Goal: Task Accomplishment & Management: Complete application form

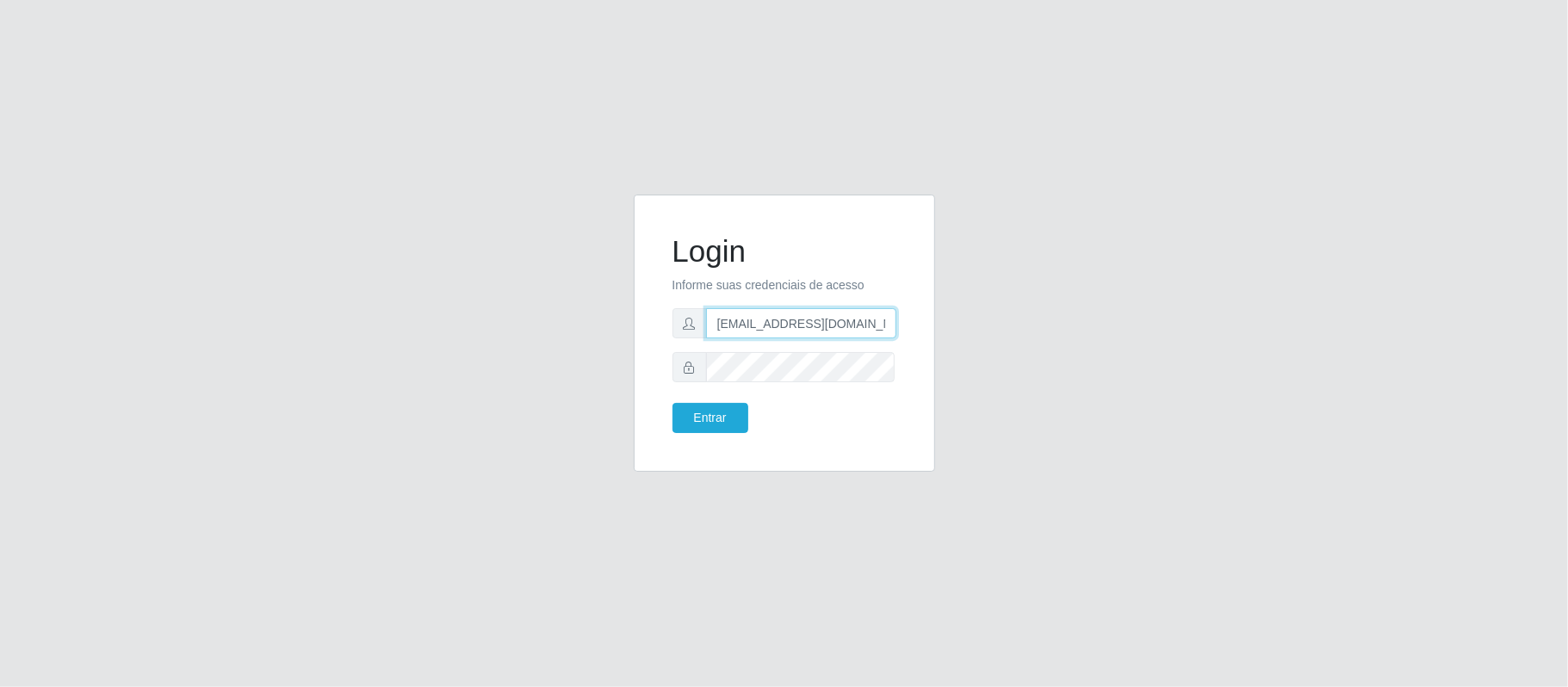
drag, startPoint x: 798, startPoint y: 321, endPoint x: 906, endPoint y: 327, distance: 108.2
click at [906, 327] on div "Login Informe suas credenciais de acesso [EMAIL_ADDRESS][DOMAIN_NAME] Entrar" at bounding box center [785, 333] width 258 height 234
type input "[EMAIL_ADDRESS][DOMAIN_NAME]"
click at [649, 383] on div "Login Informe suas credenciais de acesso [EMAIL_ADDRESS][DOMAIN_NAME] Entrar" at bounding box center [784, 332] width 301 height 277
click at [700, 415] on button "Entrar" at bounding box center [710, 418] width 76 height 30
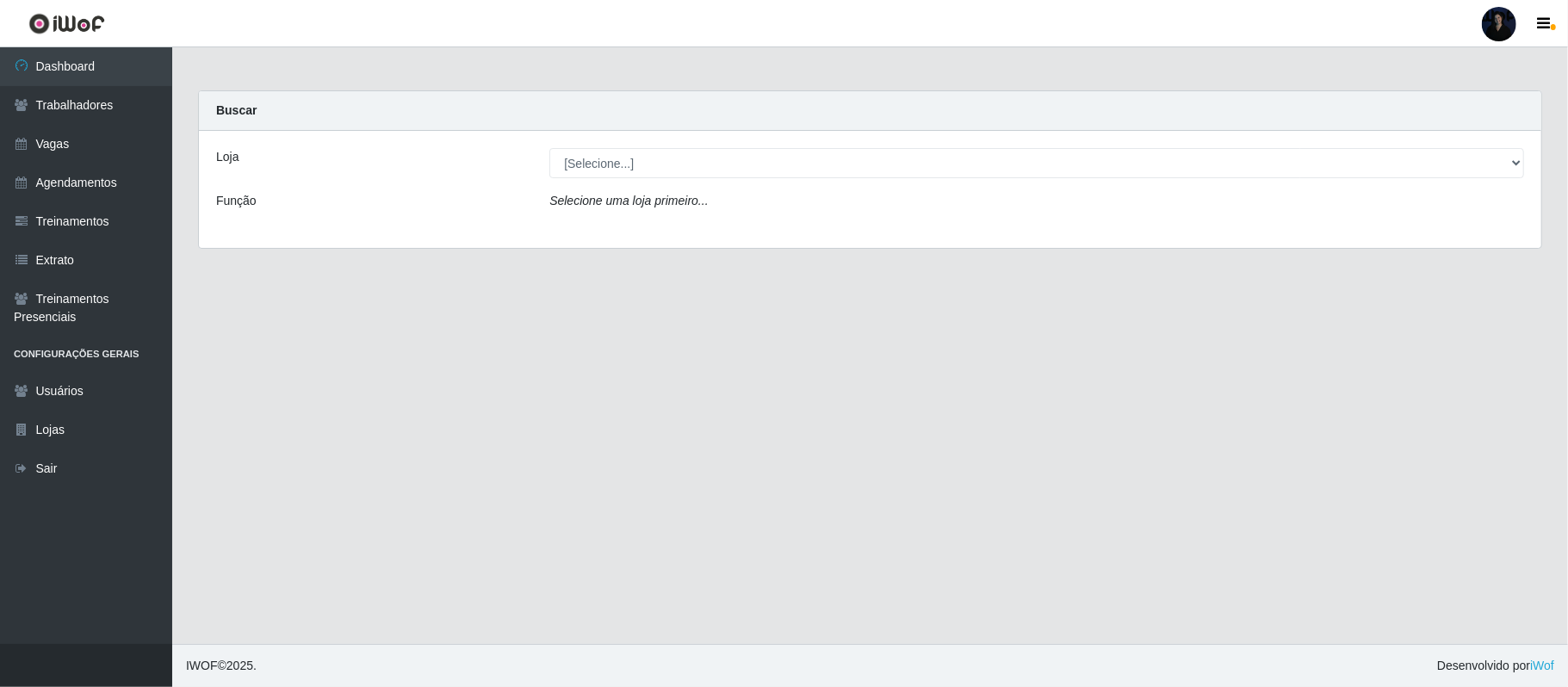
click at [1490, 29] on div at bounding box center [1499, 23] width 34 height 34
click at [1421, 138] on button "Sair" at bounding box center [1466, 134] width 155 height 35
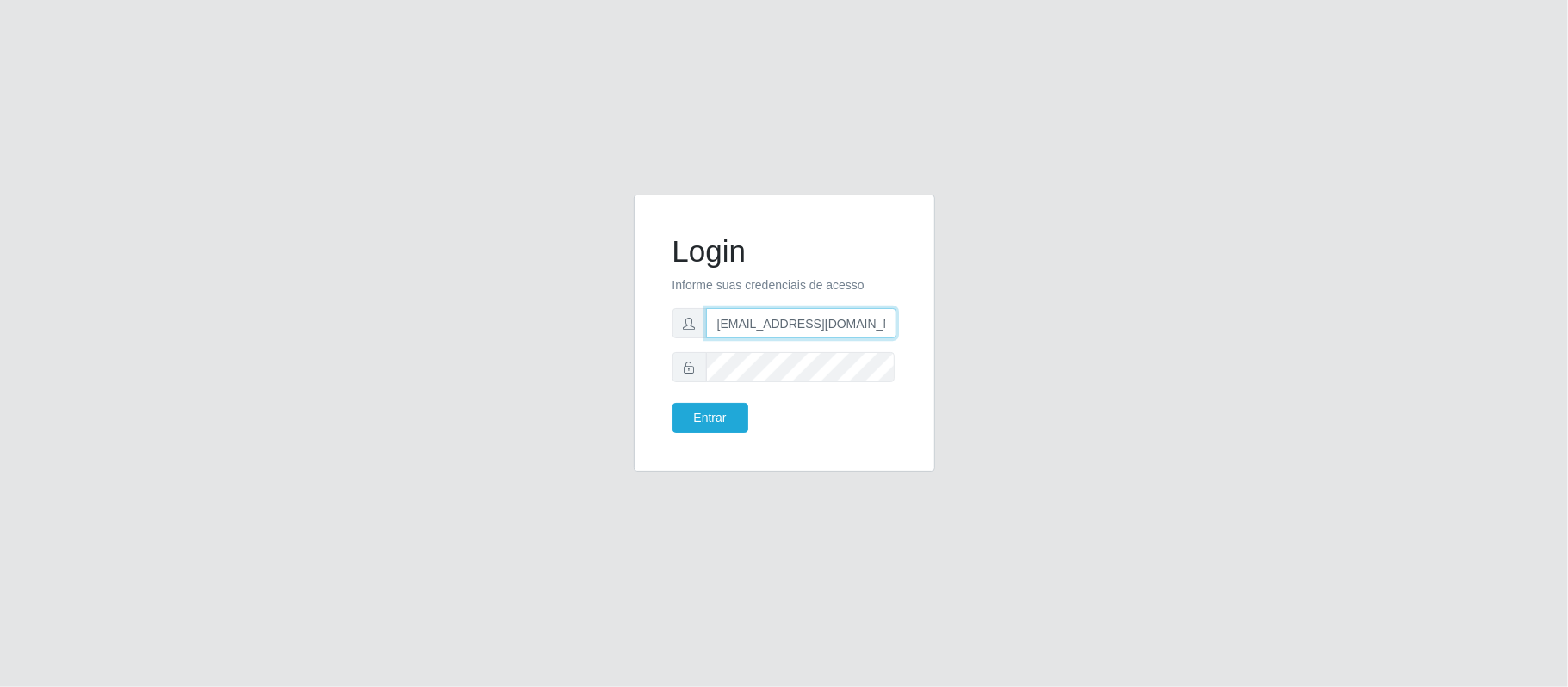
click at [873, 328] on input "[EMAIL_ADDRESS][DOMAIN_NAME]" at bounding box center [801, 323] width 190 height 30
drag, startPoint x: 876, startPoint y: 327, endPoint x: 800, endPoint y: 324, distance: 76.1
click at [800, 324] on input "[EMAIL_ADDRESS][DOMAIN_NAME]" at bounding box center [801, 323] width 190 height 30
type input "anacarina390@queiroz.com"
click at [711, 424] on button "Entrar" at bounding box center [710, 418] width 76 height 30
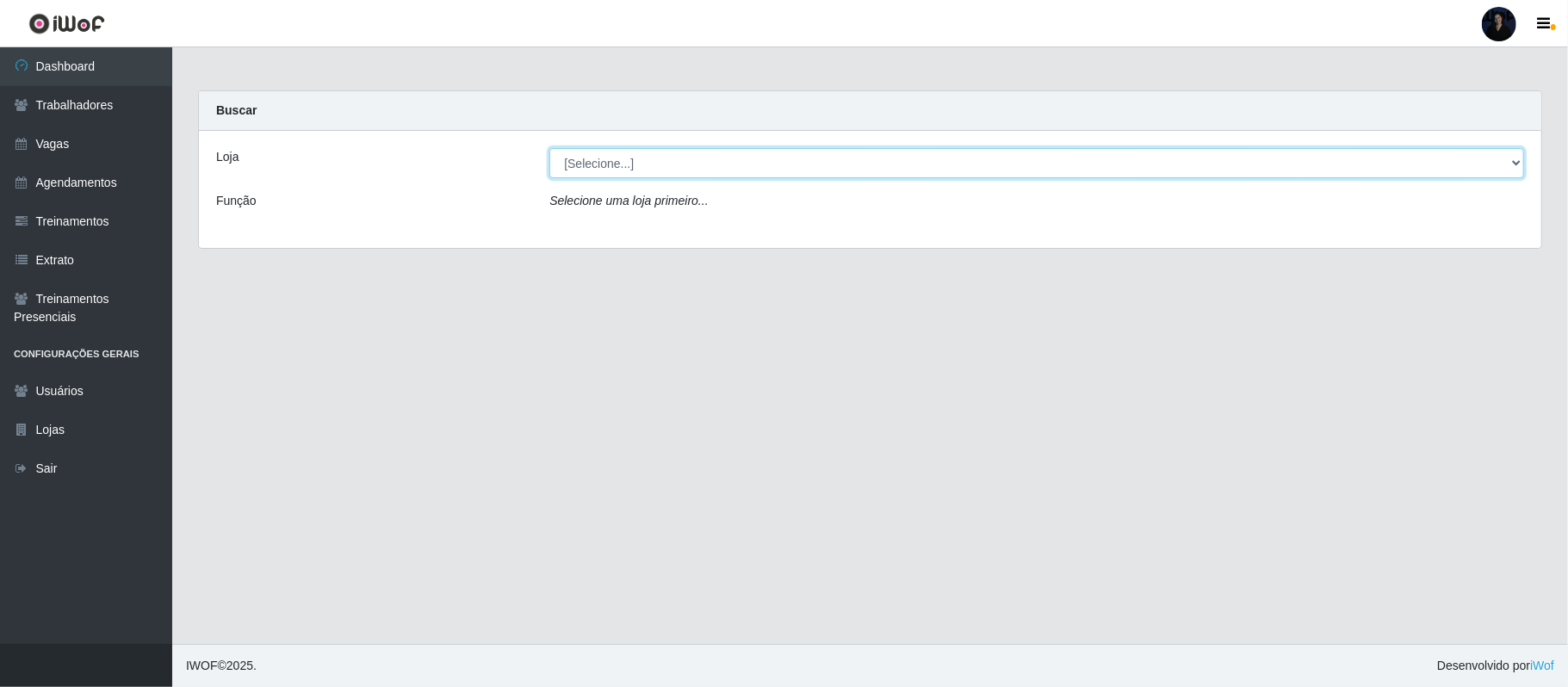
click at [677, 166] on select "[Selecione...] Hiper Queiroz - Alto da Conceição Hiper Queiroz - Boa Vista Hipe…" at bounding box center [1037, 162] width 974 height 30
select select "464"
click at [550, 148] on select "[Selecione...] Hiper Queiroz - Alto da Conceição Hiper Queiroz - Boa Vista Hipe…" at bounding box center [1037, 162] width 974 height 30
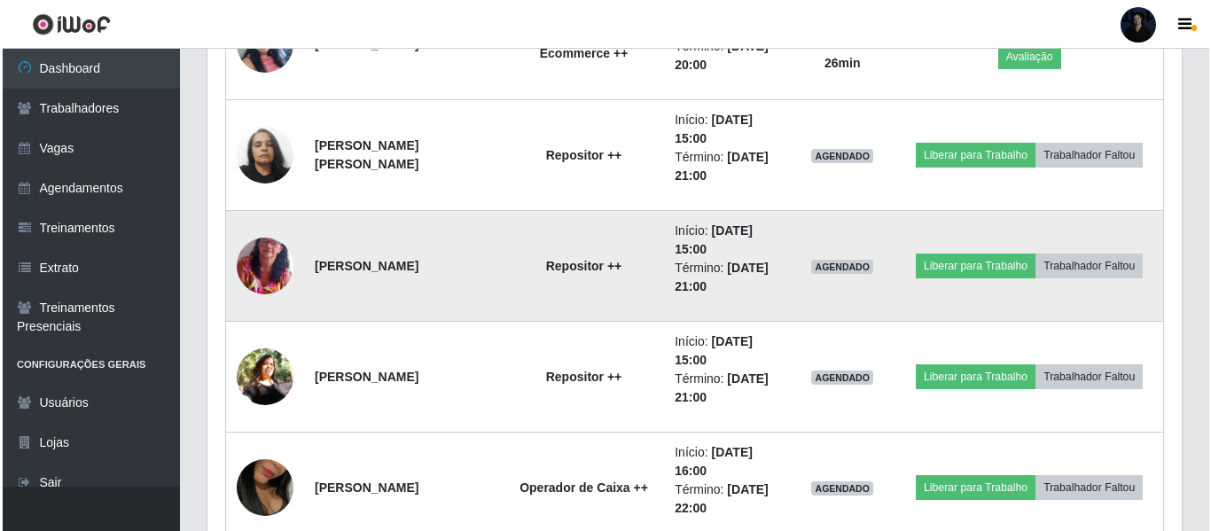
scroll to position [1596, 0]
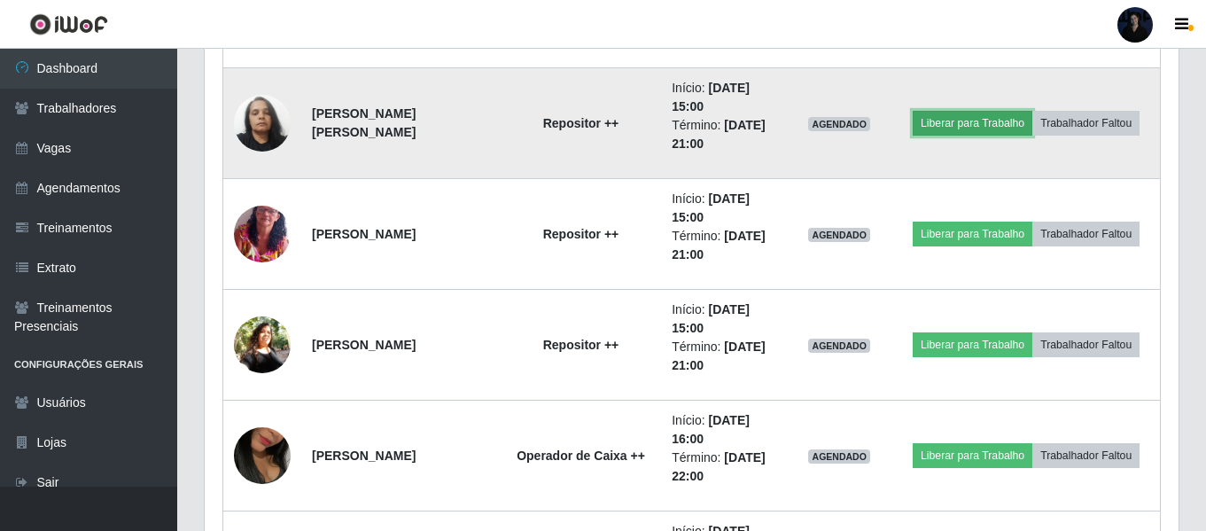
click at [971, 127] on button "Liberar para Trabalho" at bounding box center [973, 123] width 120 height 25
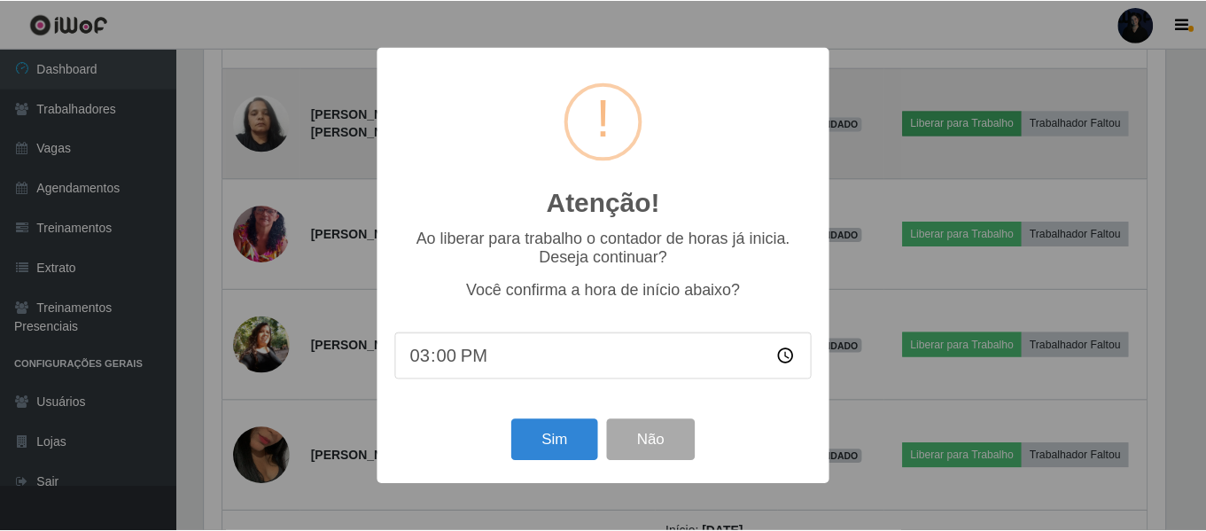
scroll to position [368, 965]
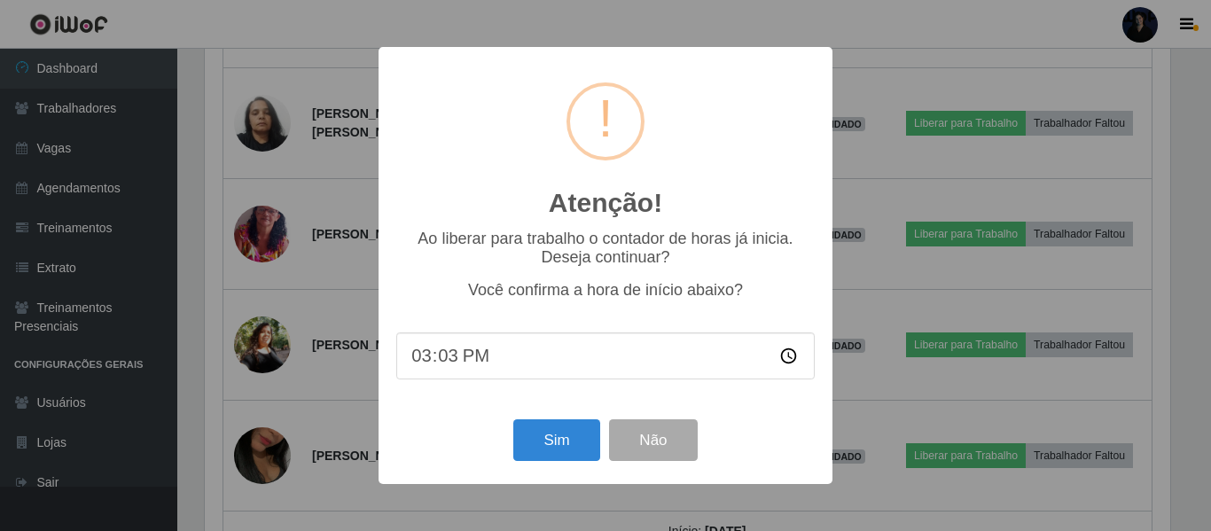
type input "15:30"
click at [881, 503] on div "Atenção! × Ao liberar para trabalho o contador de horas já inicia. Deseja conti…" at bounding box center [605, 265] width 1211 height 531
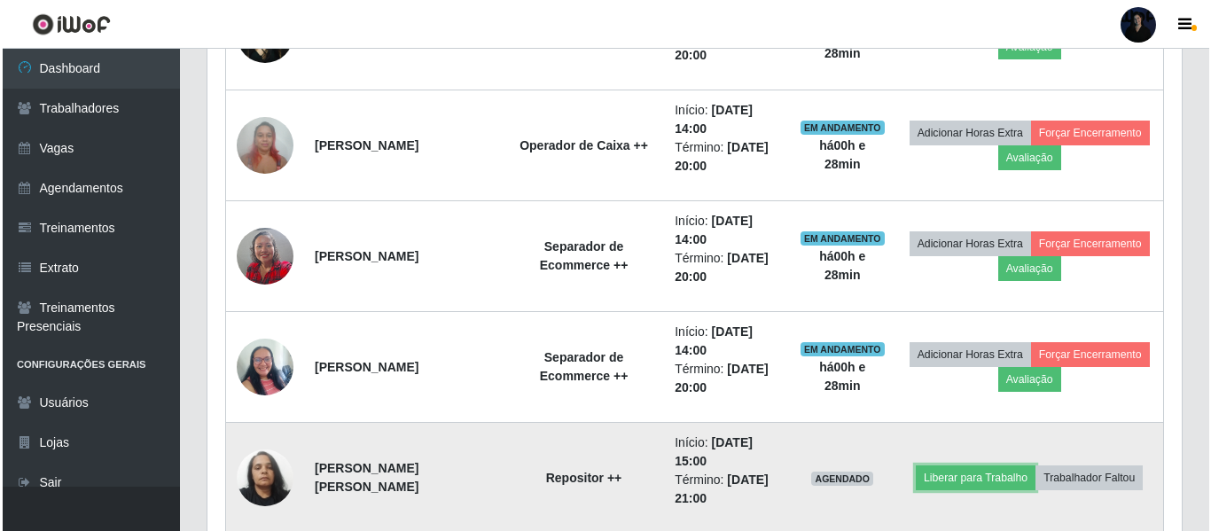
scroll to position [1152, 0]
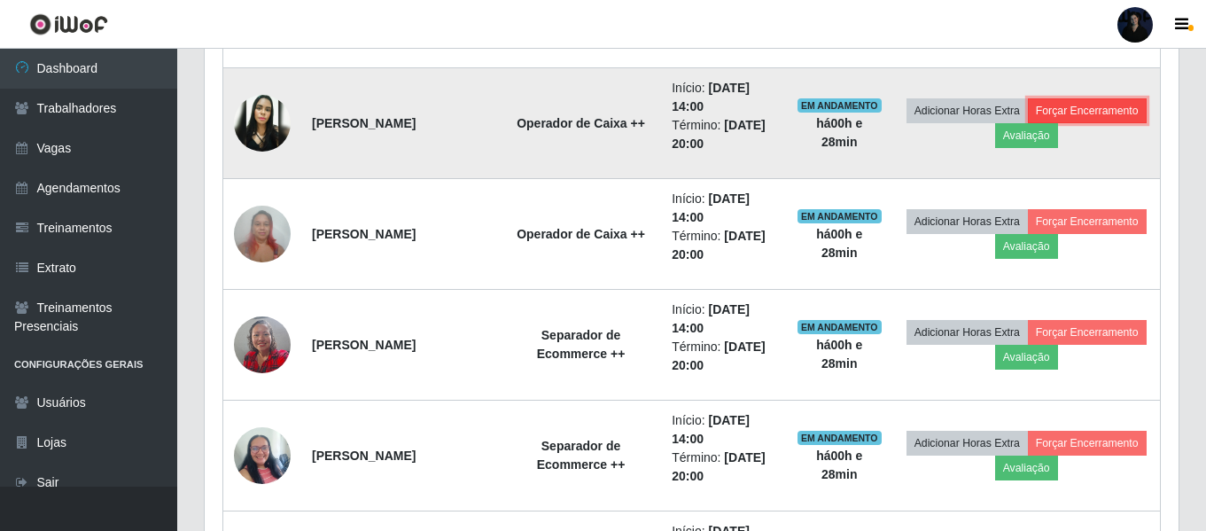
click at [1028, 123] on button "Forçar Encerramento" at bounding box center [1087, 110] width 119 height 25
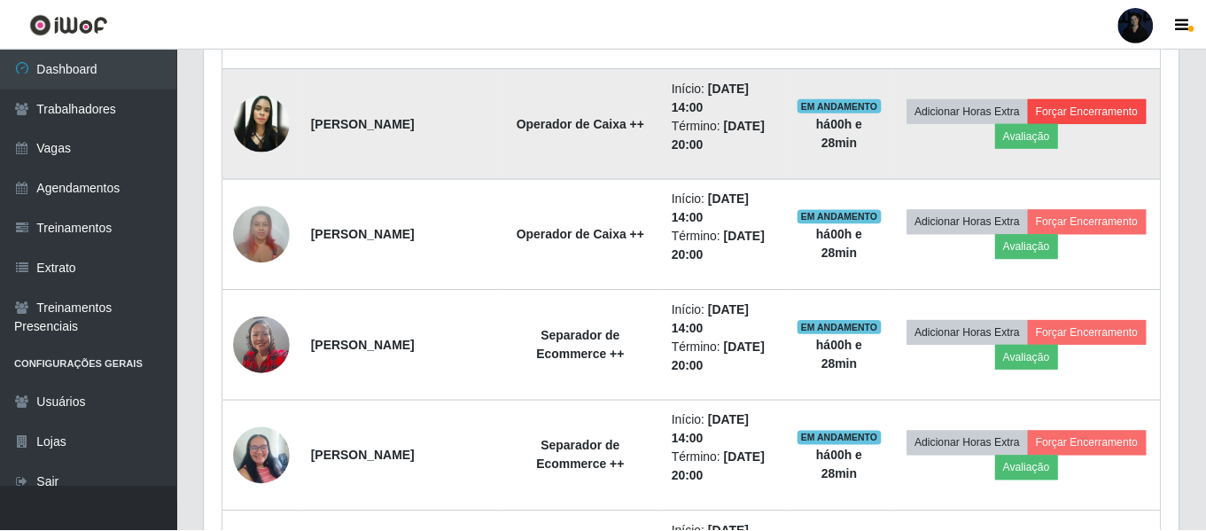
scroll to position [368, 965]
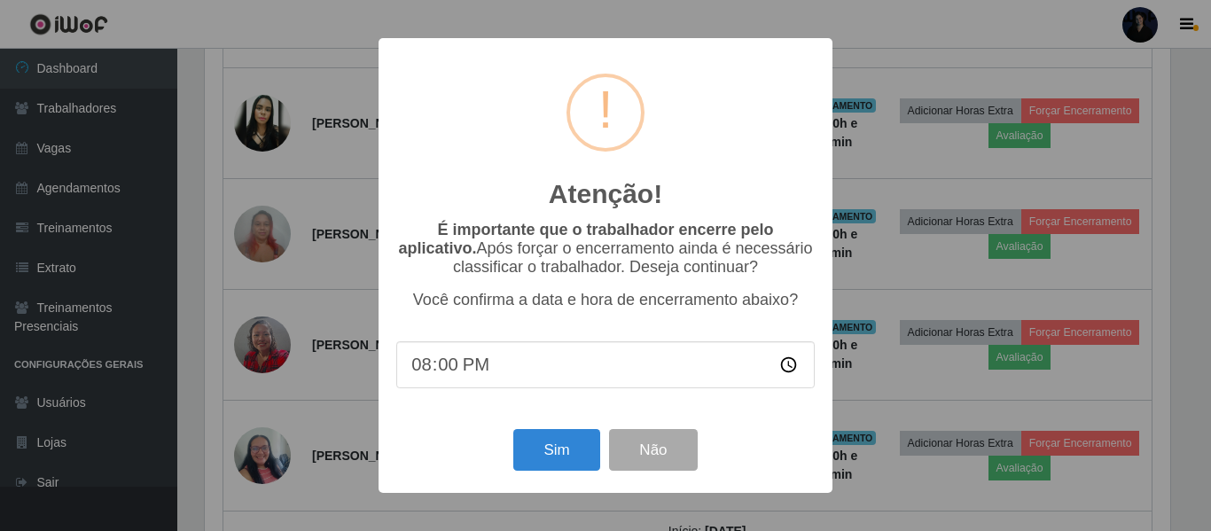
click at [1136, 277] on div "Atenção! × É importante que o trabalhador encerre pelo aplicativo. Após forçar …" at bounding box center [605, 265] width 1211 height 531
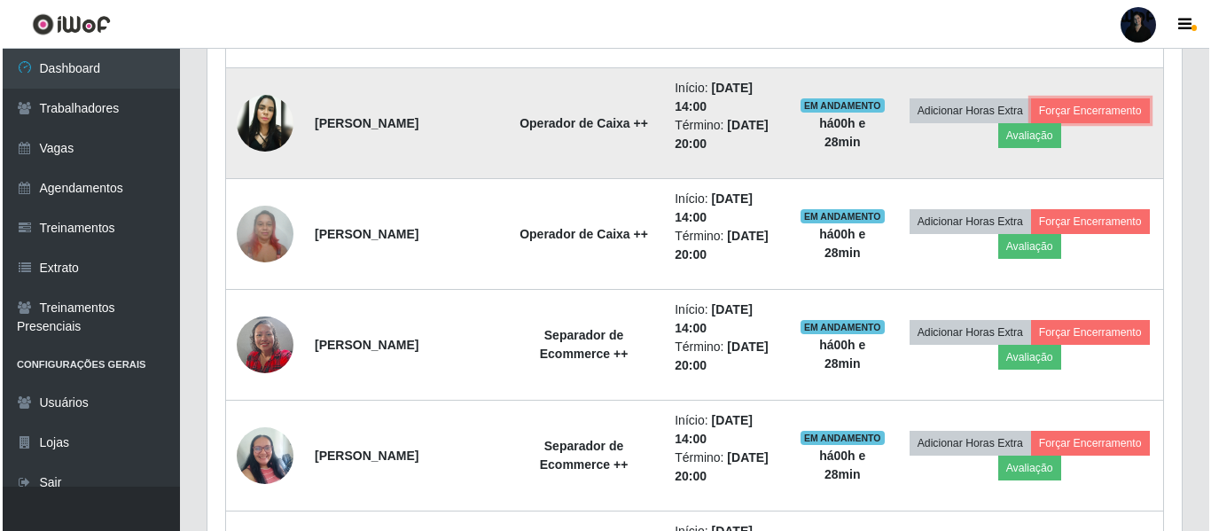
scroll to position [368, 974]
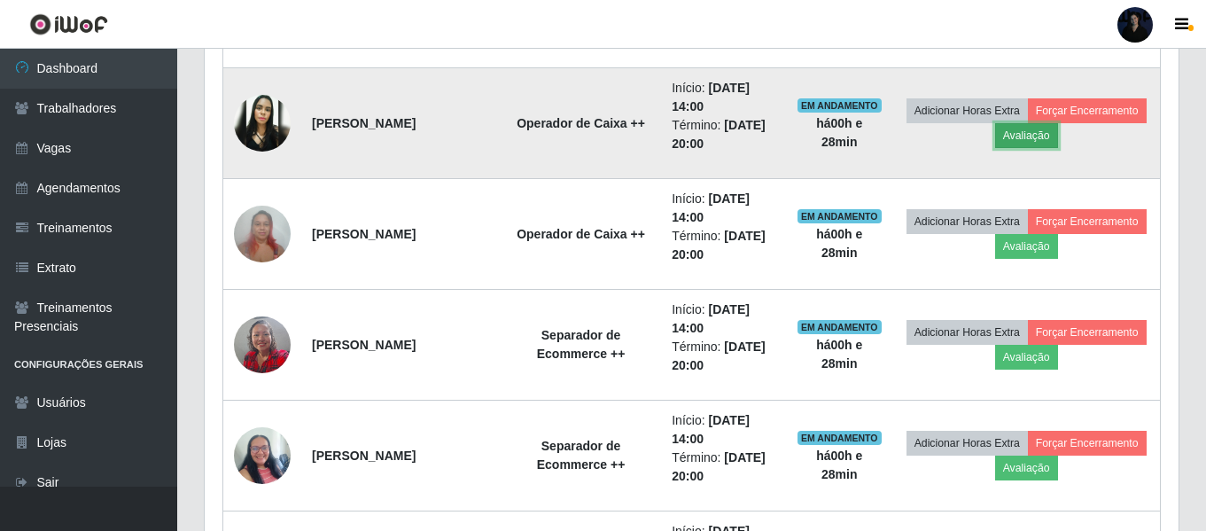
click at [1058, 142] on button "Avaliação" at bounding box center [1027, 135] width 63 height 25
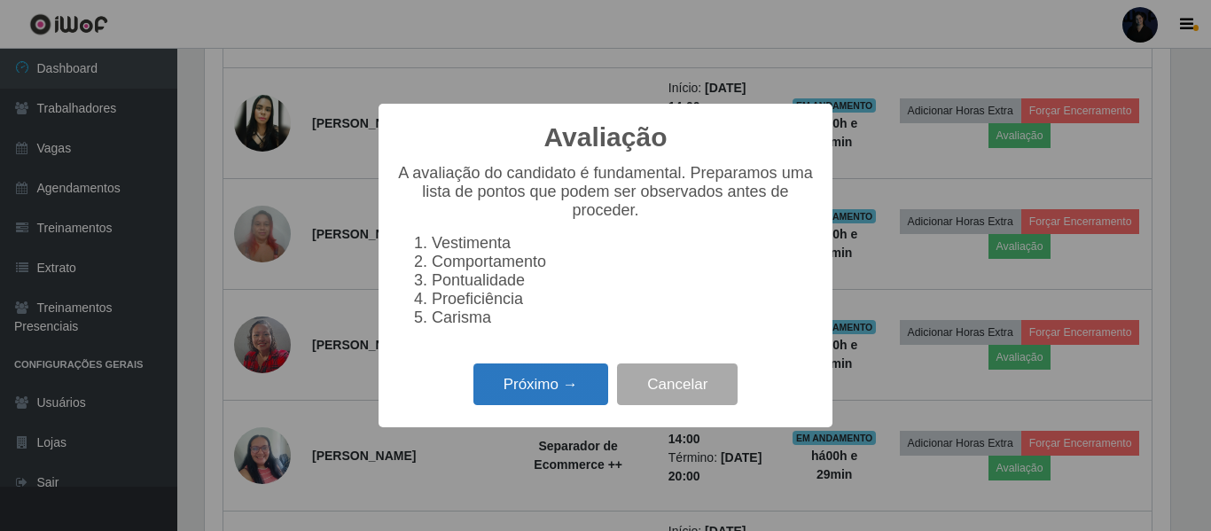
click at [543, 394] on button "Próximo →" at bounding box center [540, 384] width 135 height 42
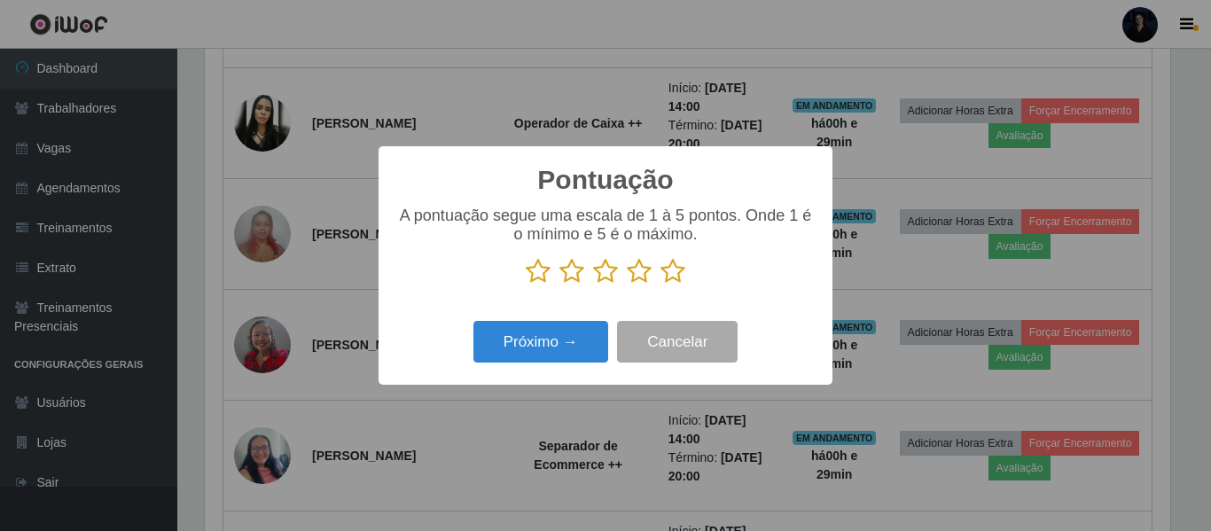
scroll to position [886111, 885514]
click at [548, 276] on icon at bounding box center [538, 271] width 25 height 27
click at [526, 285] on input "radio" at bounding box center [526, 285] width 0 height 0
click at [574, 276] on icon at bounding box center [571, 271] width 25 height 27
click at [559, 285] on input "radio" at bounding box center [559, 285] width 0 height 0
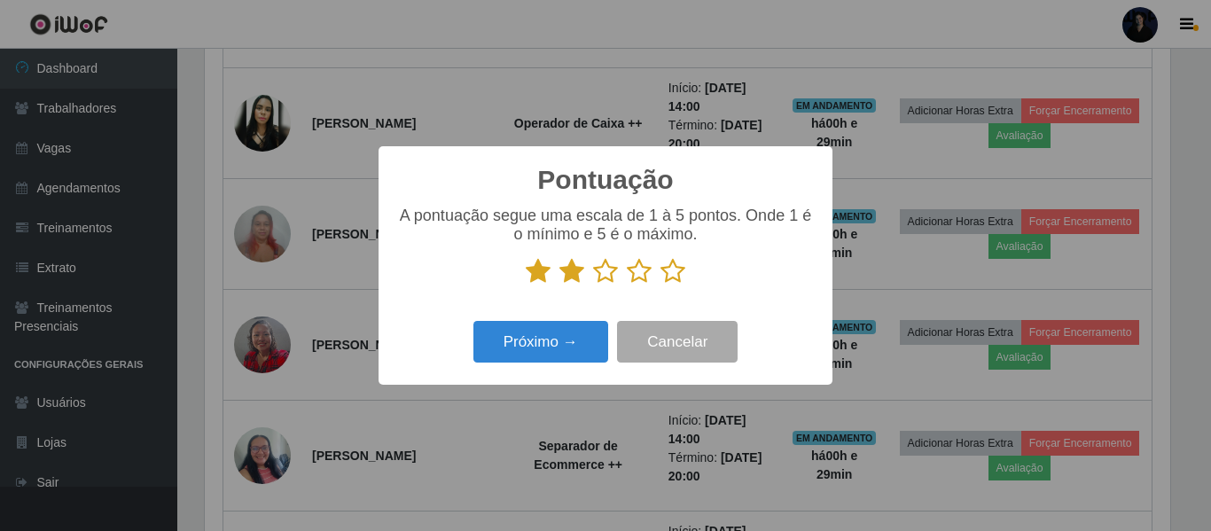
click at [607, 272] on icon at bounding box center [605, 271] width 25 height 27
click at [593, 285] on input "radio" at bounding box center [593, 285] width 0 height 0
click at [632, 271] on icon at bounding box center [639, 271] width 25 height 27
click at [627, 285] on input "radio" at bounding box center [627, 285] width 0 height 0
click at [680, 271] on icon at bounding box center [672, 271] width 25 height 27
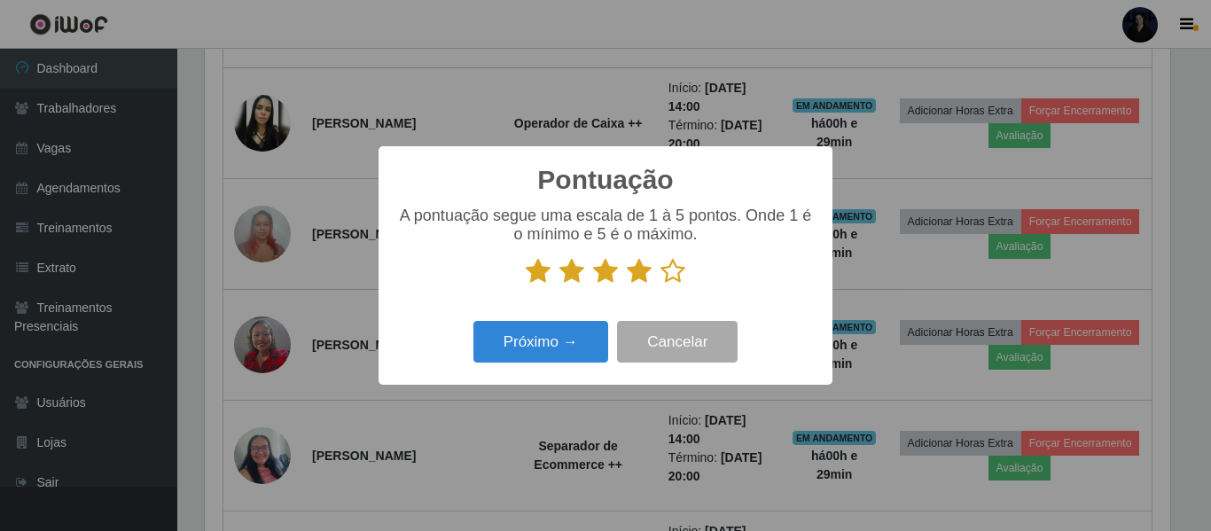
click at [660, 285] on input "radio" at bounding box center [660, 285] width 0 height 0
click at [597, 281] on icon at bounding box center [605, 271] width 25 height 27
click at [593, 285] on input "radio" at bounding box center [593, 285] width 0 height 0
click at [562, 347] on button "Próximo →" at bounding box center [540, 342] width 135 height 42
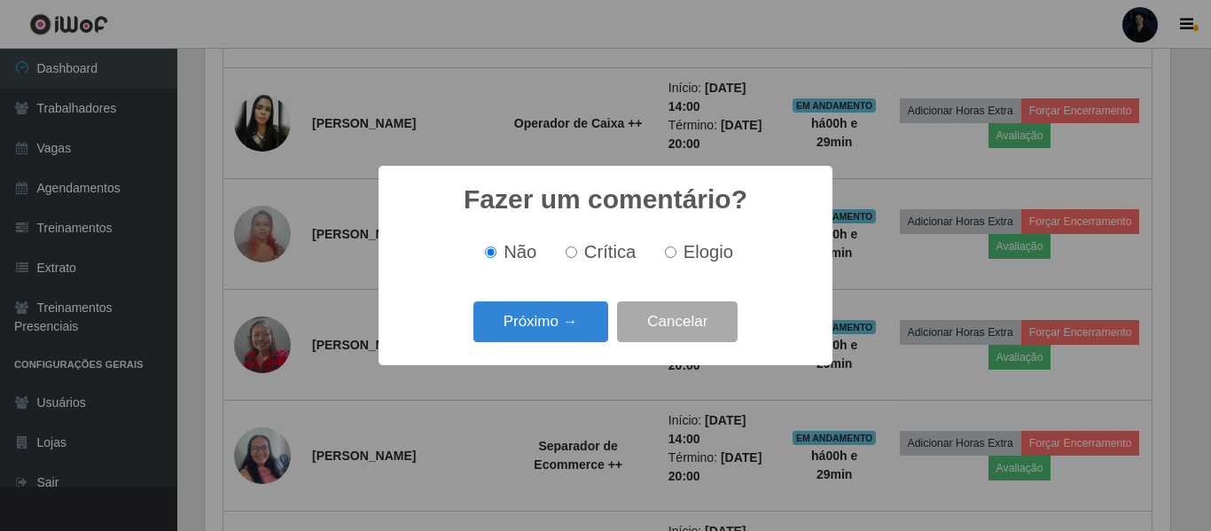
click at [595, 257] on span "Crítica" at bounding box center [610, 252] width 52 height 20
click at [577, 257] on input "Crítica" at bounding box center [572, 252] width 12 height 12
radio input "true"
click at [707, 251] on span "Elogio" at bounding box center [708, 252] width 50 height 20
click at [676, 251] on input "Elogio" at bounding box center [671, 252] width 12 height 12
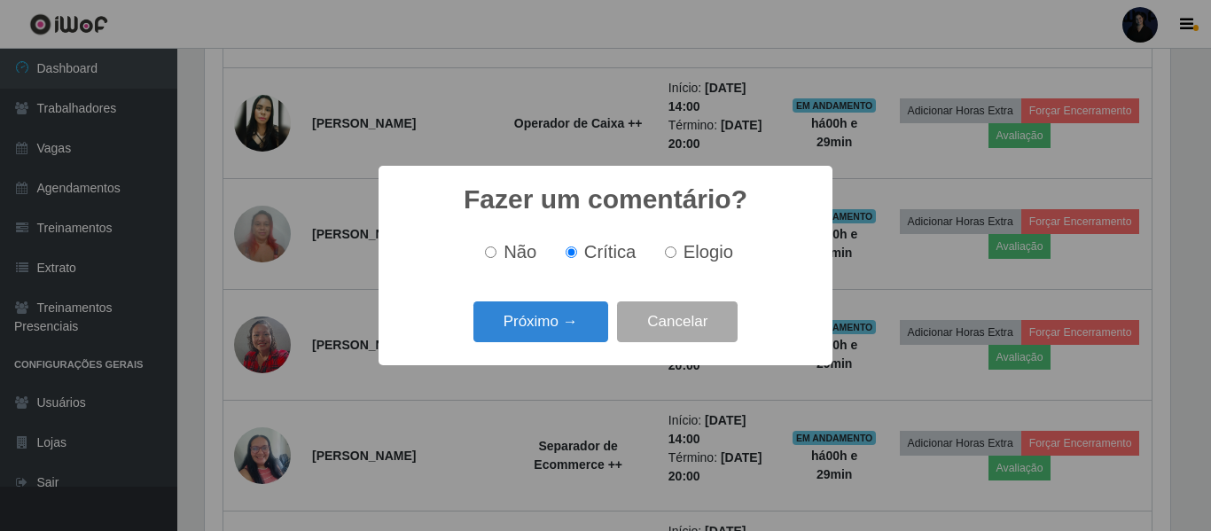
radio input "true"
click at [585, 254] on span "Crítica" at bounding box center [610, 252] width 52 height 20
click at [577, 254] on input "Crítica" at bounding box center [572, 252] width 12 height 12
radio input "true"
click at [517, 326] on button "Próximo →" at bounding box center [540, 322] width 135 height 42
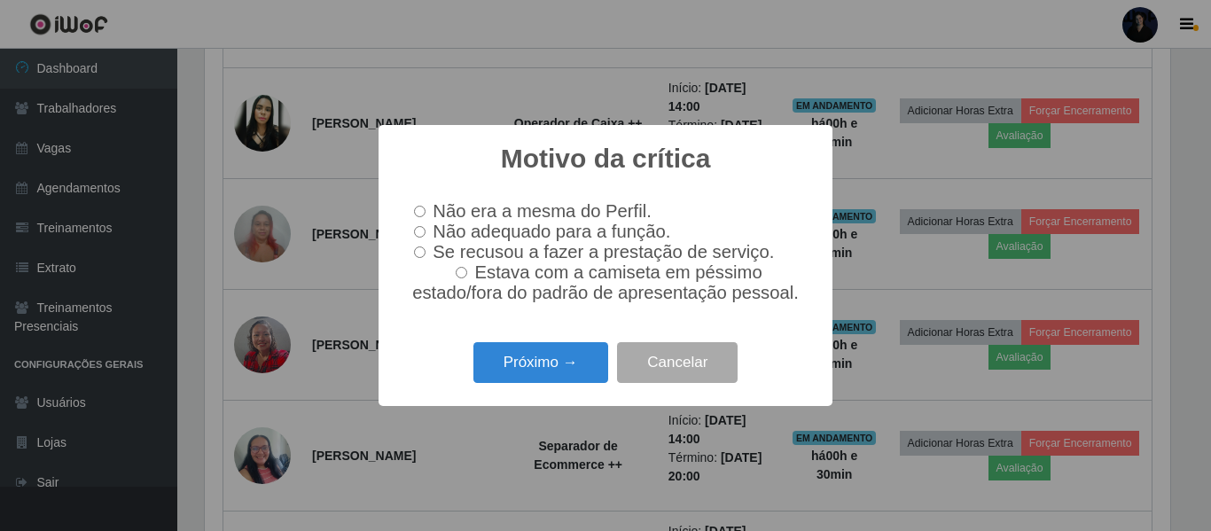
click at [1153, 189] on div "Motivo da crítica × Não era a mesma do Perfil. Não adequado para a função. Se r…" at bounding box center [605, 265] width 1211 height 531
click at [1085, 183] on div "Motivo da crítica × Não era a mesma do Perfil. Não adequado para a função. Se r…" at bounding box center [605, 265] width 1211 height 531
click at [679, 362] on button "Cancelar" at bounding box center [677, 363] width 121 height 42
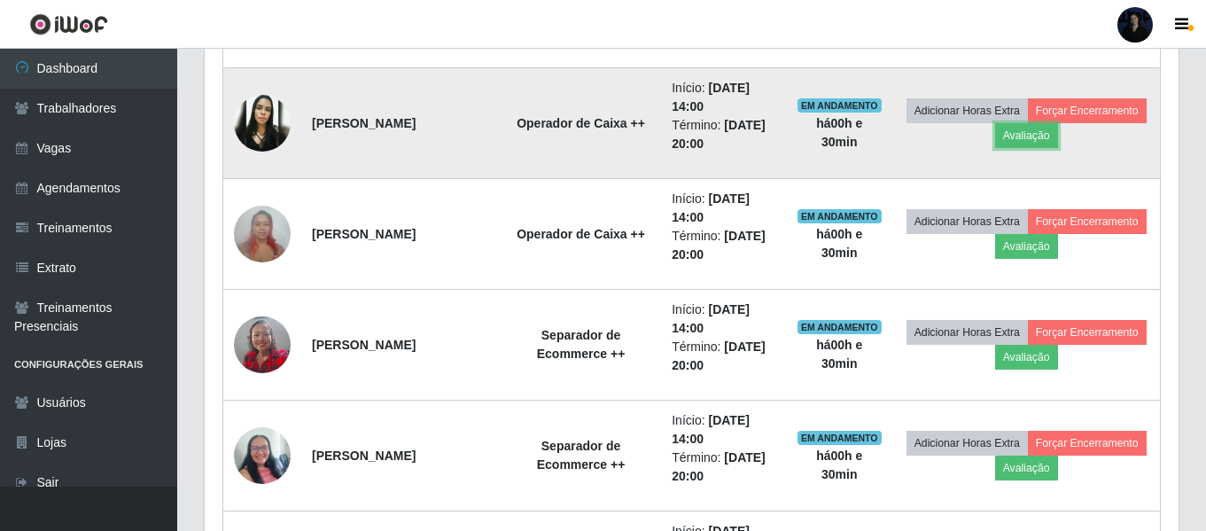
scroll to position [368, 974]
click at [1058, 143] on button "Avaliação" at bounding box center [1027, 135] width 63 height 25
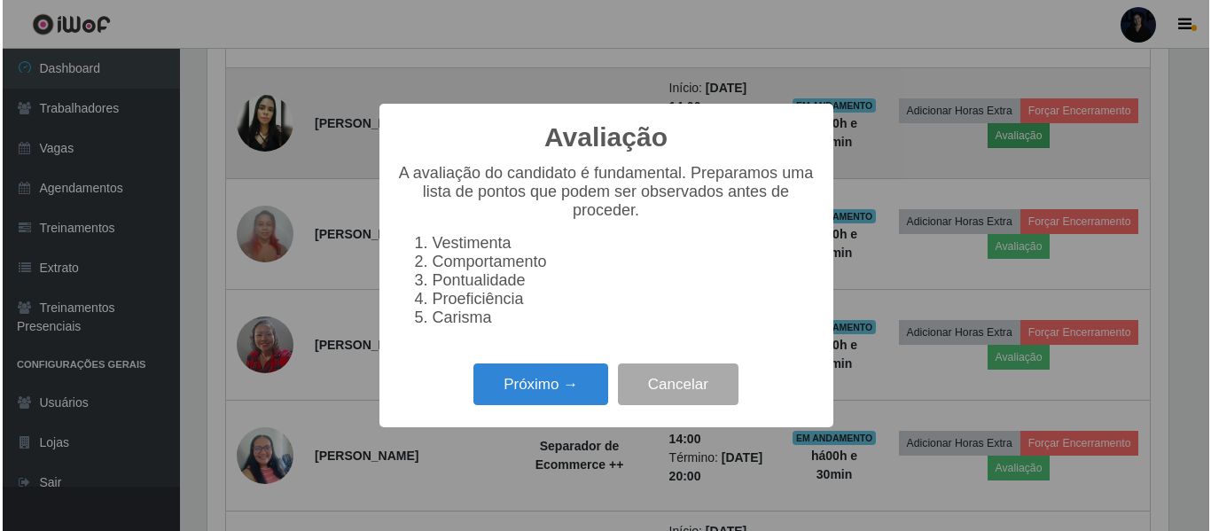
scroll to position [368, 965]
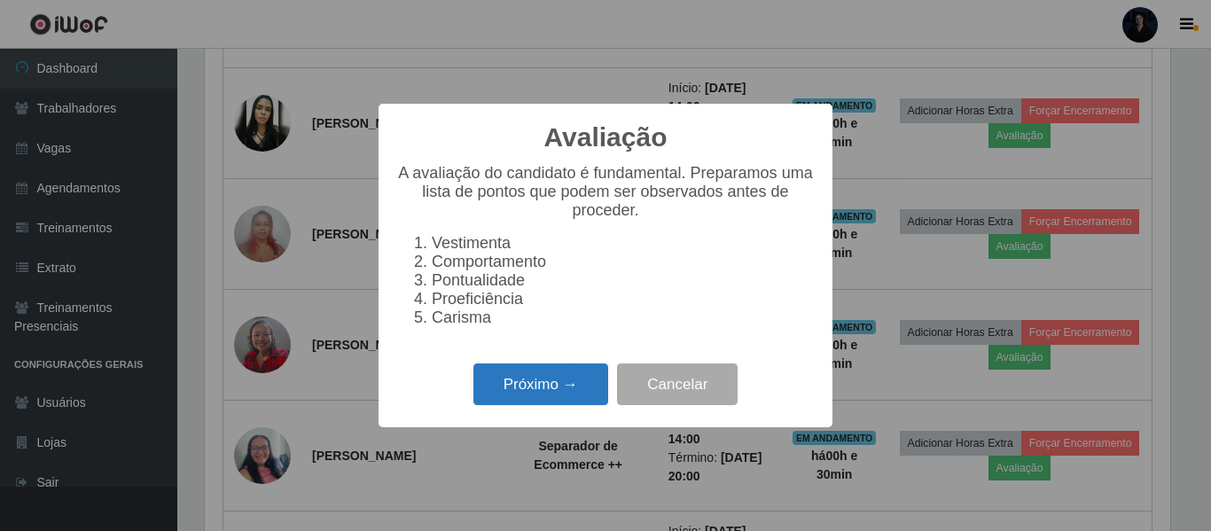
click at [540, 385] on button "Próximo →" at bounding box center [540, 384] width 135 height 42
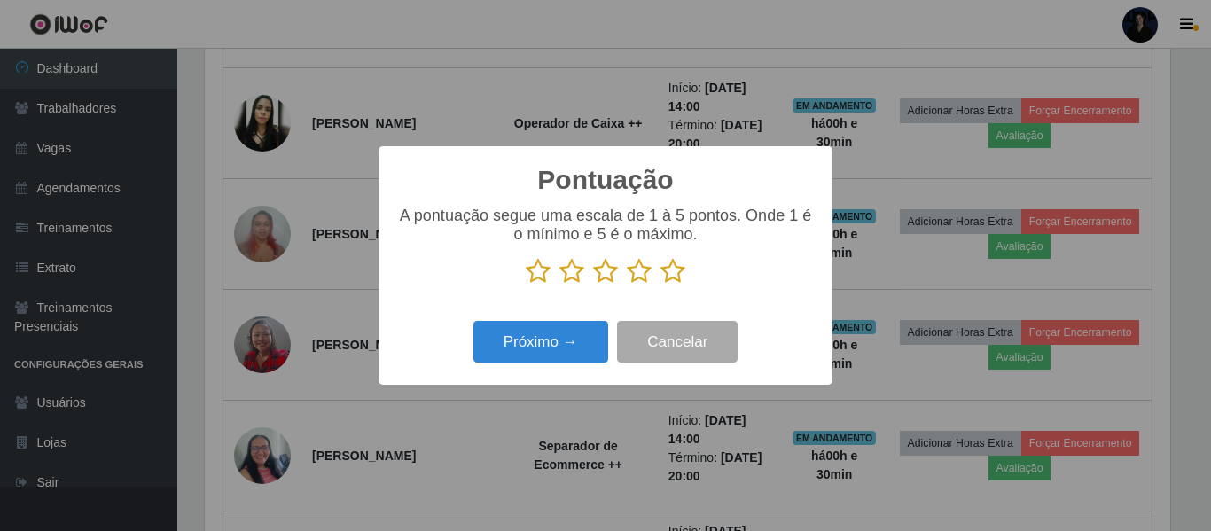
scroll to position [886111, 885514]
click at [578, 278] on icon at bounding box center [571, 271] width 25 height 27
click at [559, 285] on input "radio" at bounding box center [559, 285] width 0 height 0
click at [561, 340] on button "Próximo →" at bounding box center [540, 342] width 135 height 42
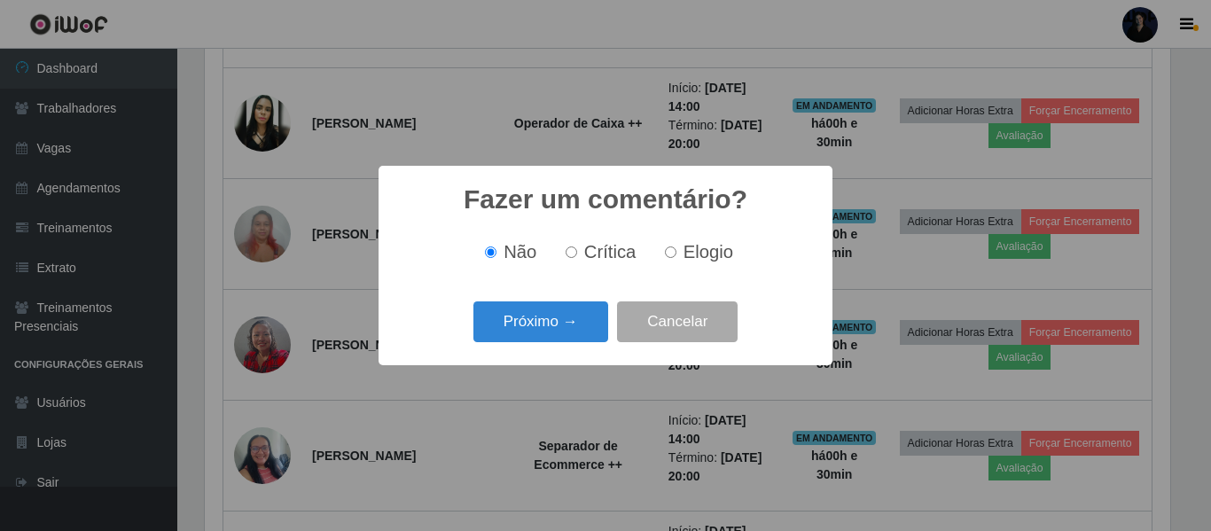
click at [705, 255] on span "Elogio" at bounding box center [708, 252] width 50 height 20
click at [676, 255] on input "Elogio" at bounding box center [671, 252] width 12 height 12
radio input "true"
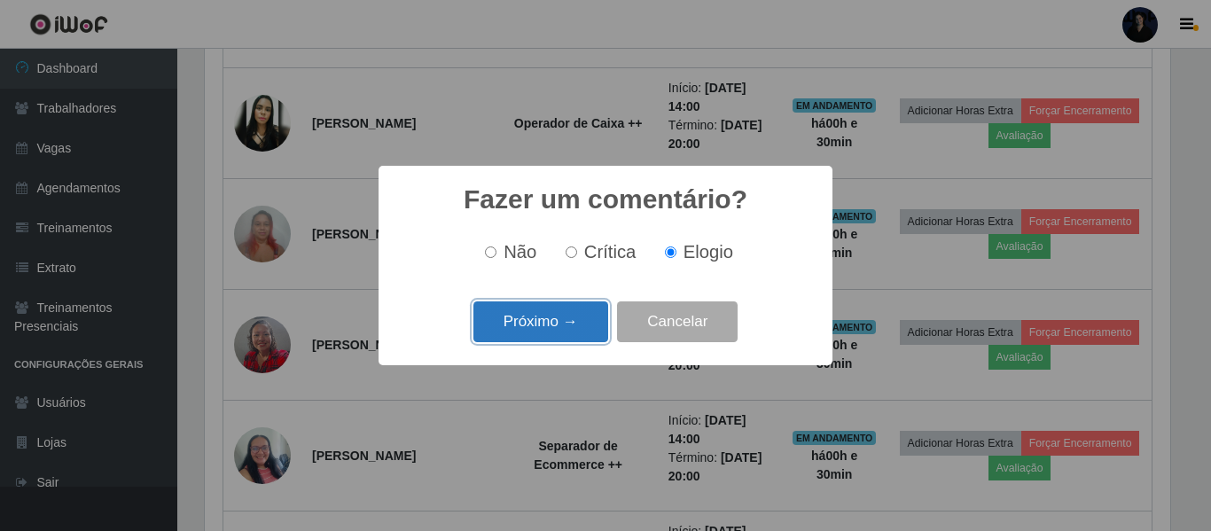
click at [571, 321] on button "Próximo →" at bounding box center [540, 322] width 135 height 42
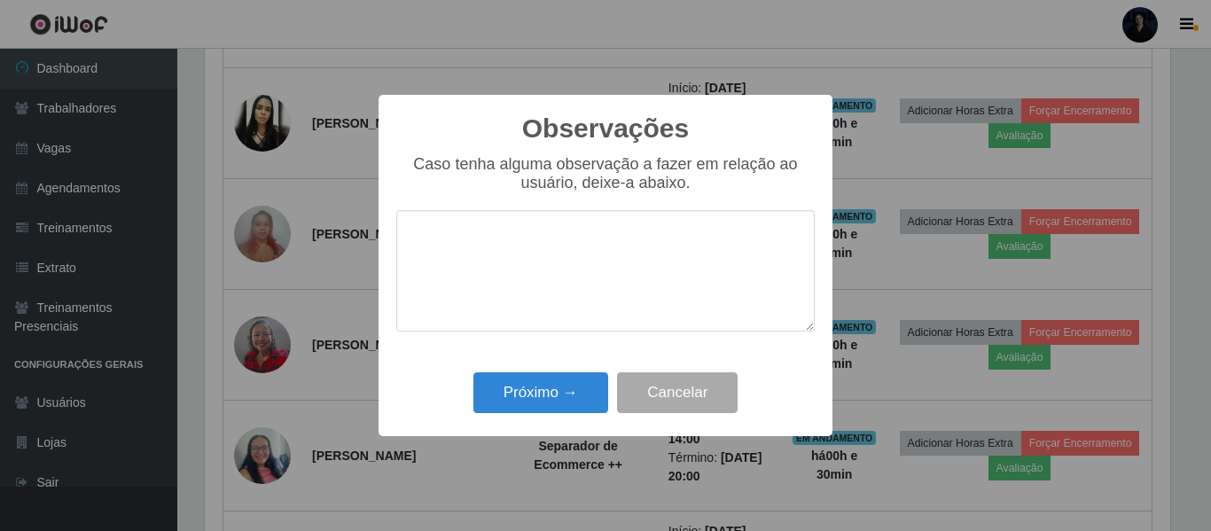
click at [579, 269] on textarea at bounding box center [605, 270] width 418 height 121
click at [691, 403] on button "Cancelar" at bounding box center [677, 393] width 121 height 42
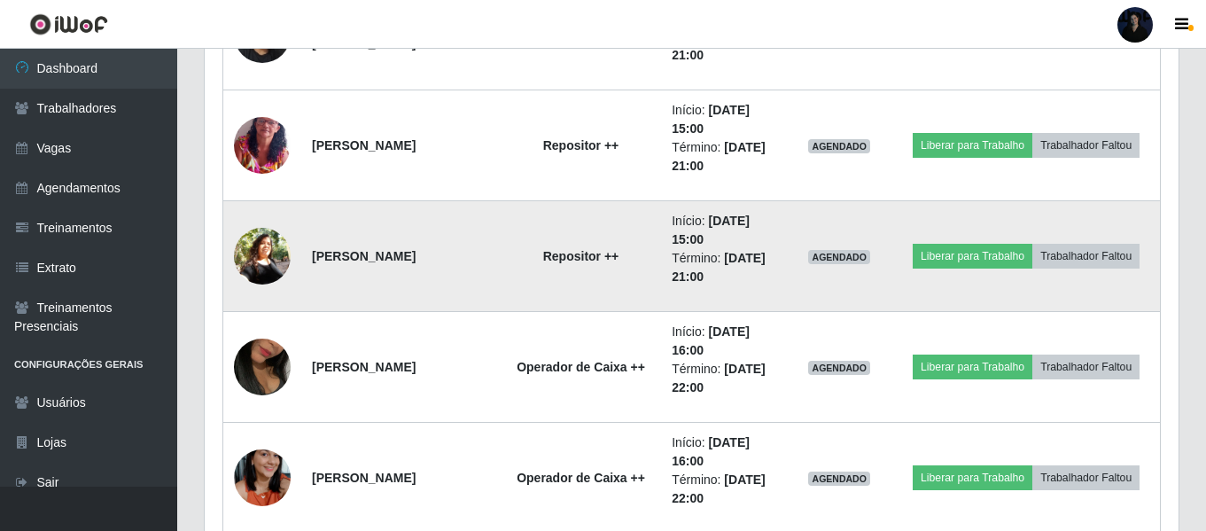
scroll to position [1507, 0]
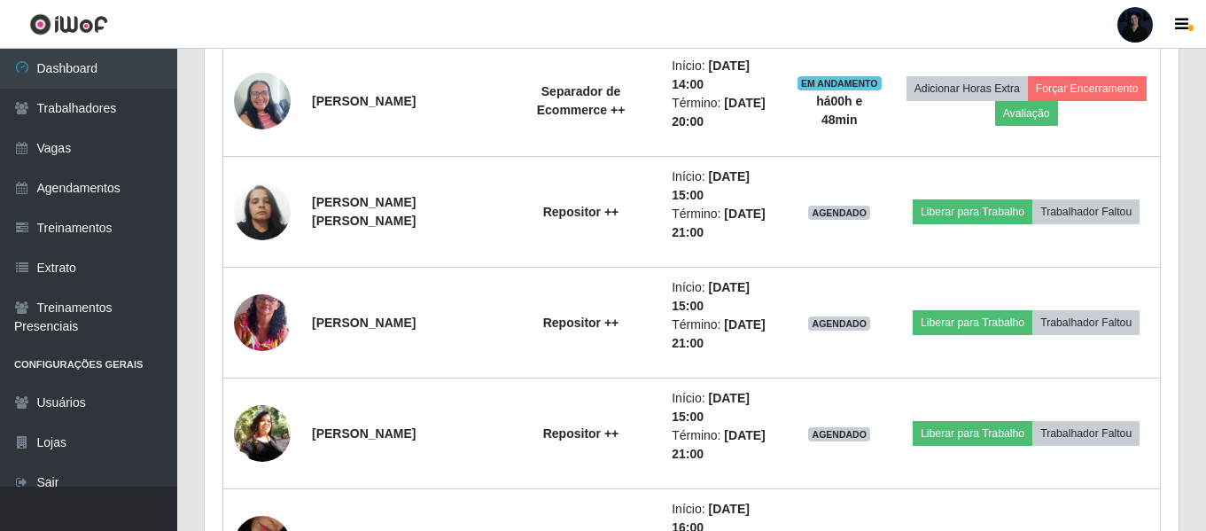
click at [1149, 25] on div at bounding box center [1135, 24] width 35 height 35
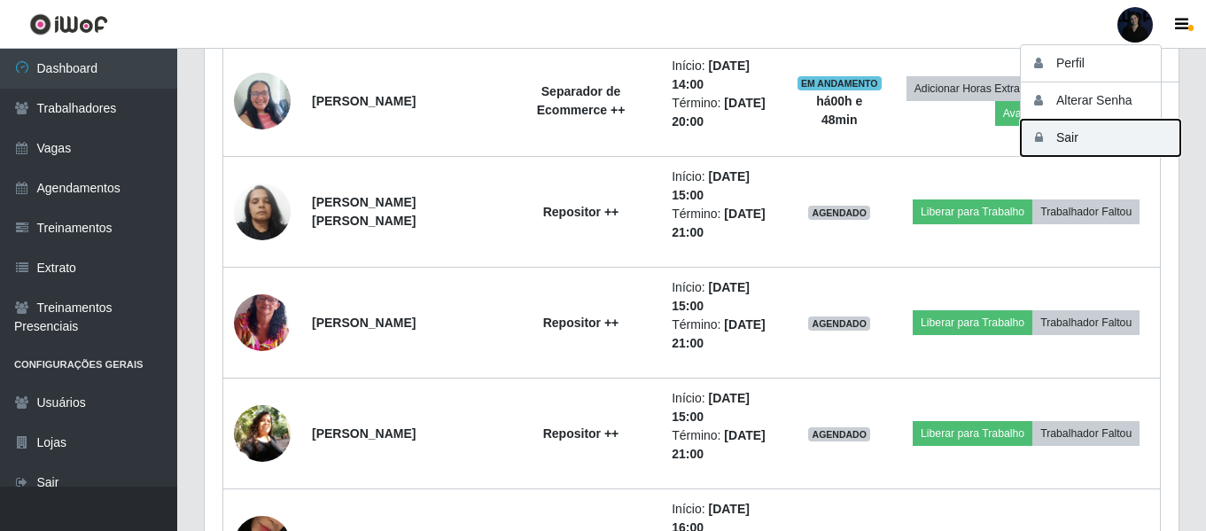
click at [1073, 129] on button "Sair" at bounding box center [1101, 138] width 160 height 36
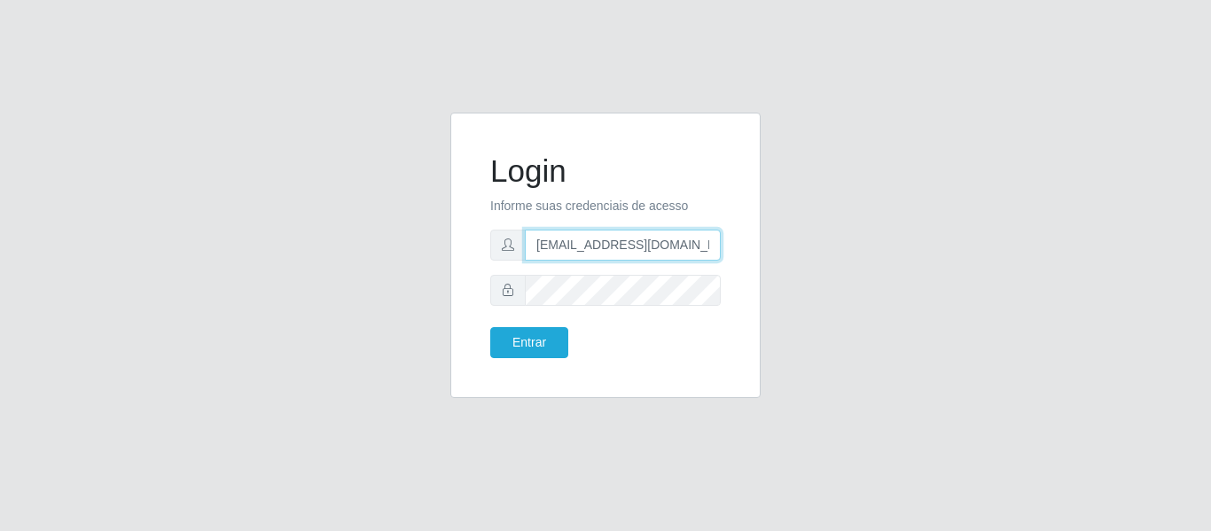
drag, startPoint x: 621, startPoint y: 243, endPoint x: 701, endPoint y: 246, distance: 79.8
click at [701, 246] on input "anacarina390@queiroz.com" at bounding box center [623, 245] width 196 height 31
type input "[EMAIL_ADDRESS][DOMAIN_NAME]"
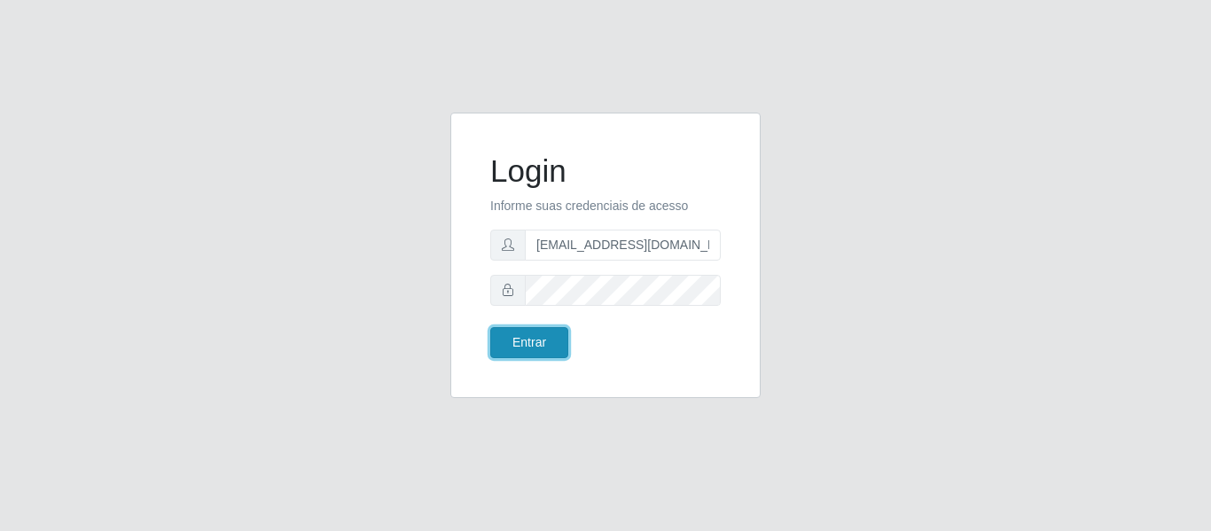
click at [519, 351] on button "Entrar" at bounding box center [529, 342] width 78 height 31
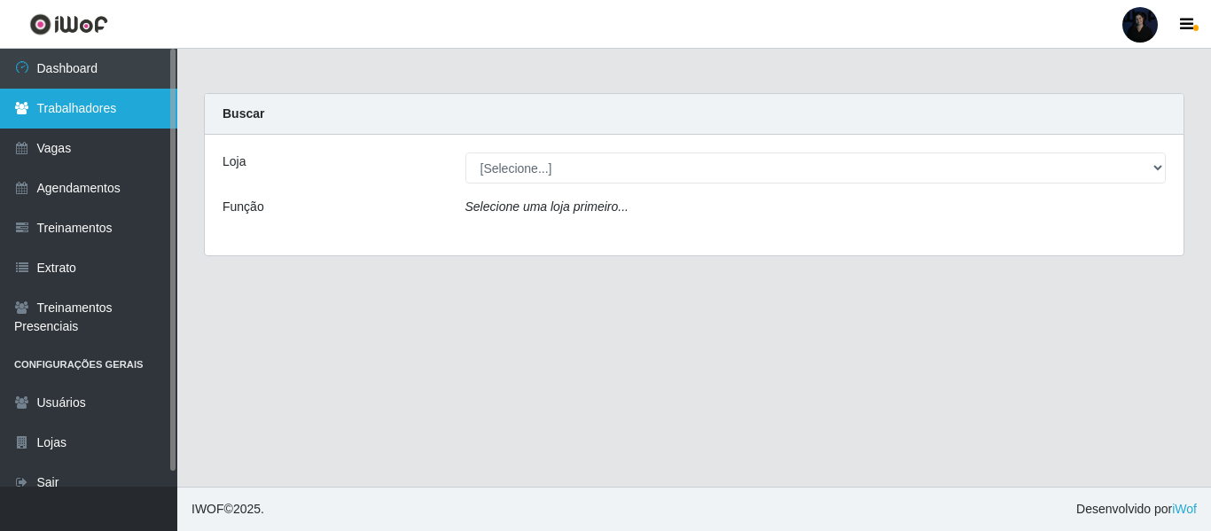
click at [113, 97] on link "Trabalhadores" at bounding box center [88, 109] width 177 height 40
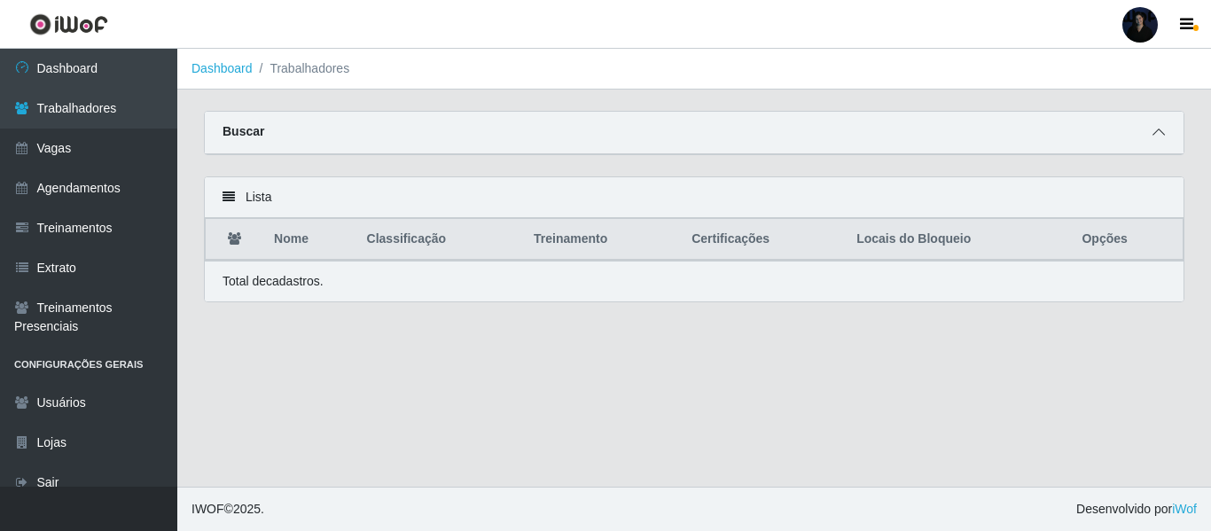
click at [1153, 138] on icon at bounding box center [1158, 132] width 12 height 12
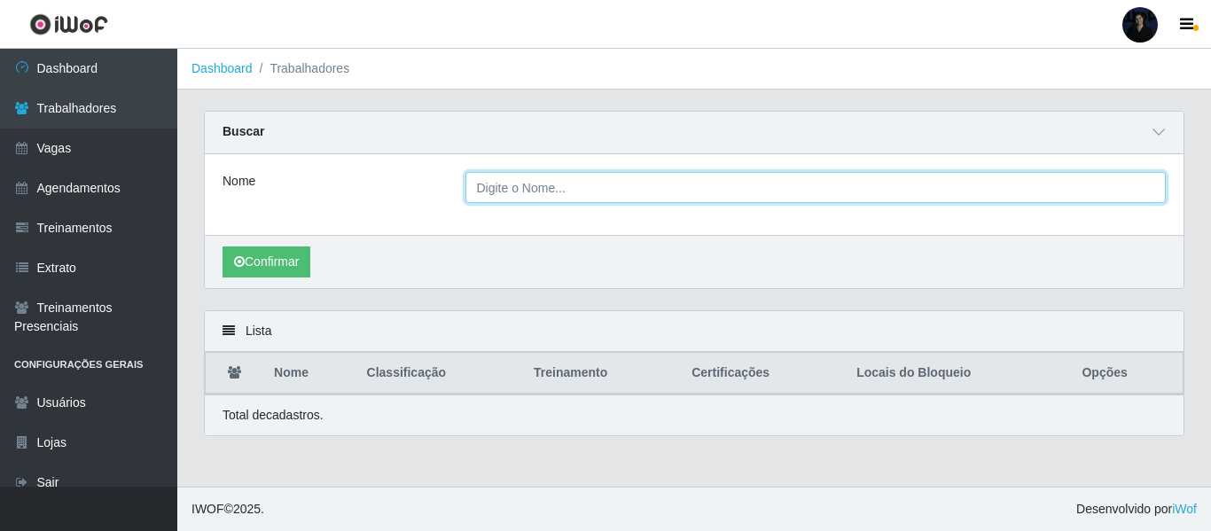
click at [621, 183] on input "Nome" at bounding box center [815, 187] width 701 height 31
type input "[PERSON_NAME]"
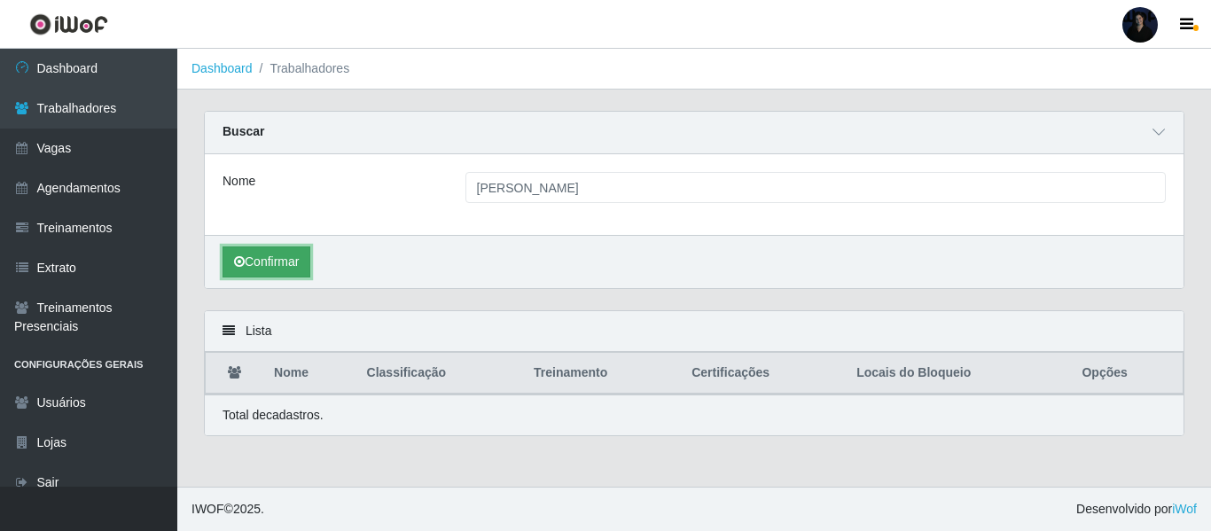
click at [273, 251] on button "Confirmar" at bounding box center [267, 261] width 88 height 31
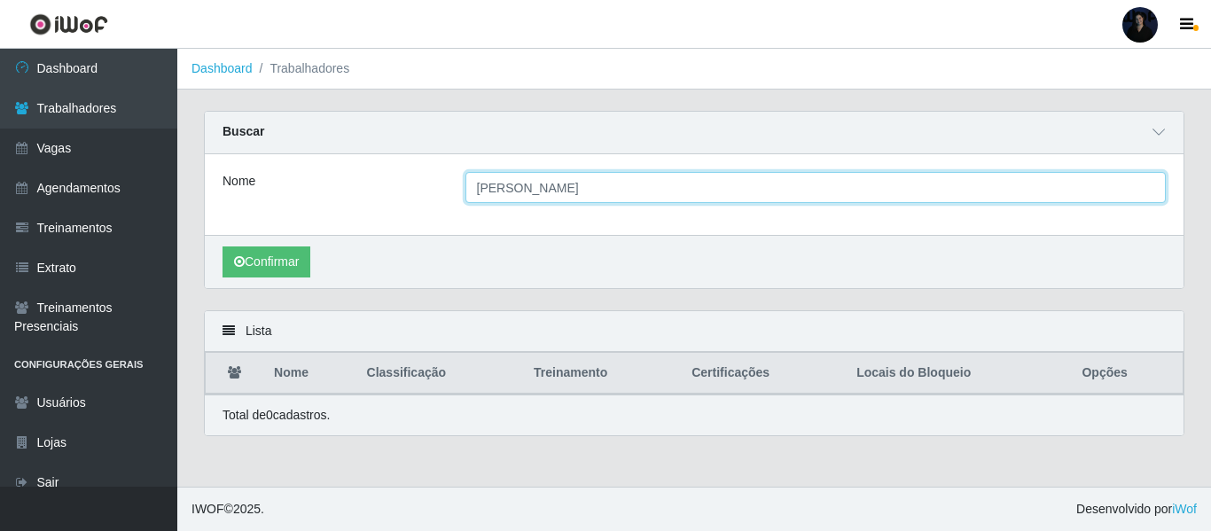
drag, startPoint x: 686, startPoint y: 191, endPoint x: 446, endPoint y: 199, distance: 240.3
click at [446, 199] on div "Nome Ana Carina de Medeiros Lopes" at bounding box center [694, 187] width 970 height 31
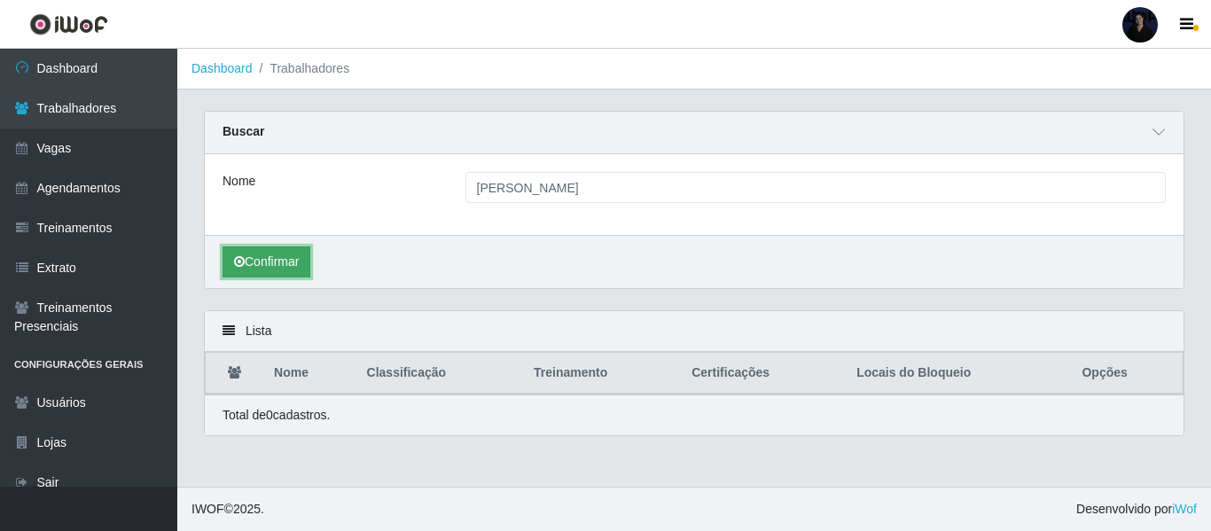
click at [292, 270] on button "Confirmar" at bounding box center [267, 261] width 88 height 31
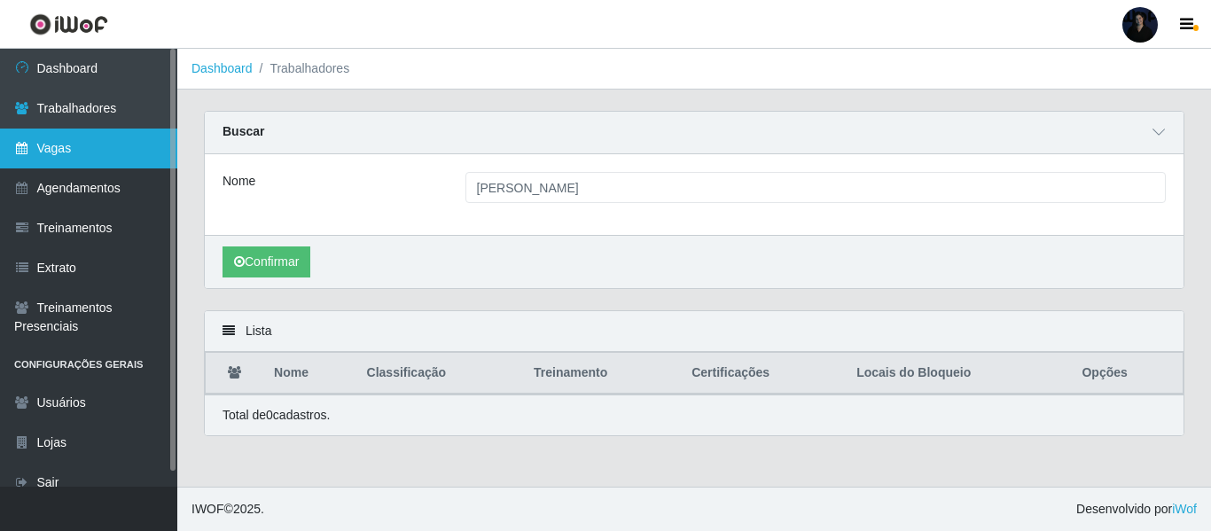
click at [63, 165] on link "Vagas" at bounding box center [88, 149] width 177 height 40
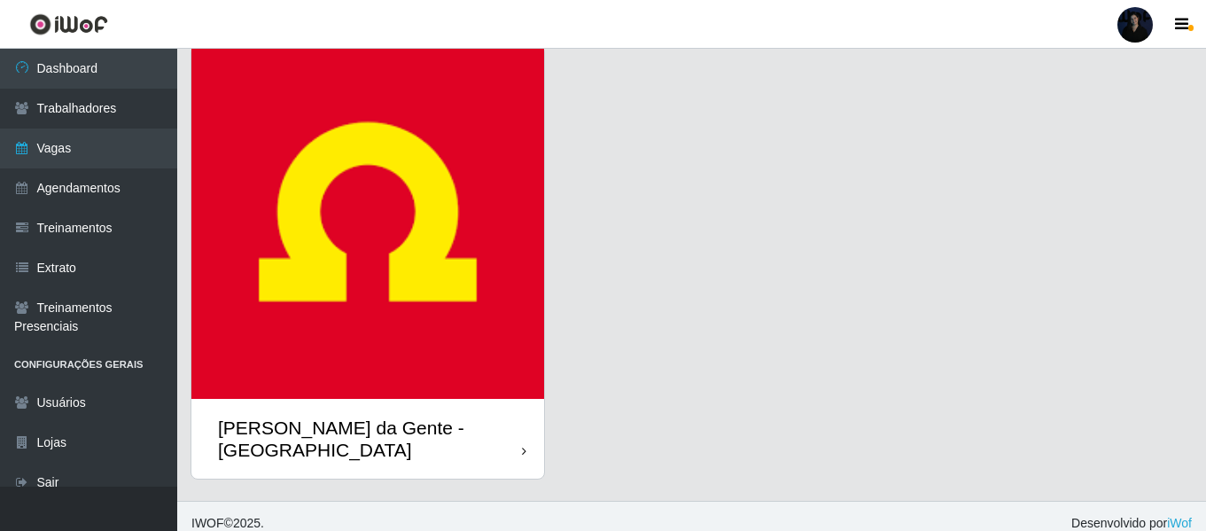
scroll to position [80, 0]
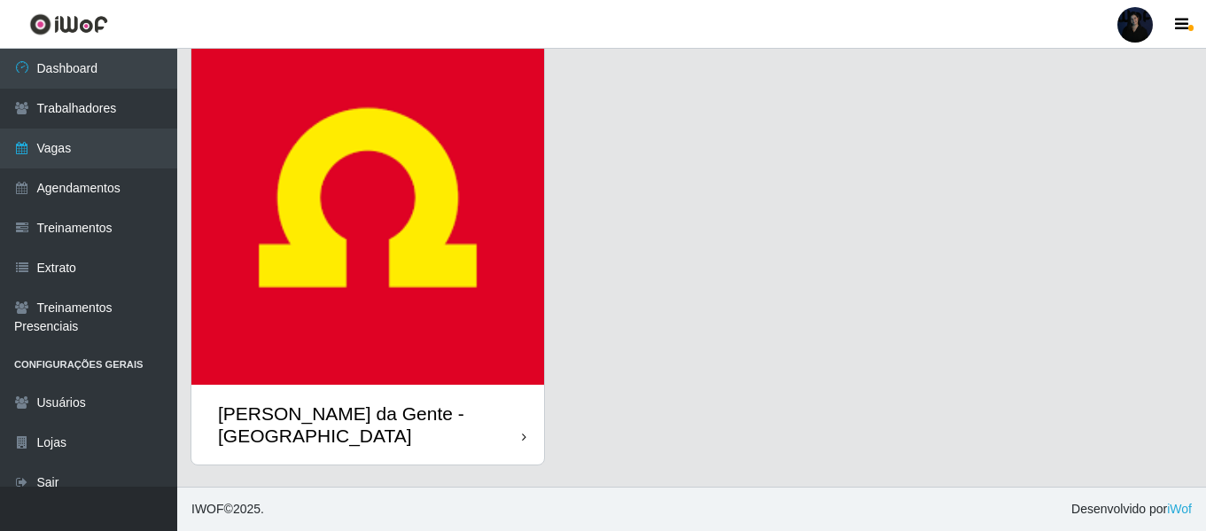
click at [436, 335] on img at bounding box center [367, 208] width 353 height 353
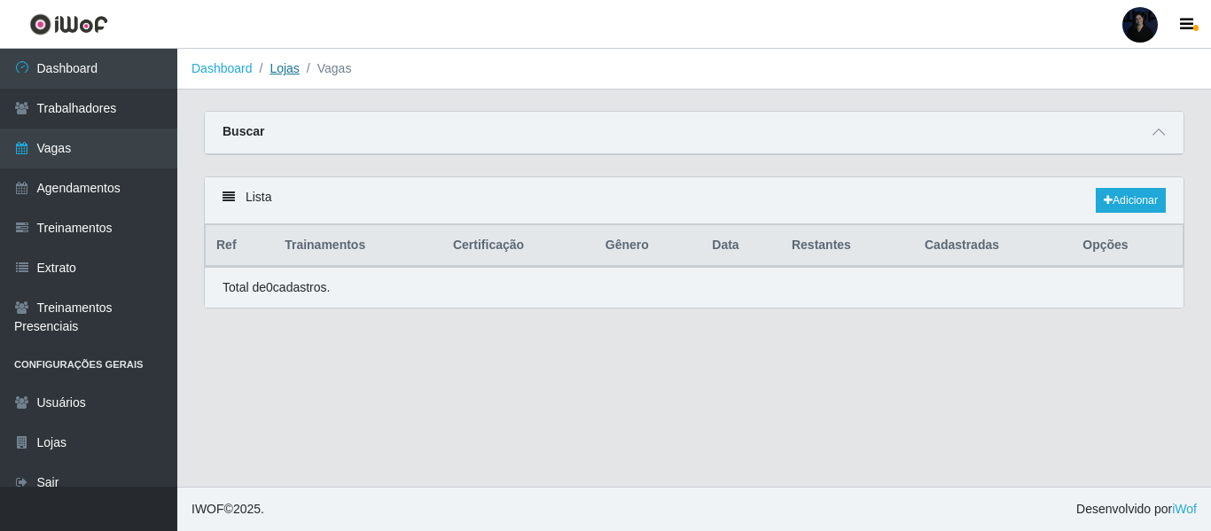
click at [283, 75] on link "Lojas" at bounding box center [283, 68] width 29 height 14
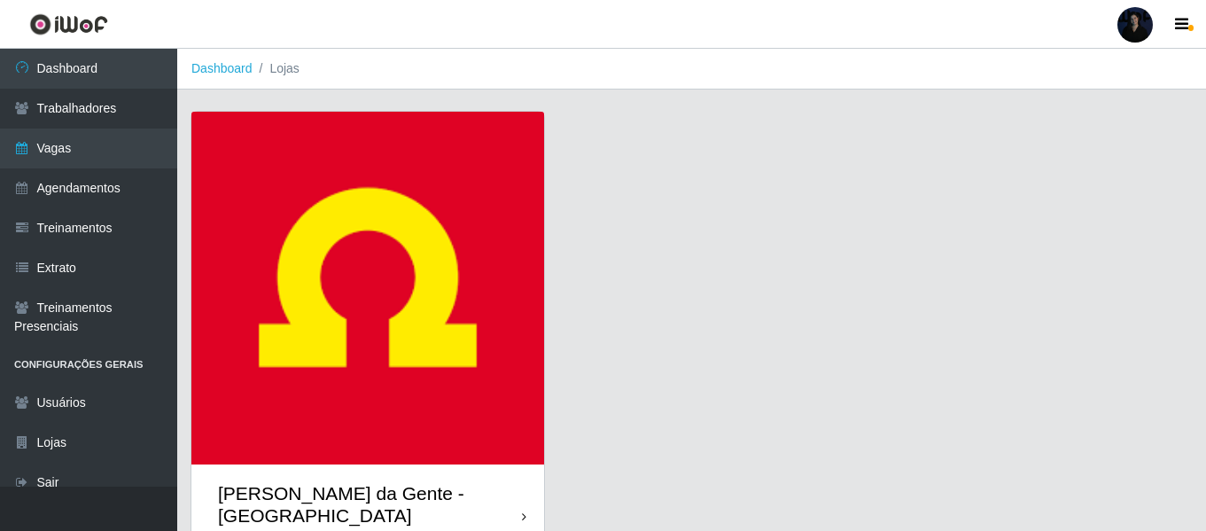
click at [409, 376] on img at bounding box center [367, 288] width 353 height 353
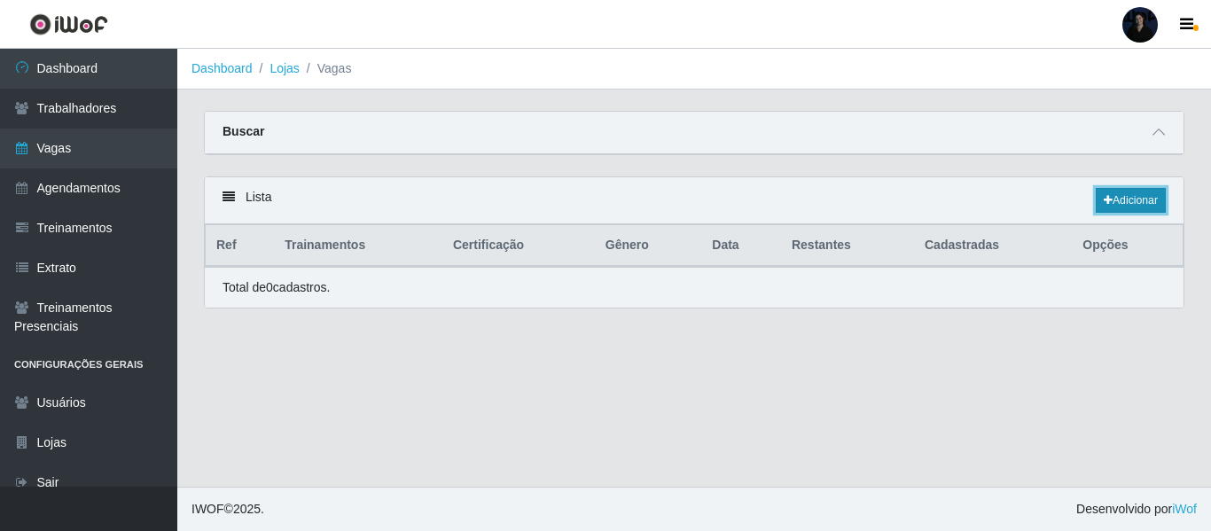
click at [1141, 202] on link "Adicionar" at bounding box center [1131, 200] width 70 height 25
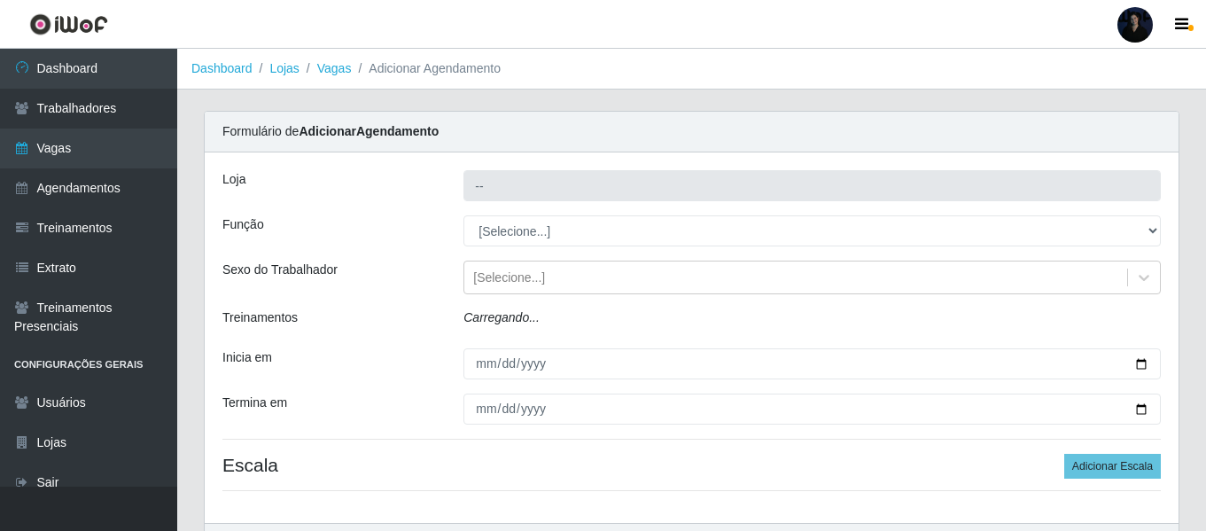
type input "[PERSON_NAME] da Gente - [GEOGRAPHIC_DATA]"
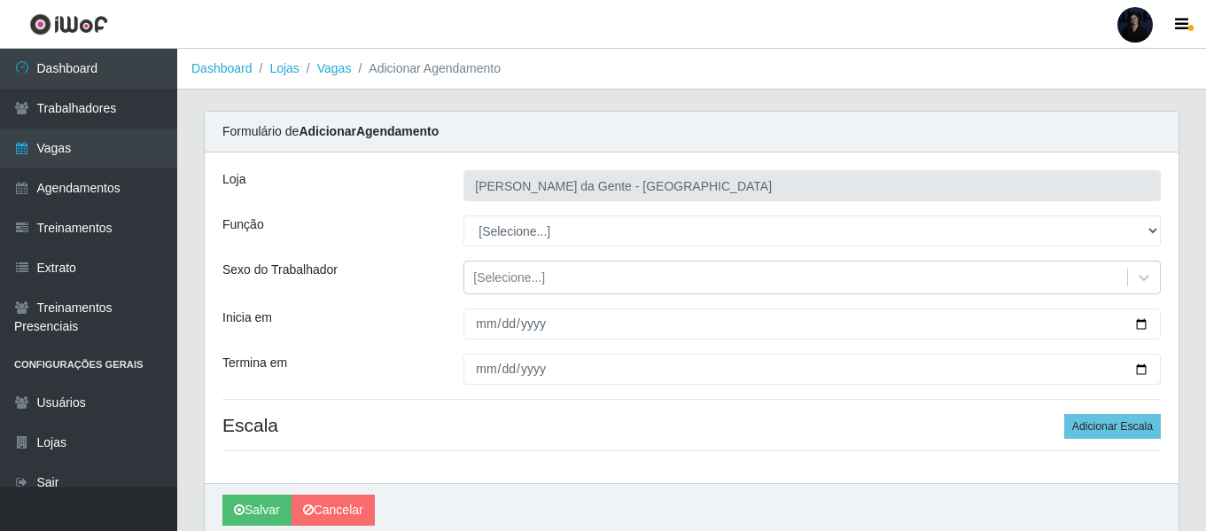
scroll to position [72, 0]
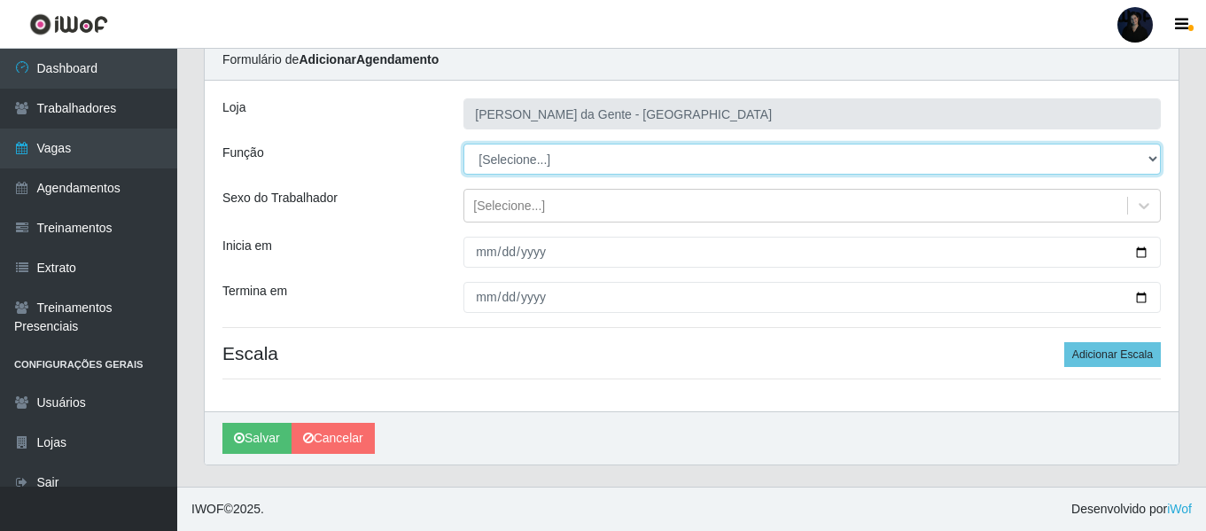
click at [531, 153] on select "[Selecione...] Repositor Repositor + Repositor ++" at bounding box center [813, 159] width 698 height 31
click at [464, 144] on select "[Selecione...] Repositor Repositor + Repositor ++" at bounding box center [813, 159] width 698 height 31
click at [549, 162] on select "[Selecione...] Repositor Repositor + Repositor ++" at bounding box center [813, 159] width 698 height 31
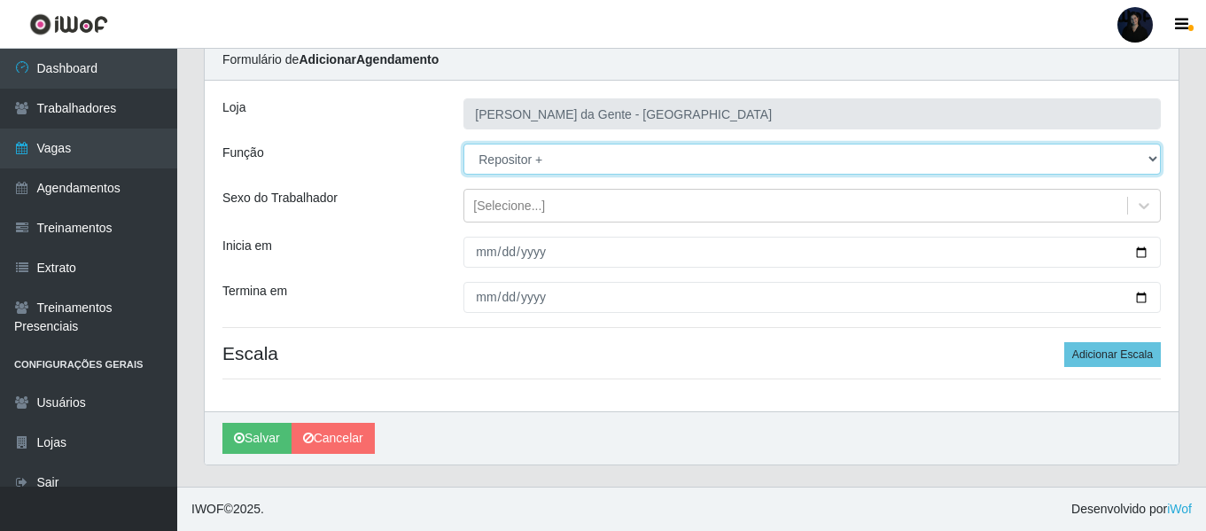
click at [464, 144] on select "[Selecione...] Repositor Repositor + Repositor ++" at bounding box center [813, 159] width 698 height 31
click at [543, 152] on select "[Selecione...] Repositor Repositor + Repositor ++" at bounding box center [813, 159] width 698 height 31
click at [464, 144] on select "[Selecione...] Repositor Repositor + Repositor ++" at bounding box center [813, 159] width 698 height 31
click at [525, 161] on select "[Selecione...] Repositor Repositor + Repositor ++" at bounding box center [813, 159] width 698 height 31
select select "24"
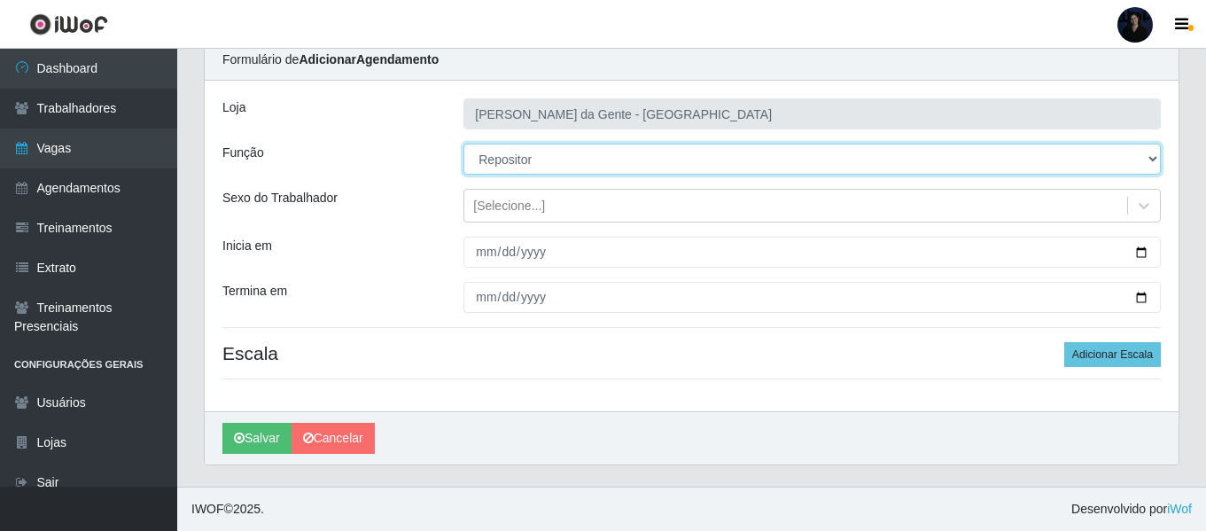
click at [464, 144] on select "[Selecione...] Repositor Repositor + Repositor ++" at bounding box center [813, 159] width 698 height 31
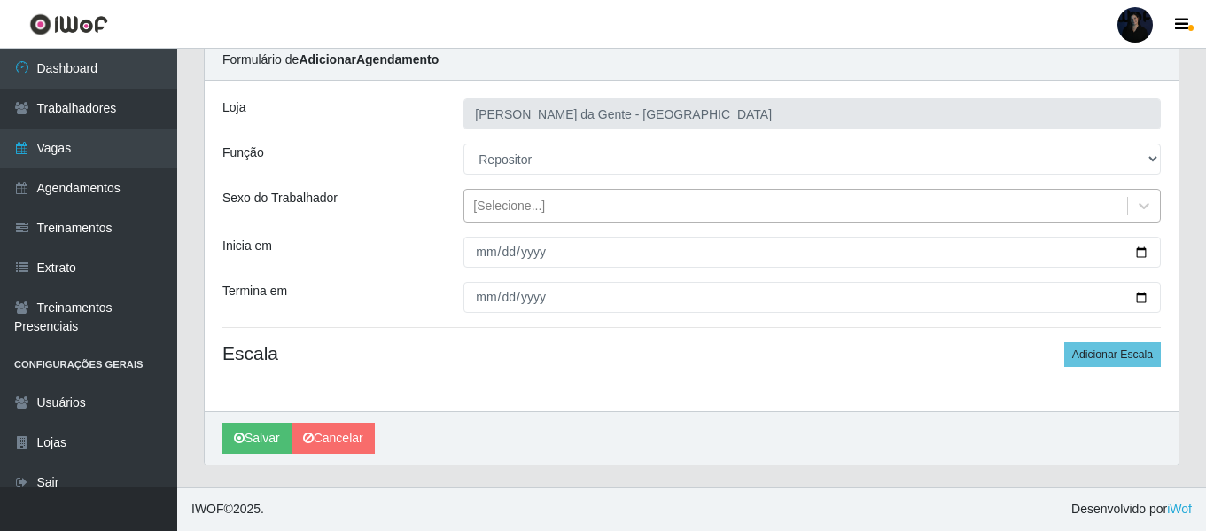
click at [571, 197] on div "[Selecione...]" at bounding box center [796, 205] width 663 height 29
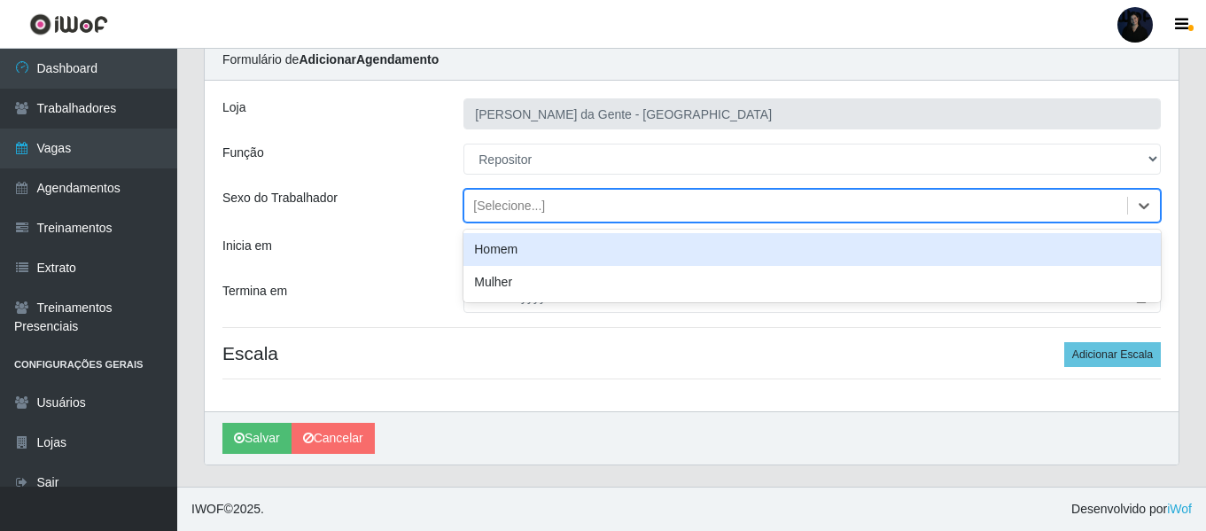
click at [543, 245] on div "Homem" at bounding box center [813, 249] width 698 height 33
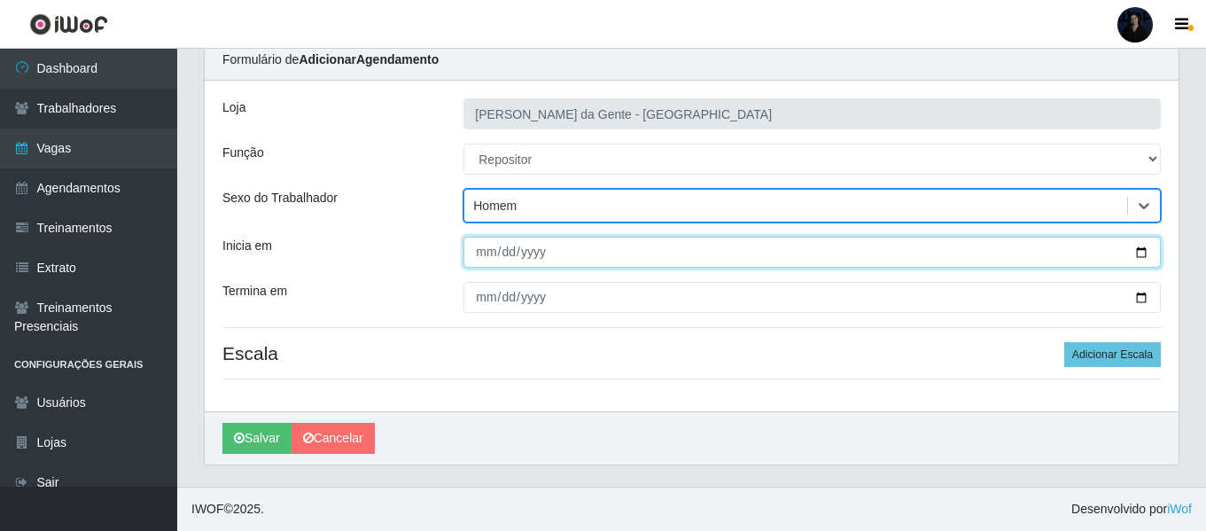
click at [1138, 251] on input "Inicia em" at bounding box center [813, 252] width 698 height 31
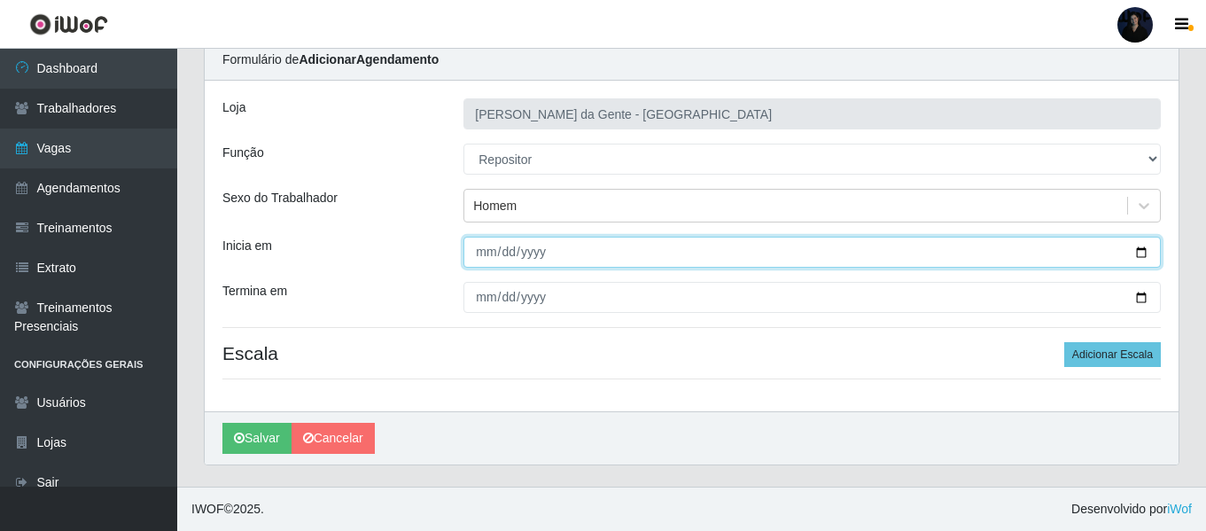
type input "[DATE]"
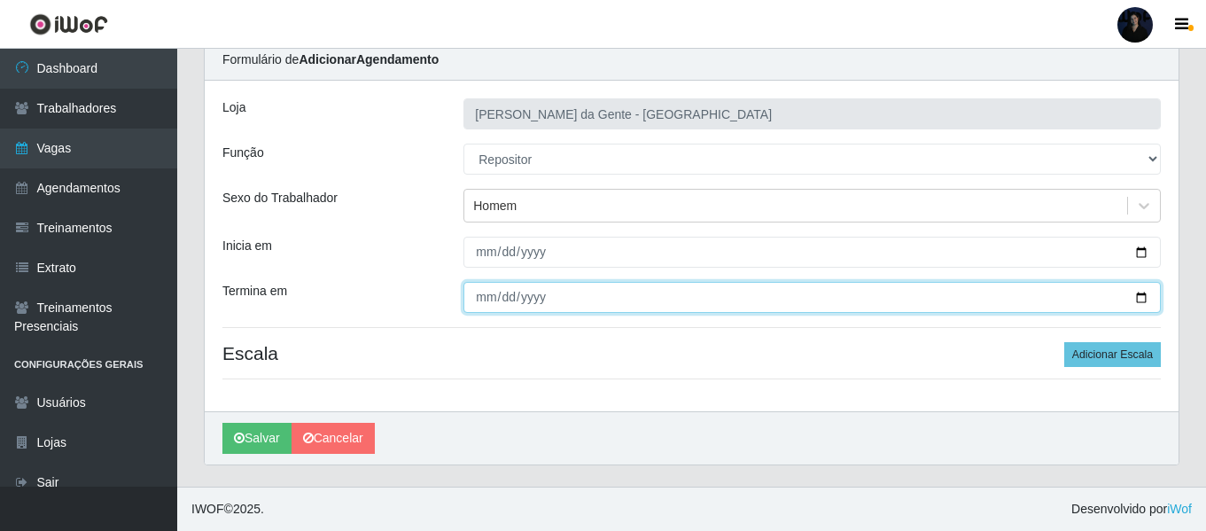
click at [1143, 304] on input "Termina em" at bounding box center [813, 297] width 698 height 31
type input "[DATE]"
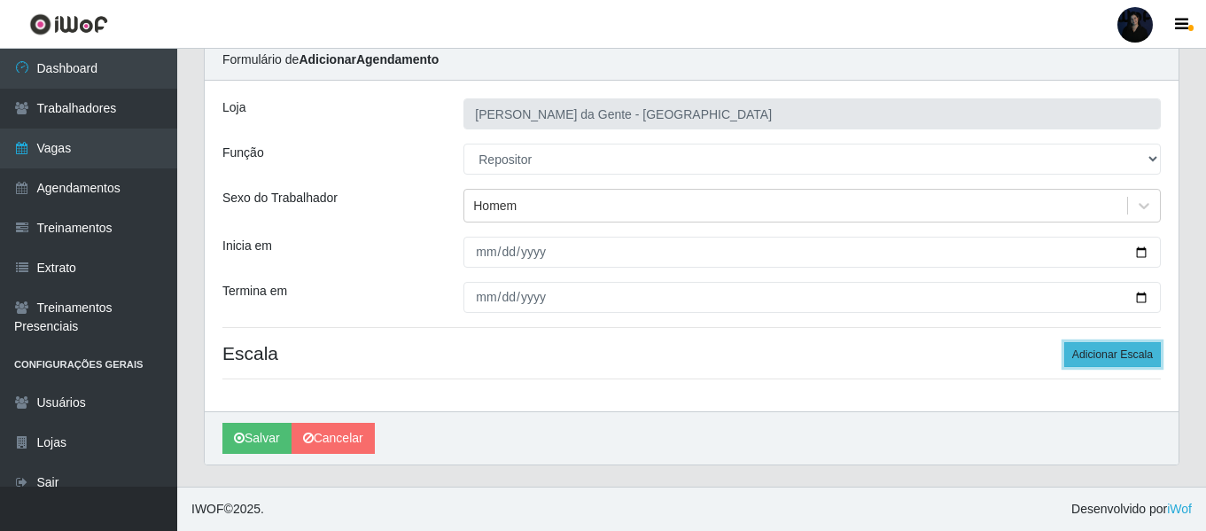
click at [1109, 350] on button "Adicionar Escala" at bounding box center [1113, 354] width 97 height 25
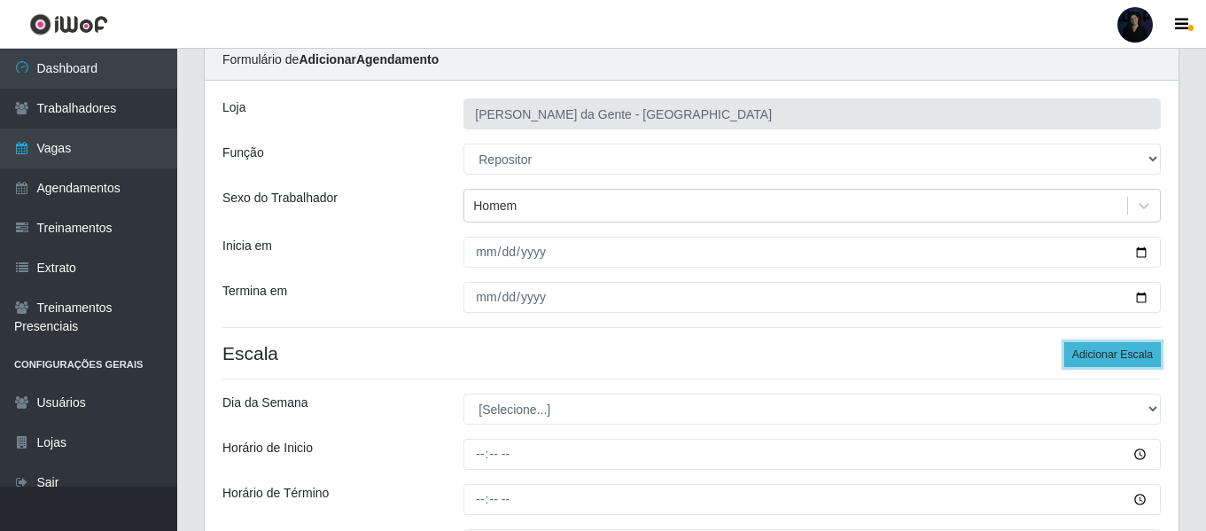
click at [1109, 350] on button "Adicionar Escala" at bounding box center [1113, 354] width 97 height 25
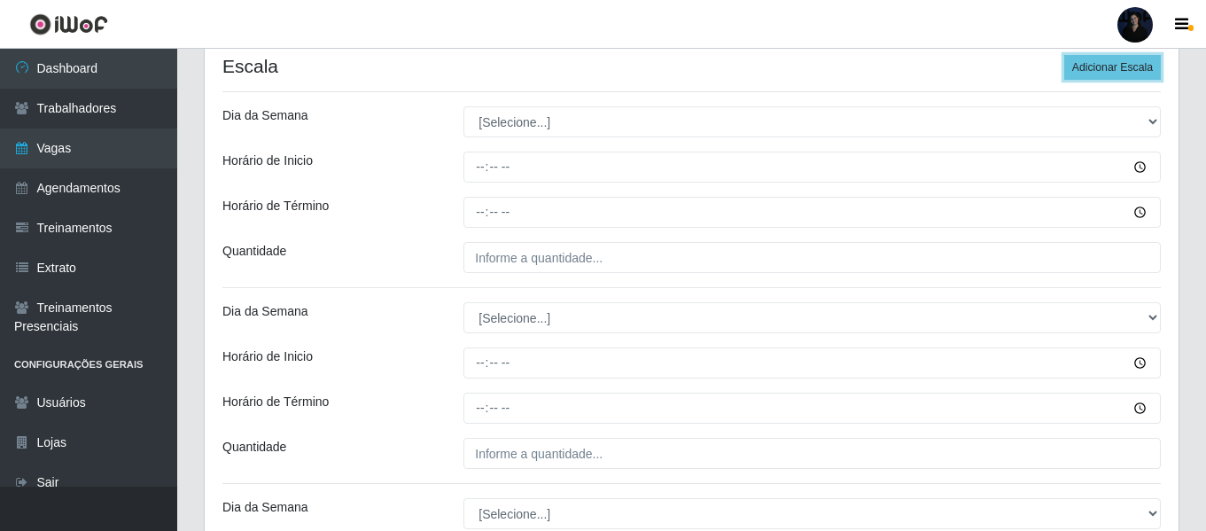
scroll to position [351, 0]
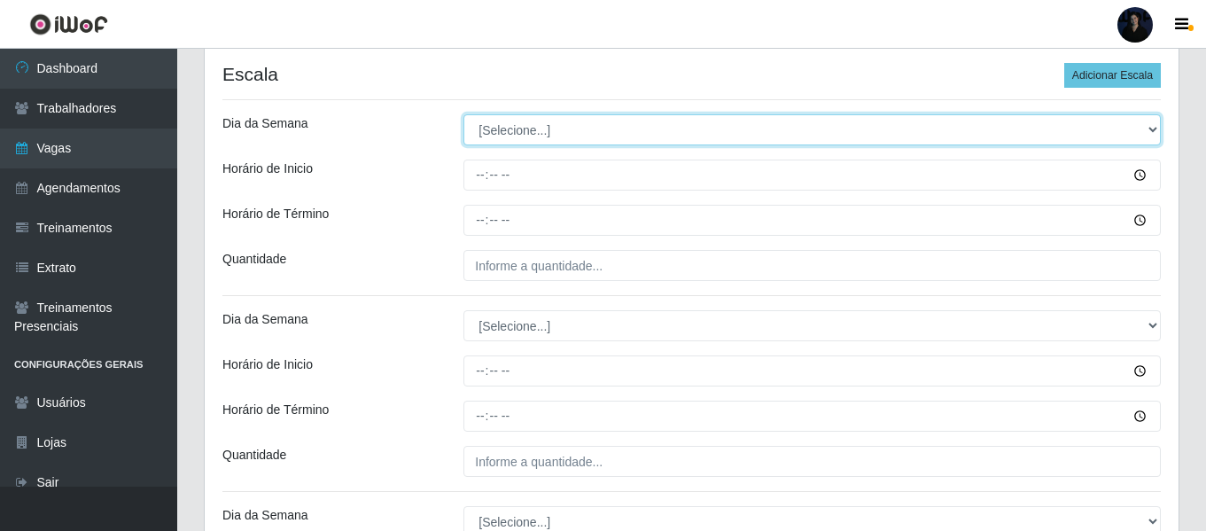
click at [531, 122] on select "[Selecione...] Segunda Terça Quarta Quinta Sexta Sábado Domingo" at bounding box center [813, 129] width 698 height 31
select select "1"
click at [464, 114] on select "[Selecione...] Segunda Terça Quarta Quinta Sexta Sábado Domingo" at bounding box center [813, 129] width 698 height 31
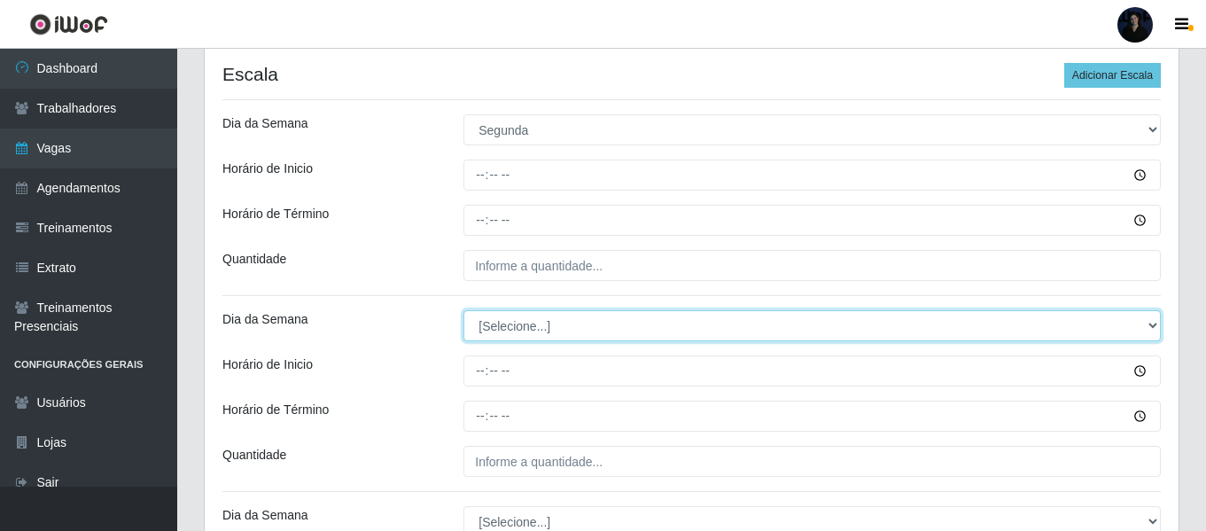
click at [514, 332] on select "[Selecione...] Segunda Terça Quarta Quinta Sexta Sábado Domingo" at bounding box center [813, 325] width 698 height 31
select select "2"
click at [464, 310] on select "[Selecione...] Segunda Terça Quarta Quinta Sexta Sábado Domingo" at bounding box center [813, 325] width 698 height 31
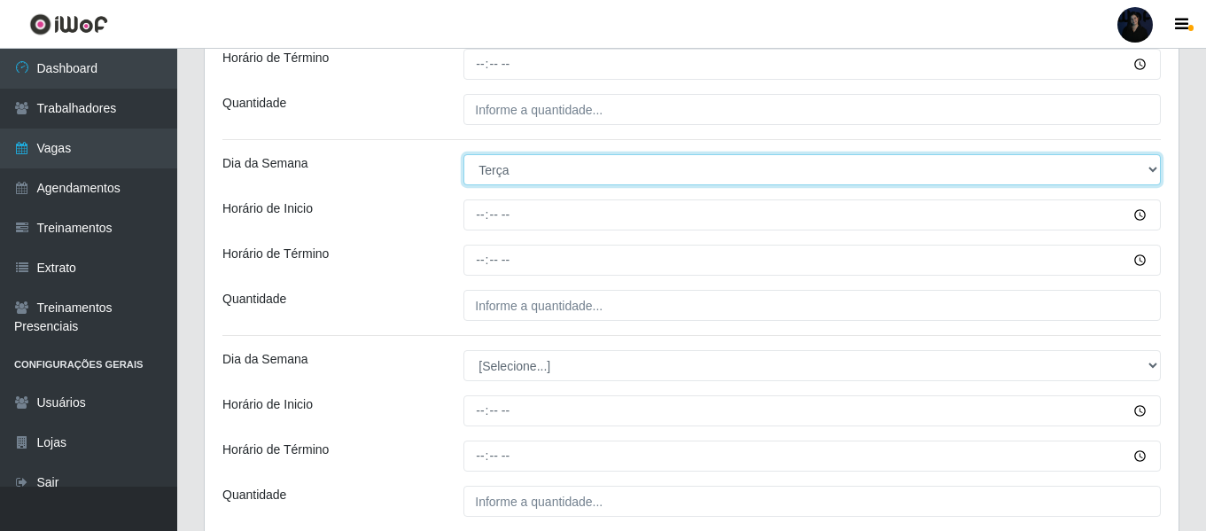
scroll to position [597, 0]
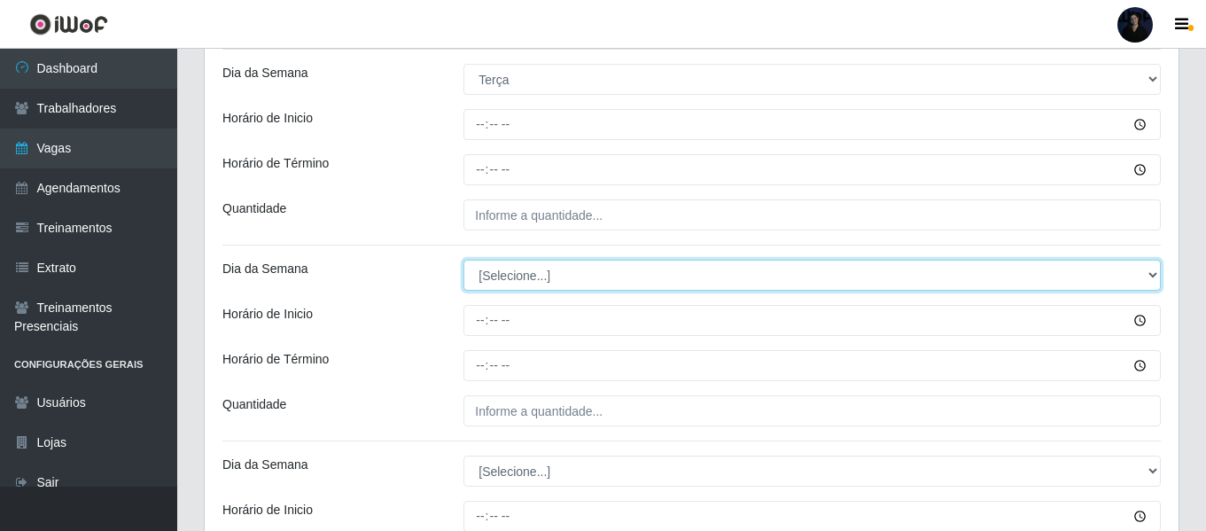
click at [509, 277] on select "[Selecione...] Segunda Terça Quarta Quinta Sexta Sábado Domingo" at bounding box center [813, 275] width 698 height 31
select select "2"
click at [464, 260] on select "[Selecione...] Segunda Terça Quarta Quinta Sexta Sábado Domingo" at bounding box center [813, 275] width 698 height 31
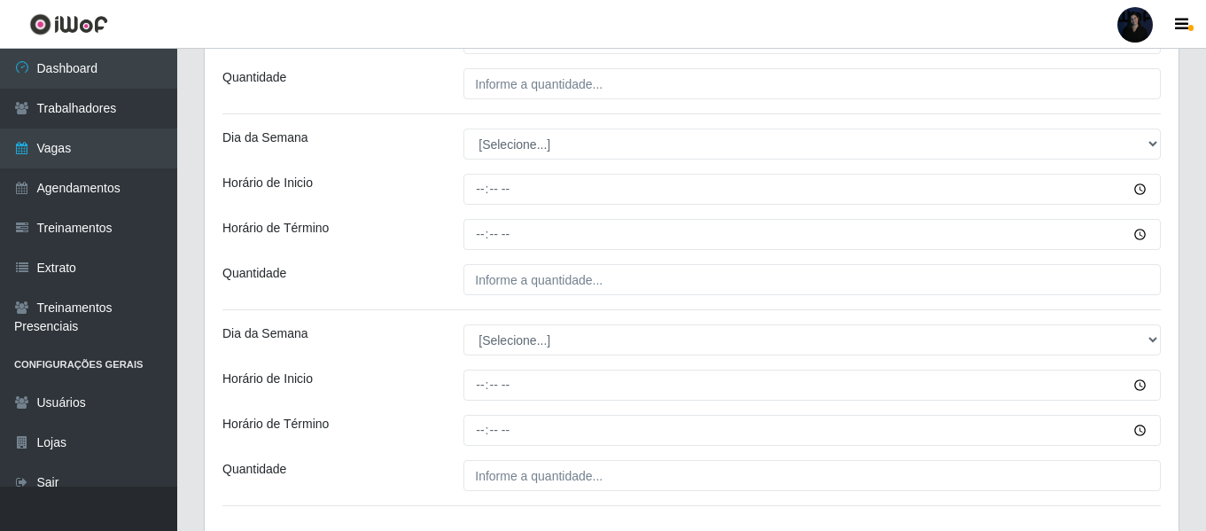
scroll to position [943, 0]
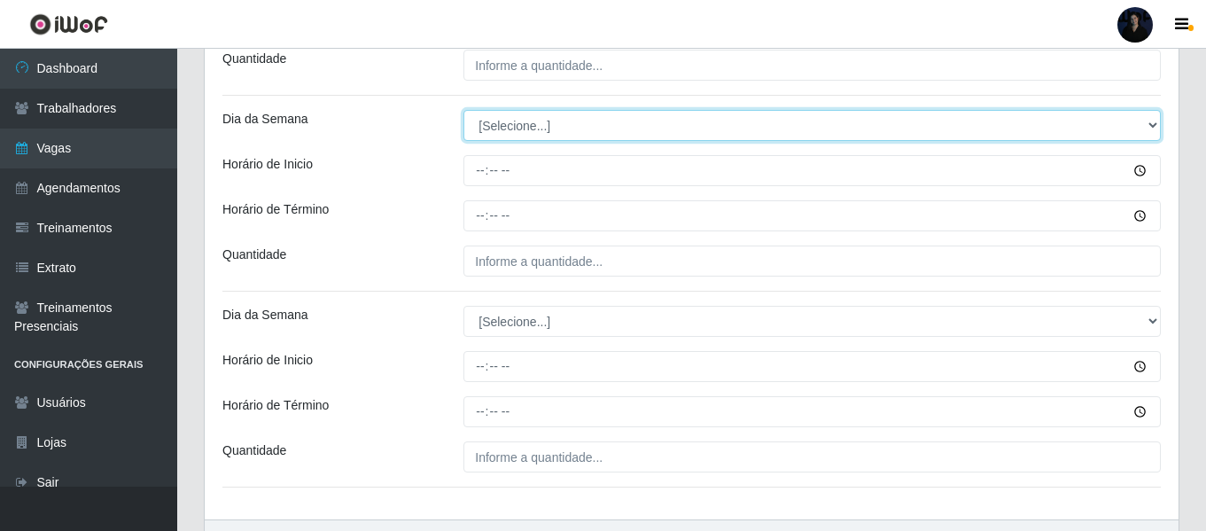
click at [504, 134] on select "[Selecione...] Segunda Terça Quarta Quinta Sexta Sábado Domingo" at bounding box center [813, 125] width 698 height 31
select select "3"
click at [464, 110] on select "[Selecione...] Segunda Terça Quarta Quinta Sexta Sábado Domingo" at bounding box center [813, 125] width 698 height 31
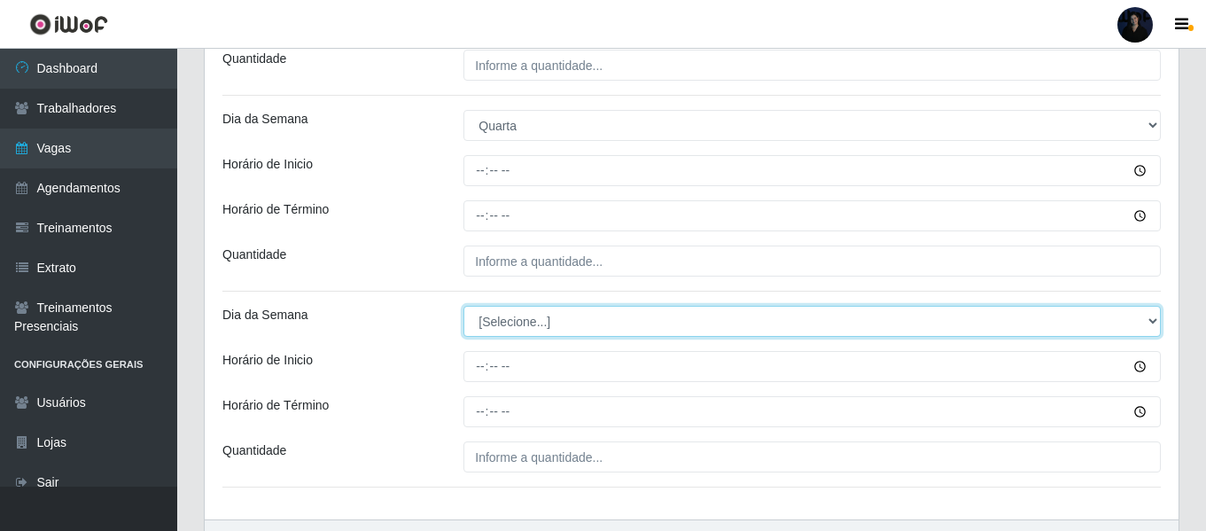
click at [503, 327] on select "[Selecione...] Segunda Terça Quarta Quinta Sexta Sábado Domingo" at bounding box center [813, 321] width 698 height 31
select select "3"
click at [464, 306] on select "[Selecione...] Segunda Terça Quarta Quinta Sexta Sábado Domingo" at bounding box center [813, 321] width 698 height 31
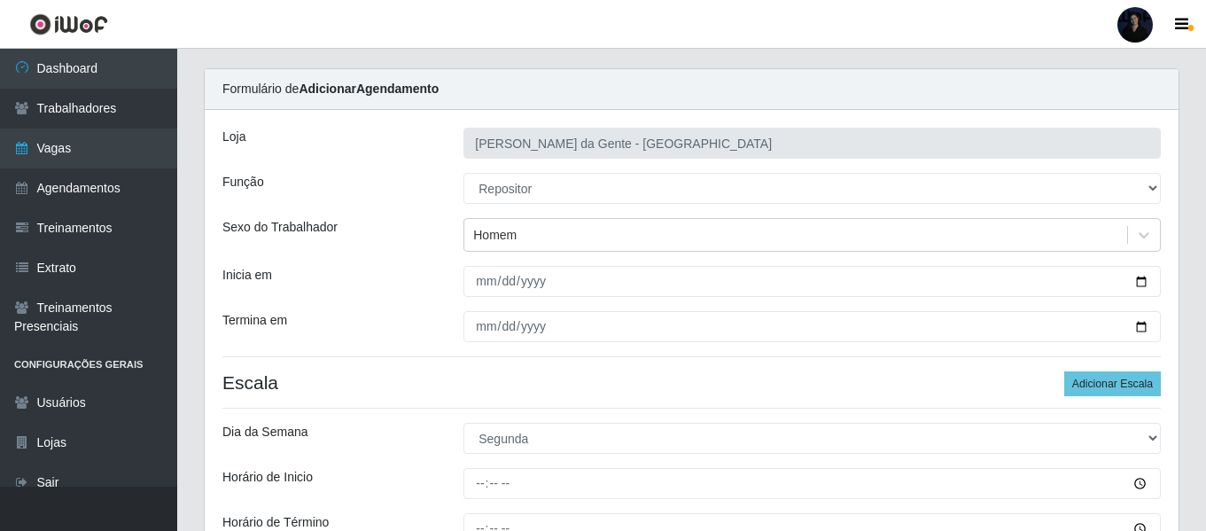
scroll to position [0, 0]
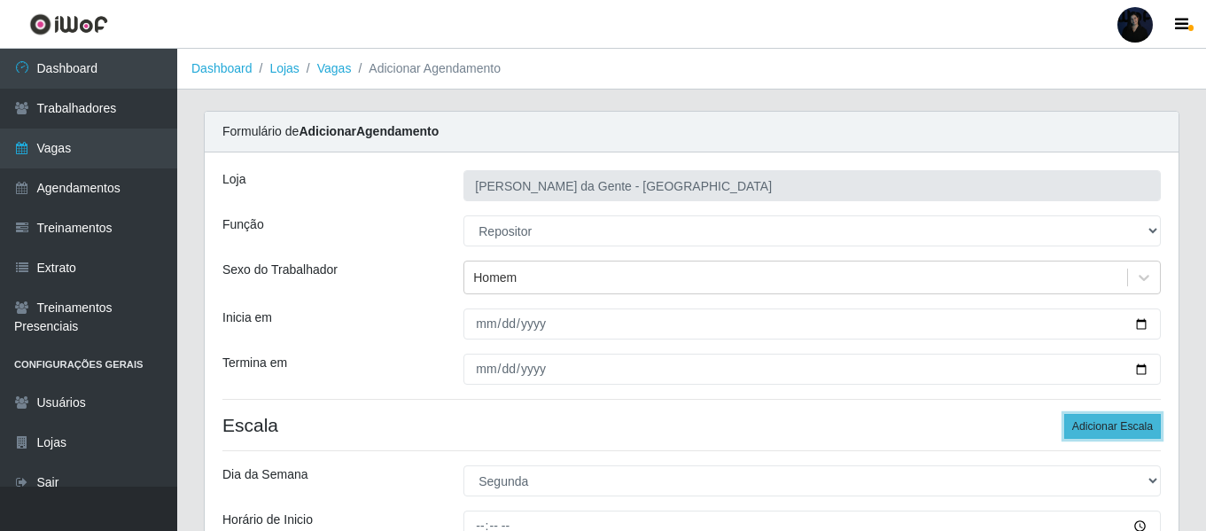
click at [1117, 424] on button "Adicionar Escala" at bounding box center [1113, 426] width 97 height 25
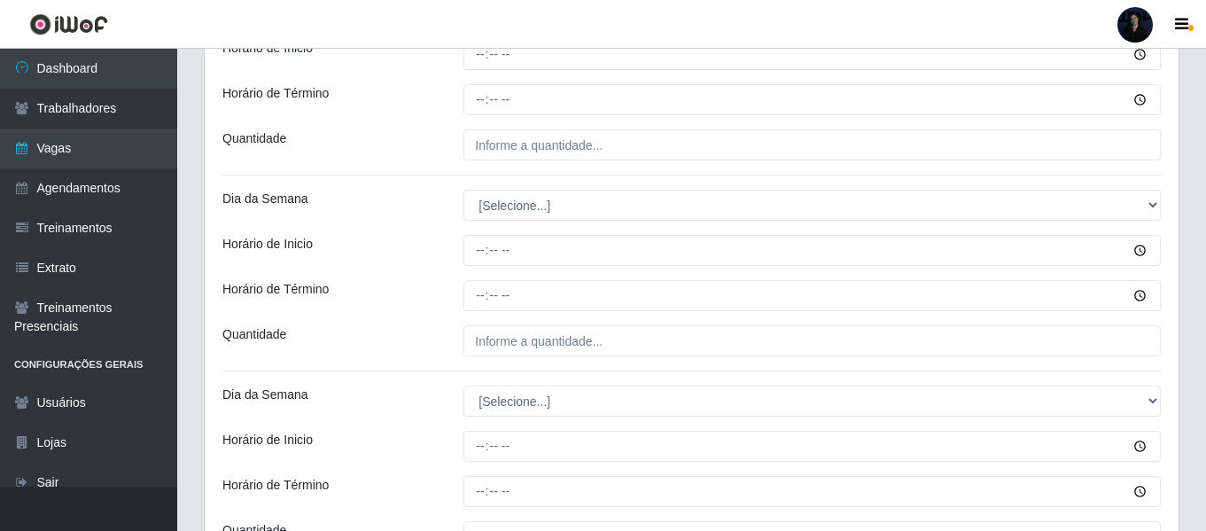
scroll to position [1259, 0]
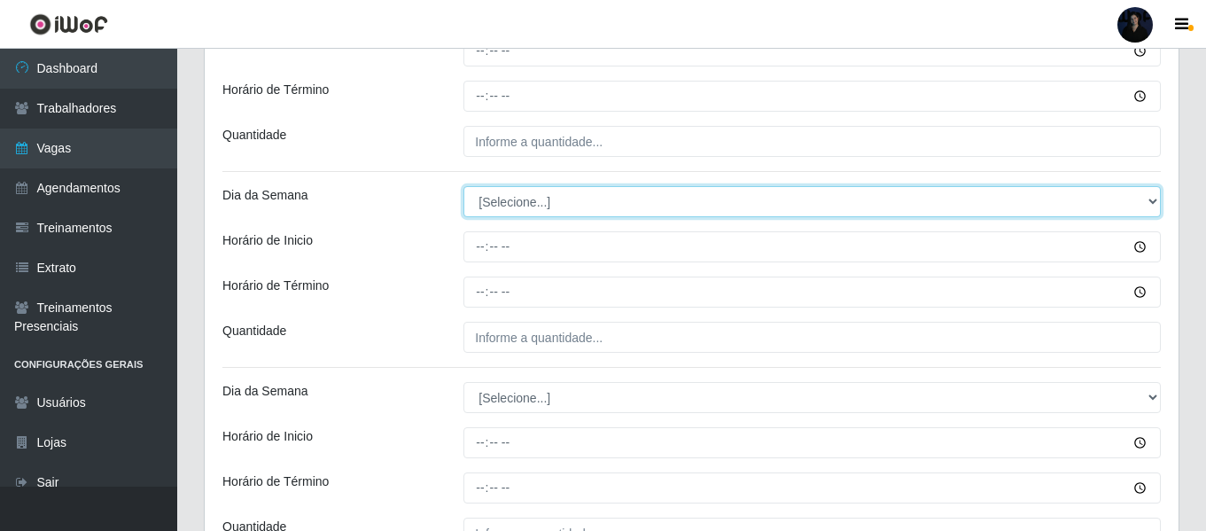
click at [535, 208] on select "[Selecione...] Segunda Terça Quarta Quinta Sexta Sábado Domingo" at bounding box center [813, 201] width 698 height 31
select select "5"
click at [464, 186] on select "[Selecione...] Segunda Terça Quarta Quinta Sexta Sábado Domingo" at bounding box center [813, 201] width 698 height 31
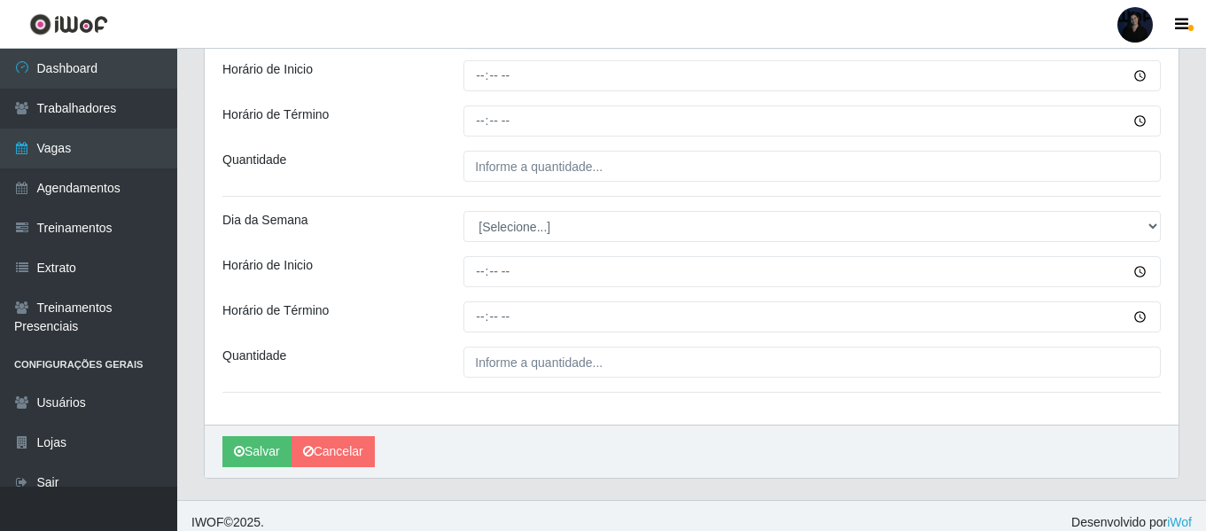
scroll to position [1437, 0]
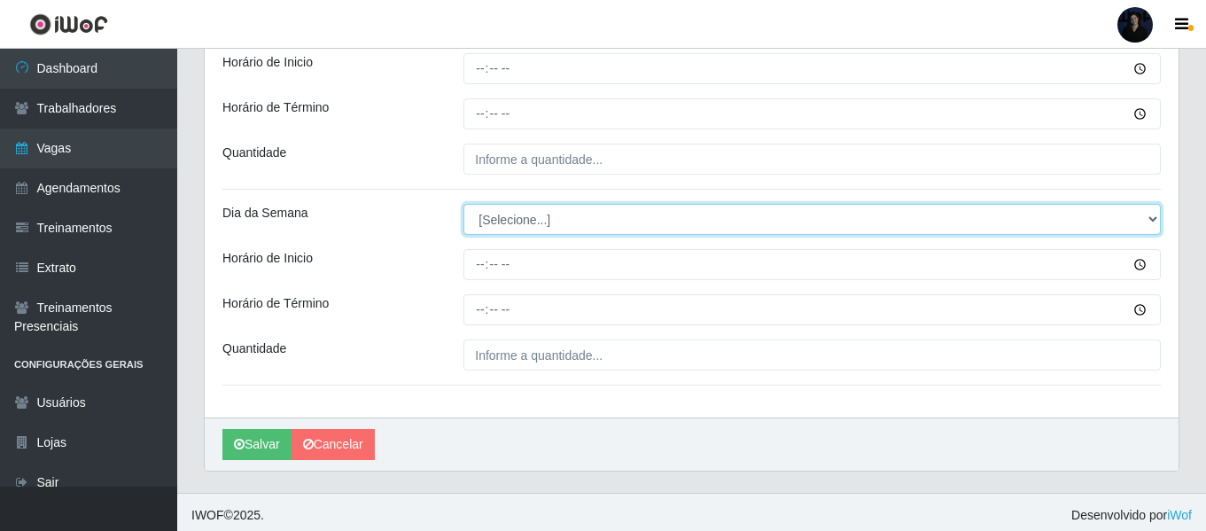
click at [496, 211] on select "[Selecione...] Segunda Terça Quarta Quinta Sexta Sábado Domingo" at bounding box center [813, 219] width 698 height 31
select select "5"
click at [464, 204] on select "[Selecione...] Segunda Terça Quarta Quinta Sexta Sábado Domingo" at bounding box center [813, 219] width 698 height 31
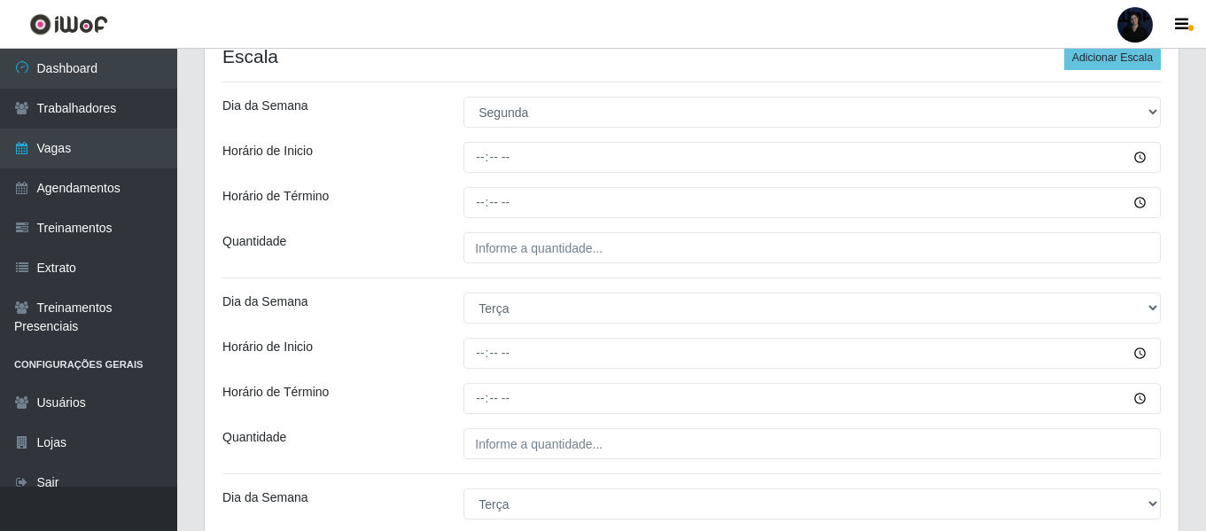
scroll to position [386, 0]
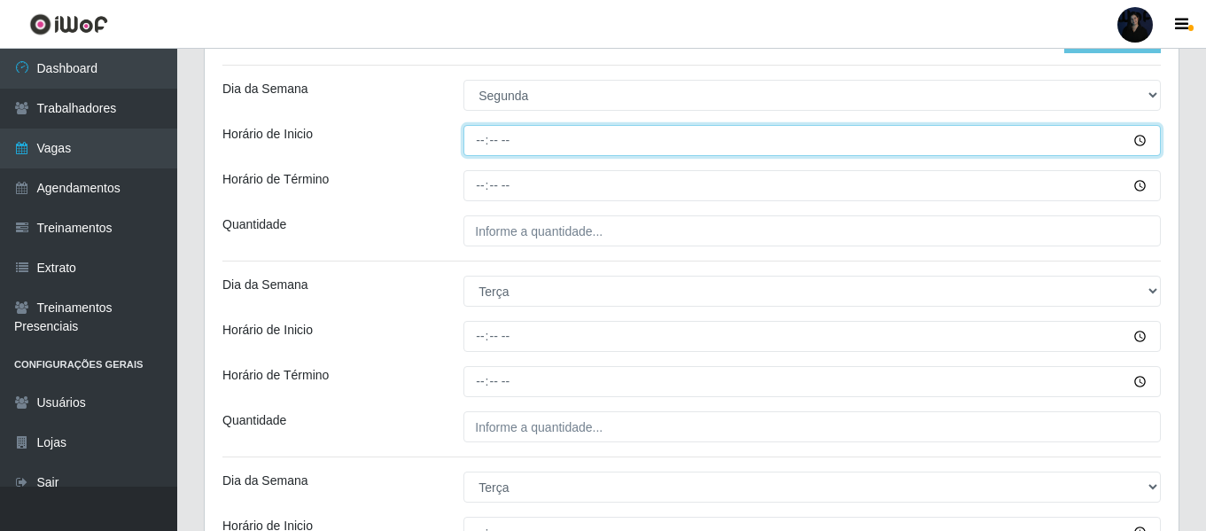
click at [478, 133] on input "Horário de Inicio" at bounding box center [813, 140] width 698 height 31
type input "07:00"
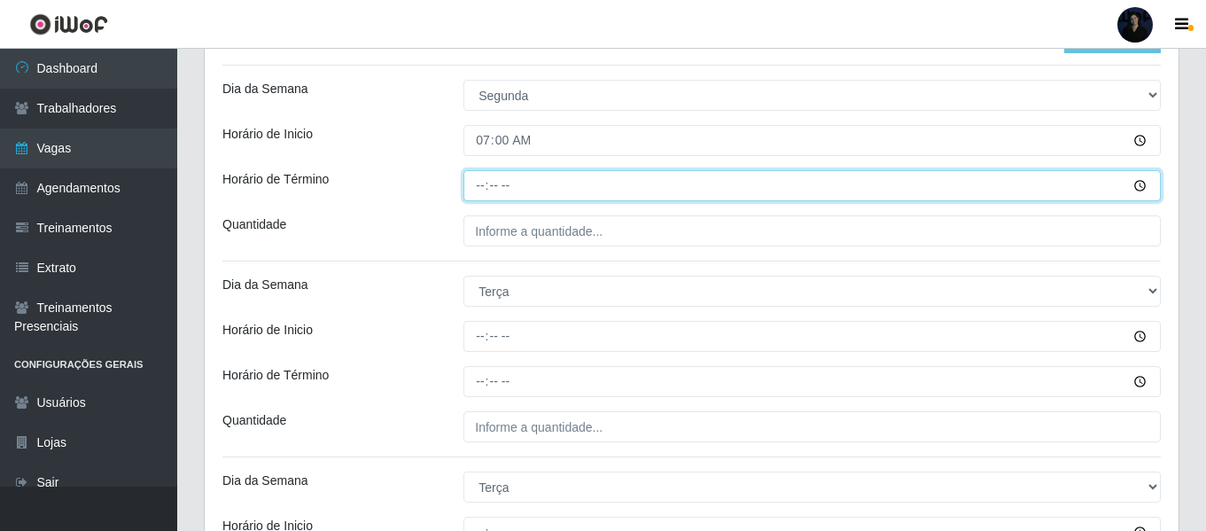
click at [480, 184] on input "Horário de Término" at bounding box center [813, 185] width 698 height 31
type input "13:00"
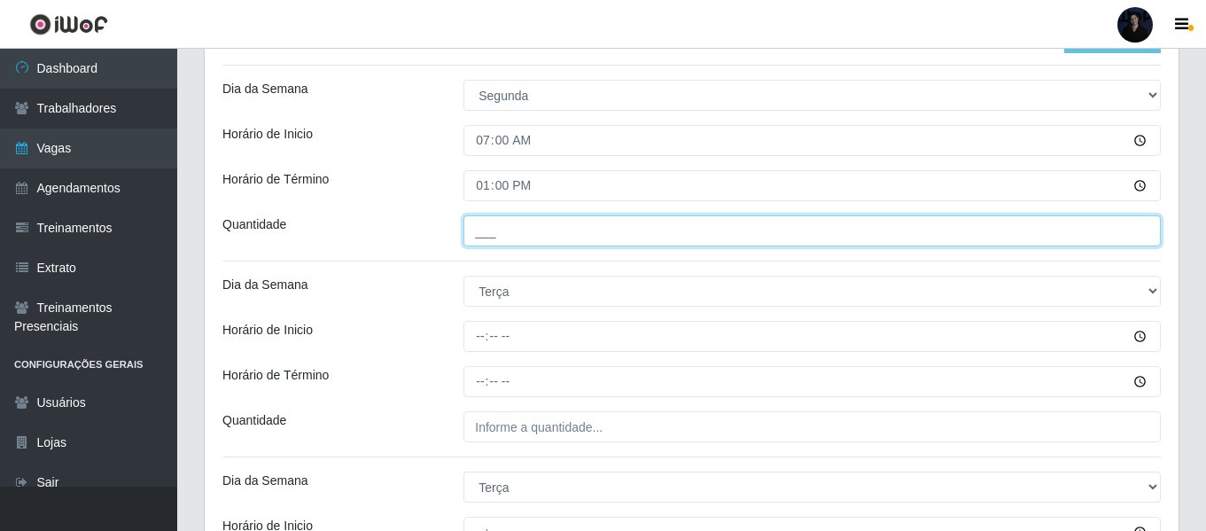
click at [477, 227] on input "___" at bounding box center [813, 230] width 698 height 31
type input "1__"
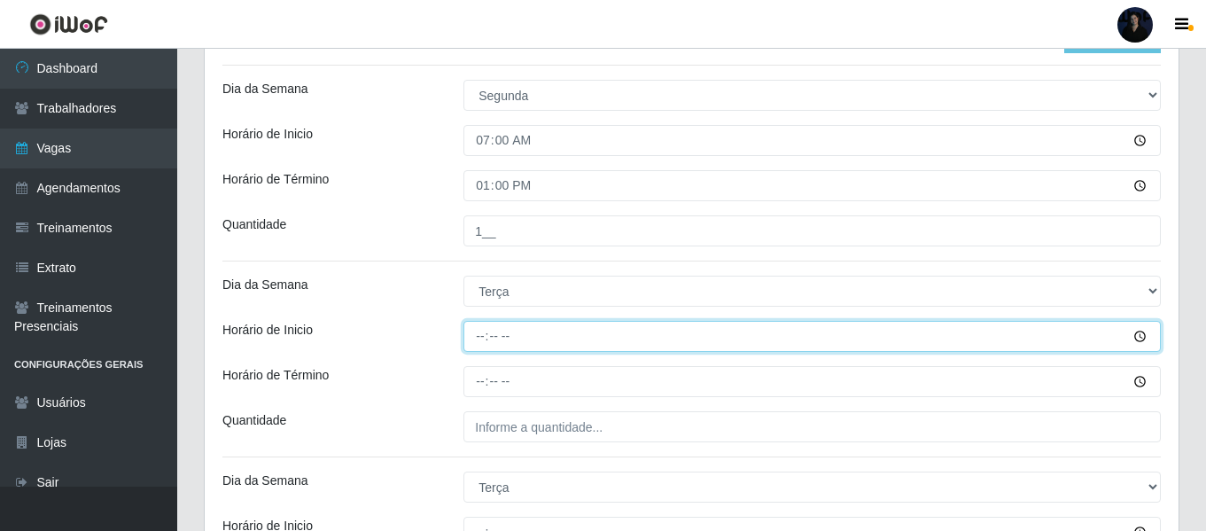
click at [475, 333] on input "Horário de Inicio" at bounding box center [813, 336] width 698 height 31
type input "07:00"
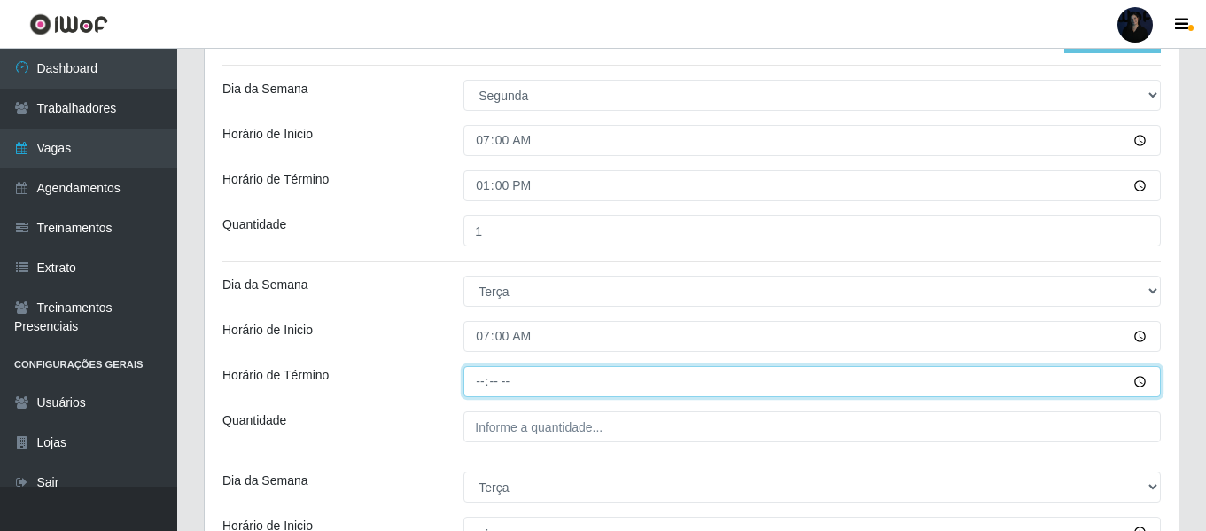
click at [480, 379] on input "Horário de Término" at bounding box center [813, 381] width 698 height 31
type input "13:00"
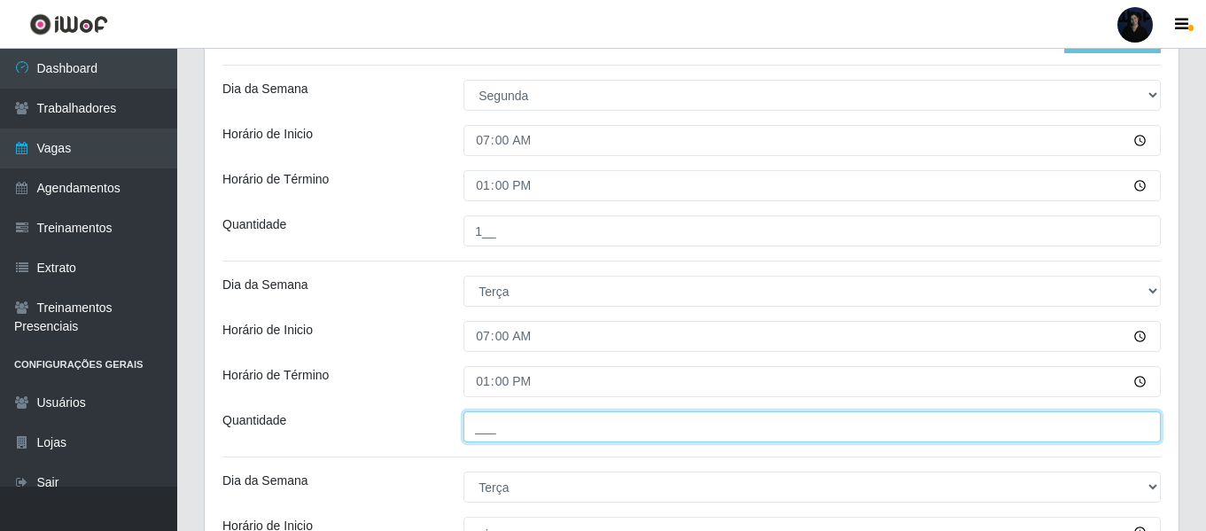
click at [480, 419] on input "___" at bounding box center [813, 426] width 698 height 31
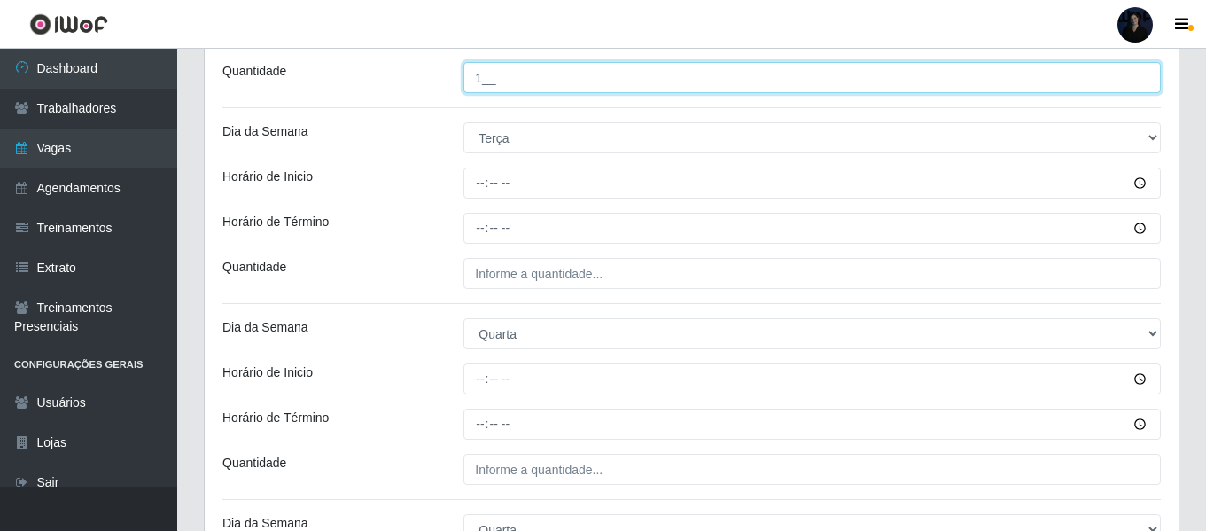
scroll to position [738, 0]
type input "1__"
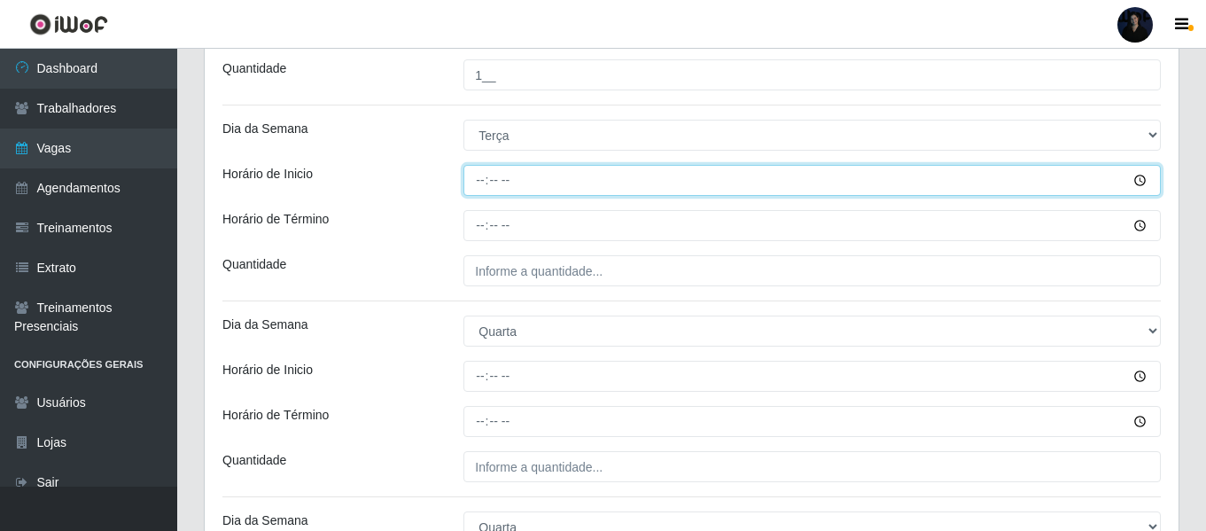
click at [481, 186] on input "Horário de Inicio" at bounding box center [813, 180] width 698 height 31
type input "14:00"
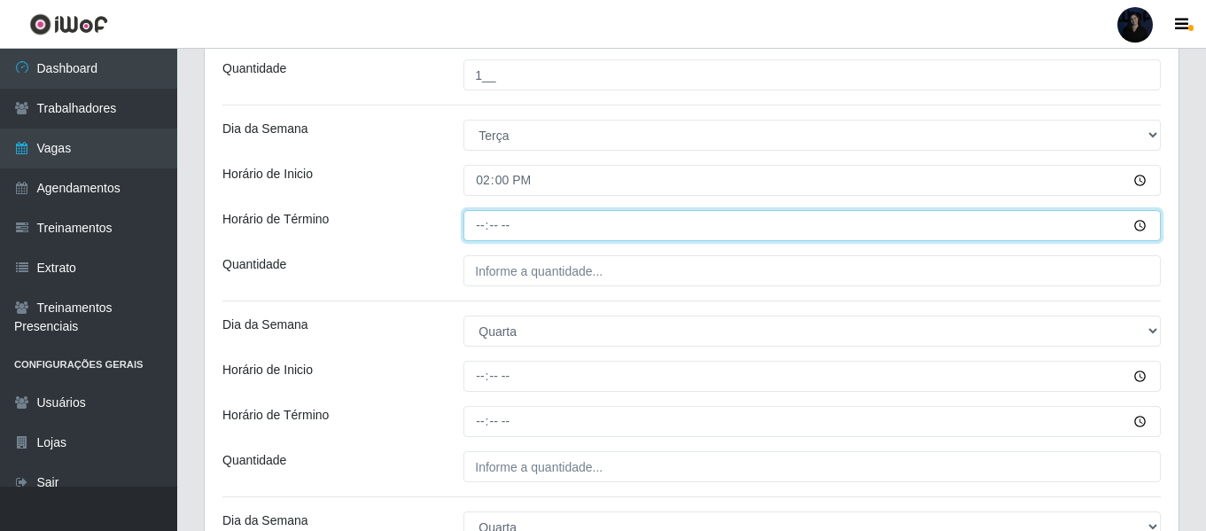
click at [483, 232] on input "Horário de Término" at bounding box center [813, 225] width 698 height 31
type input "20:00"
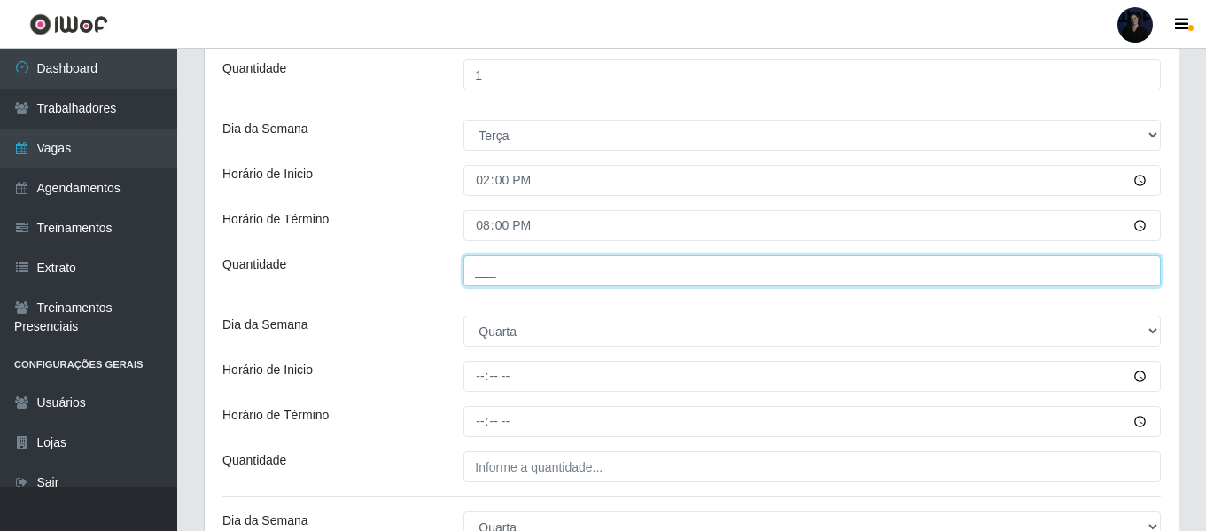
click at [480, 267] on input "___" at bounding box center [813, 270] width 698 height 31
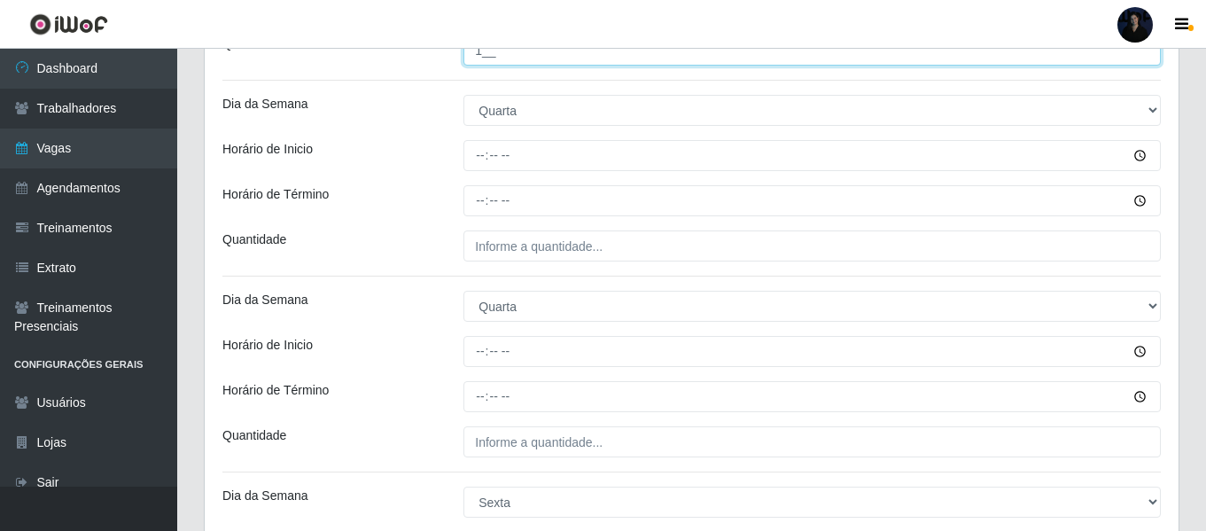
scroll to position [968, 0]
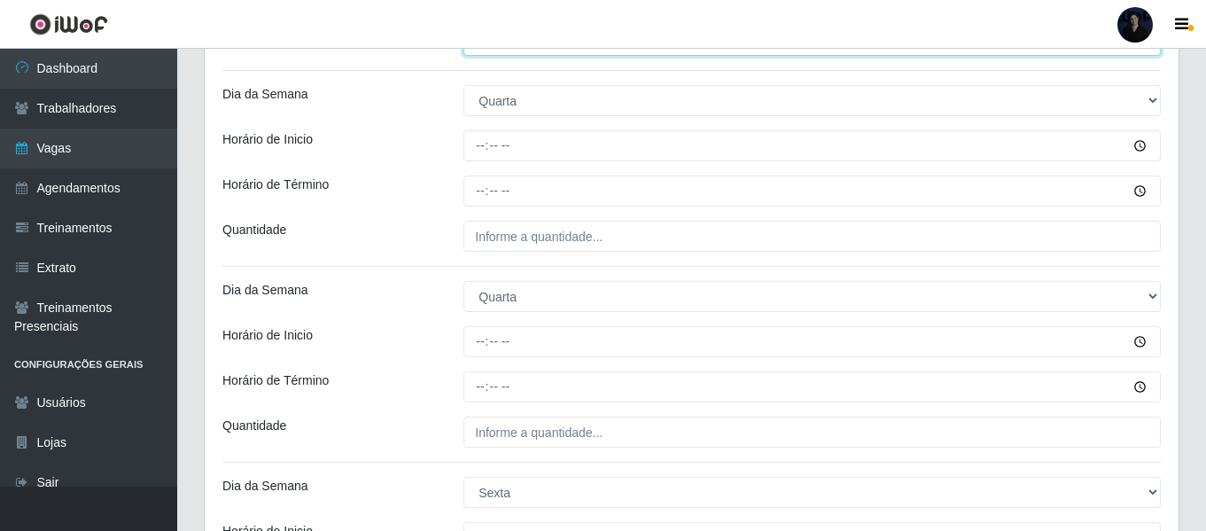
type input "1__"
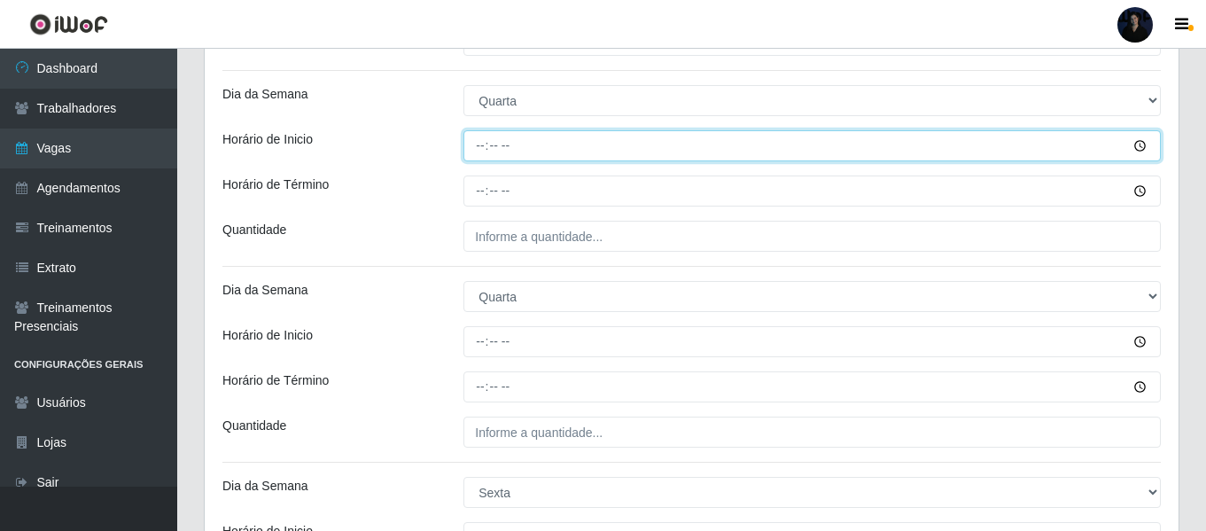
click at [486, 148] on input "Horário de Inicio" at bounding box center [813, 145] width 698 height 31
type input "07:00"
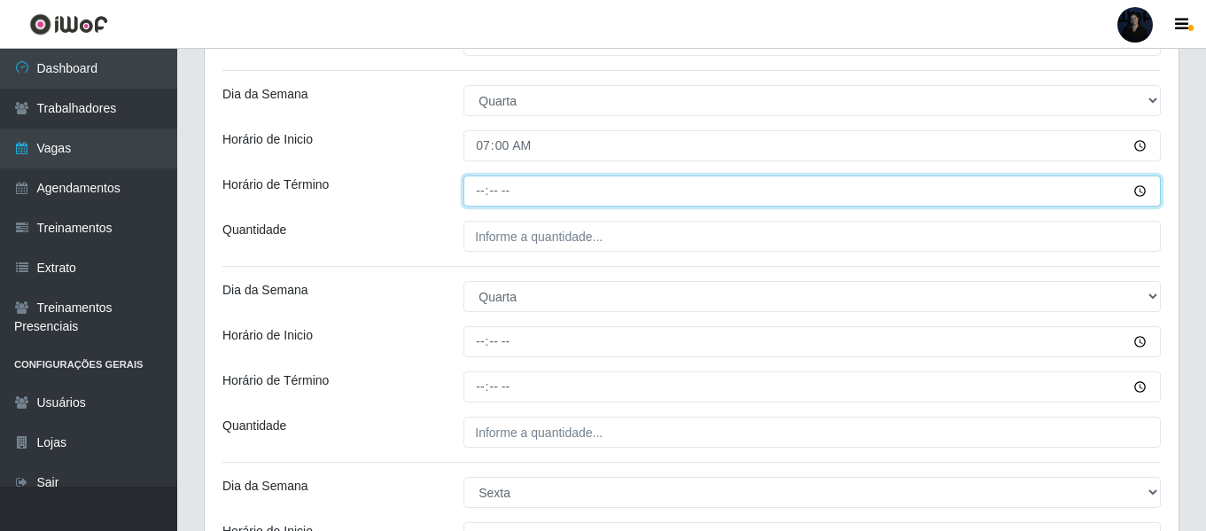
click at [480, 203] on input "Horário de Término" at bounding box center [813, 191] width 698 height 31
type input "13:00"
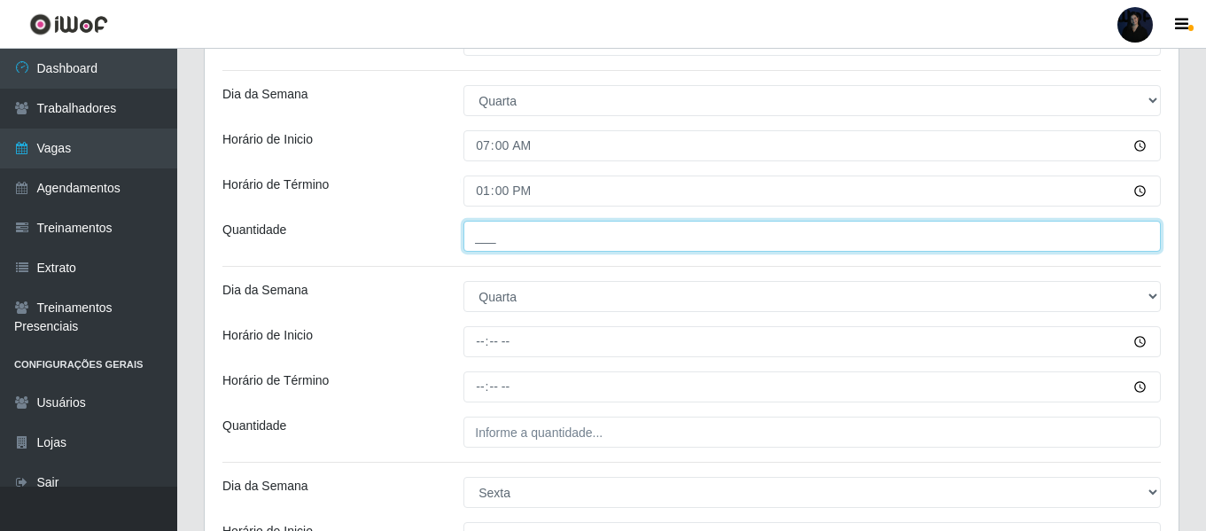
click at [482, 234] on input "___" at bounding box center [813, 236] width 698 height 31
type input "1__"
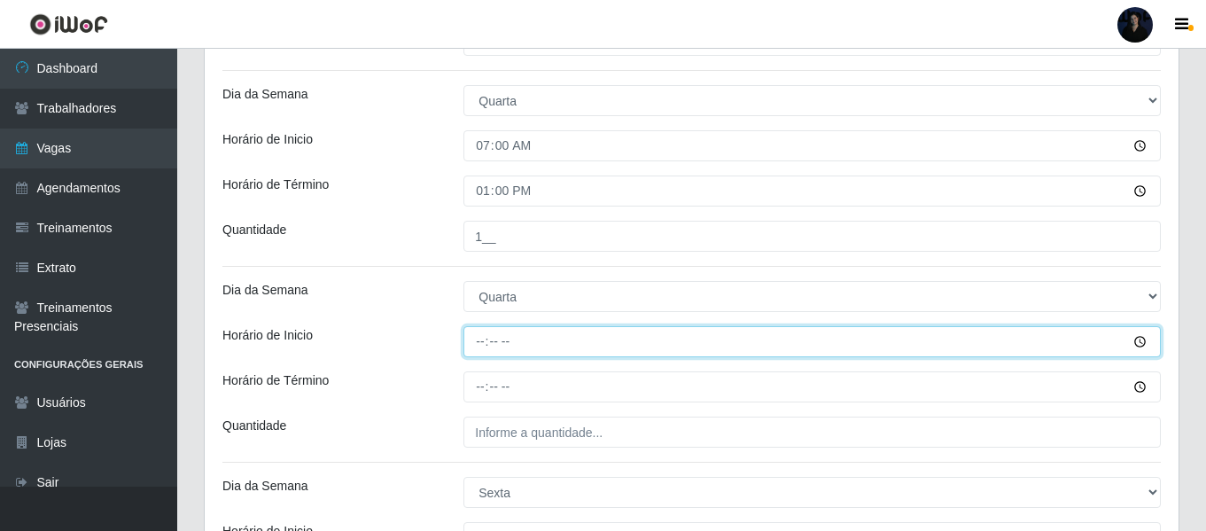
click at [475, 341] on input "Horário de Inicio" at bounding box center [813, 341] width 698 height 31
type input "14:00"
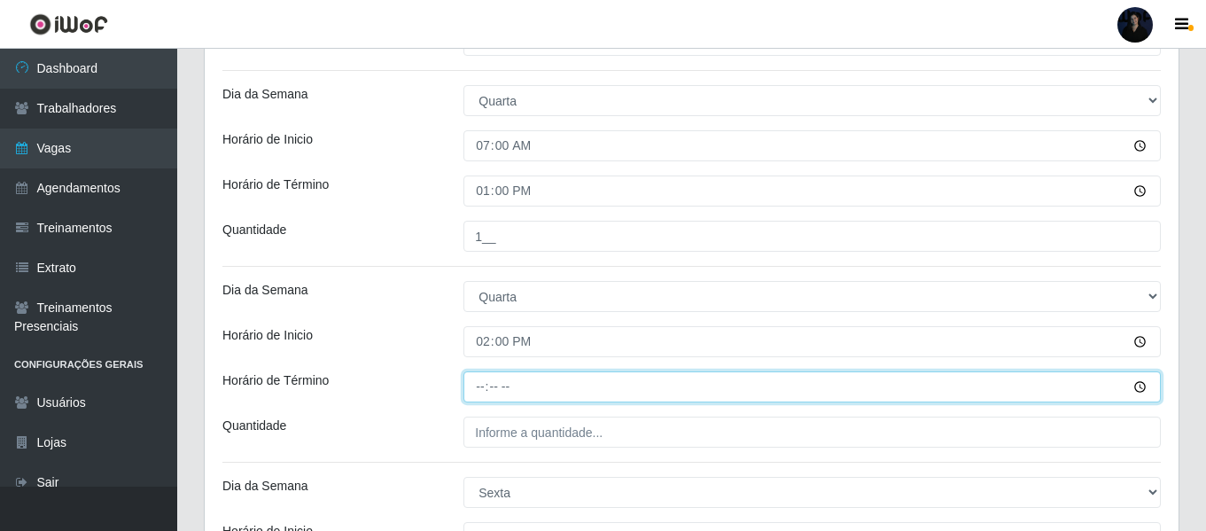
click at [478, 394] on input "Horário de Término" at bounding box center [813, 386] width 698 height 31
type input "20:00"
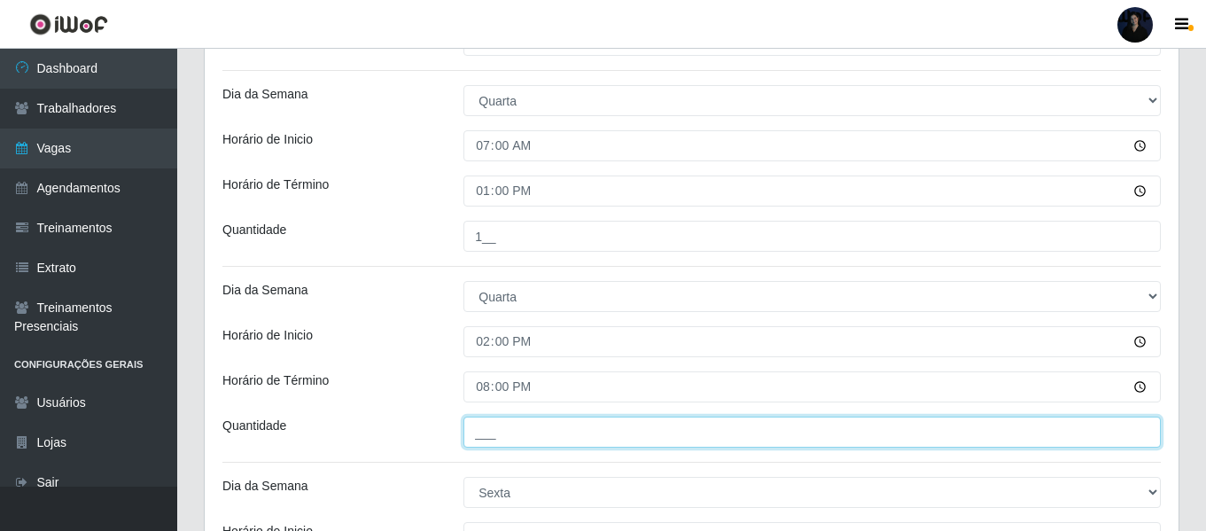
click at [483, 432] on input "___" at bounding box center [813, 432] width 698 height 31
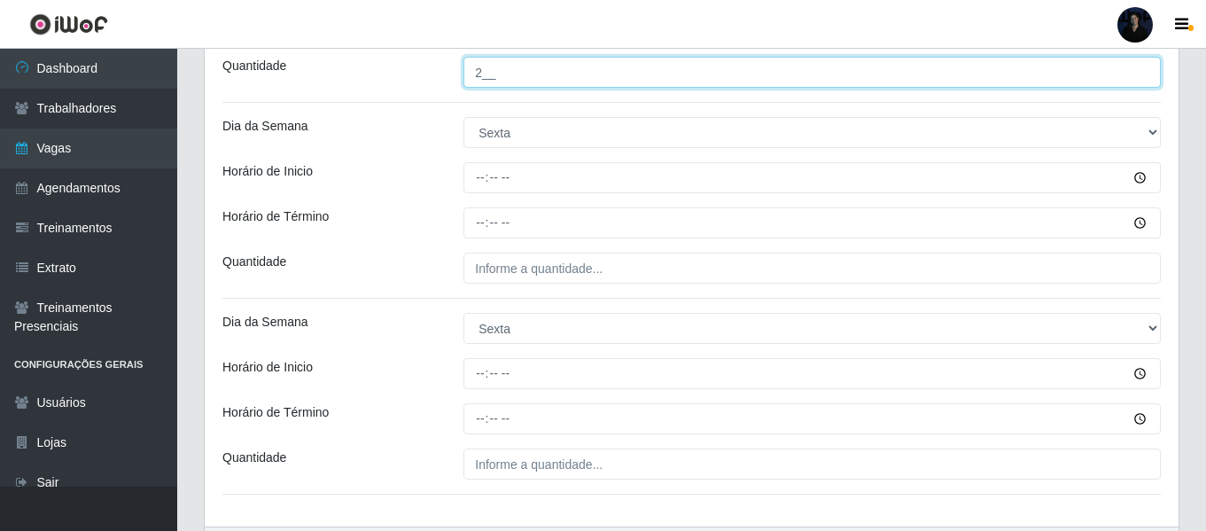
scroll to position [1338, 0]
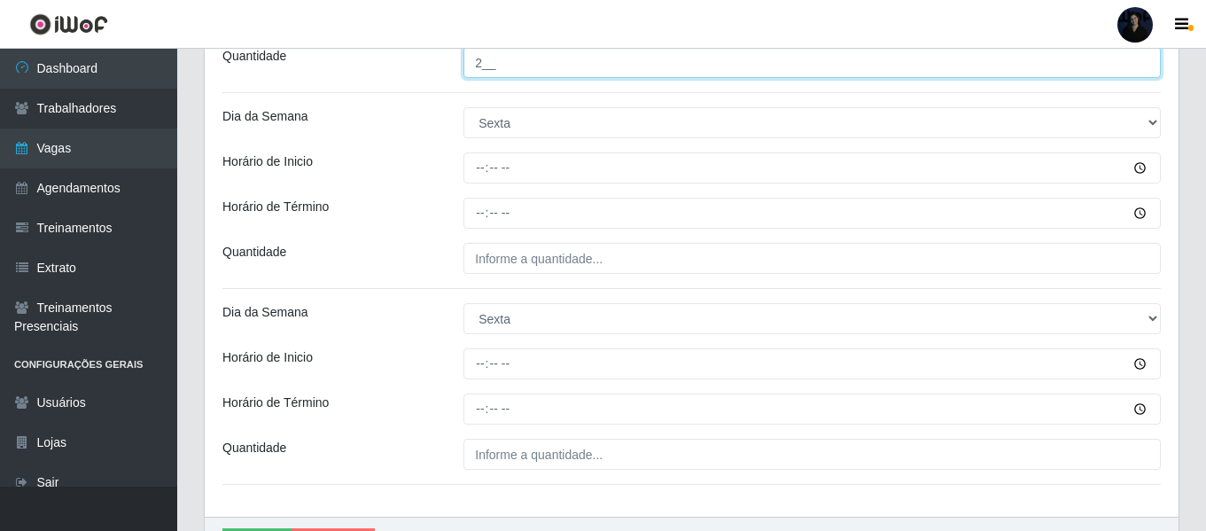
type input "2__"
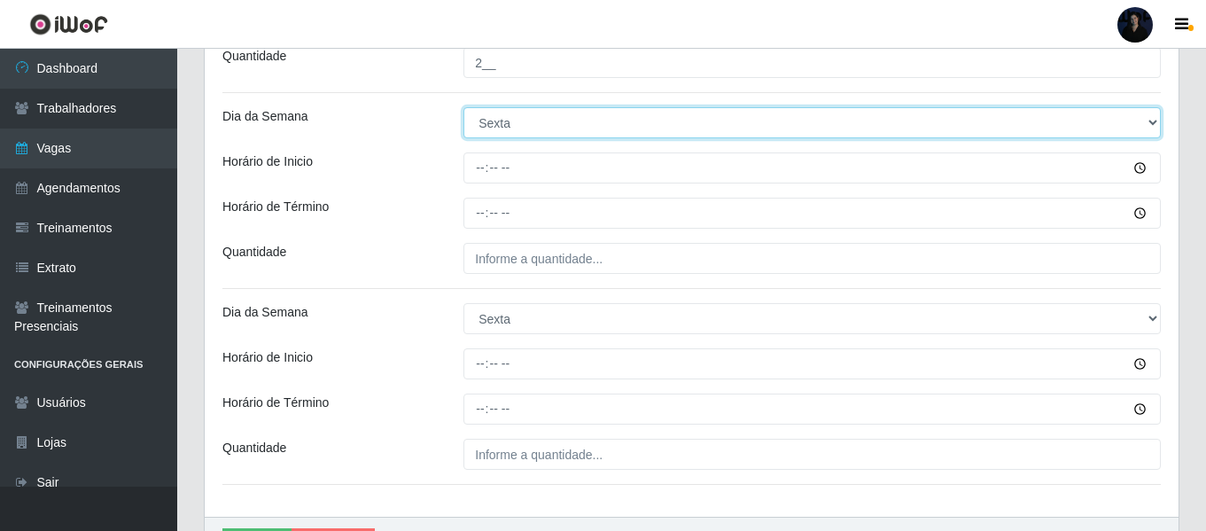
click at [515, 129] on select "[Selecione...] Segunda Terça Quarta Quinta Sexta Sábado Domingo" at bounding box center [813, 122] width 698 height 31
select select "4"
click at [464, 107] on select "[Selecione...] Segunda Terça Quarta Quinta Sexta Sábado Domingo" at bounding box center [813, 122] width 698 height 31
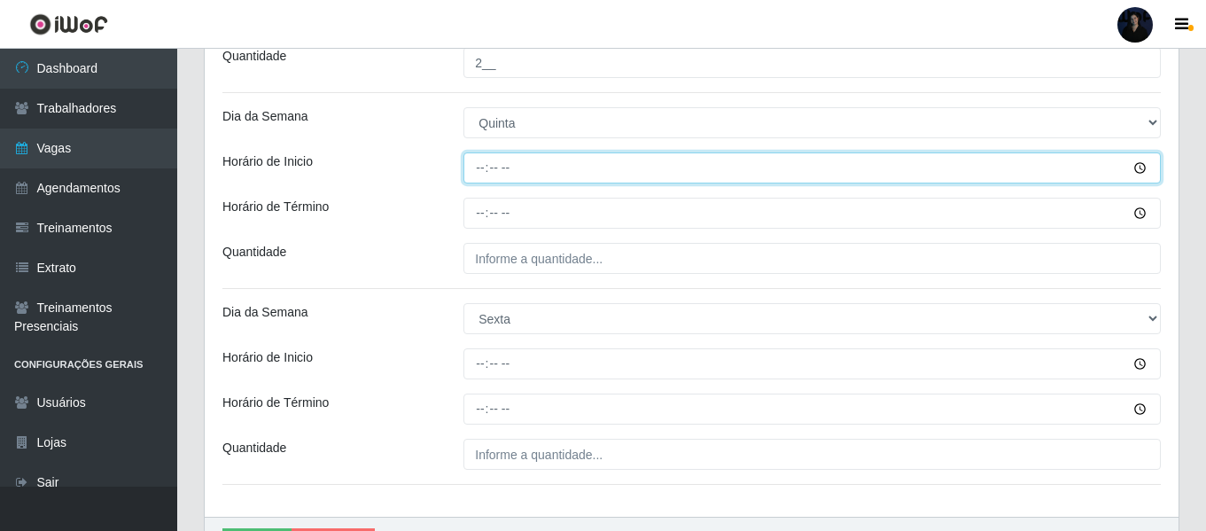
click at [475, 171] on input "Horário de Inicio" at bounding box center [813, 167] width 698 height 31
type input "07:00"
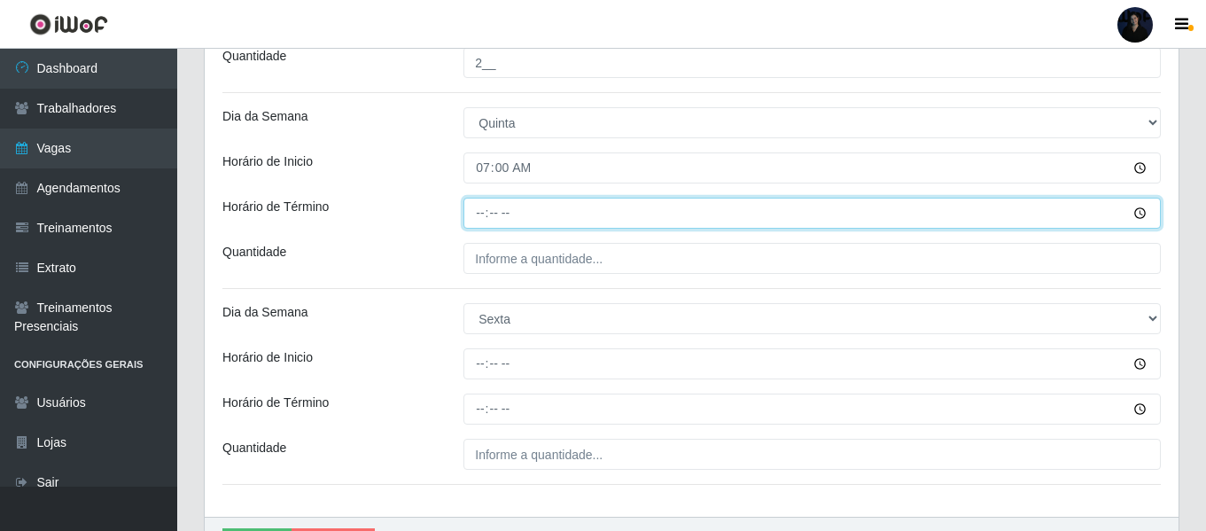
click at [480, 208] on input "Horário de Término" at bounding box center [813, 213] width 698 height 31
type input "13:00"
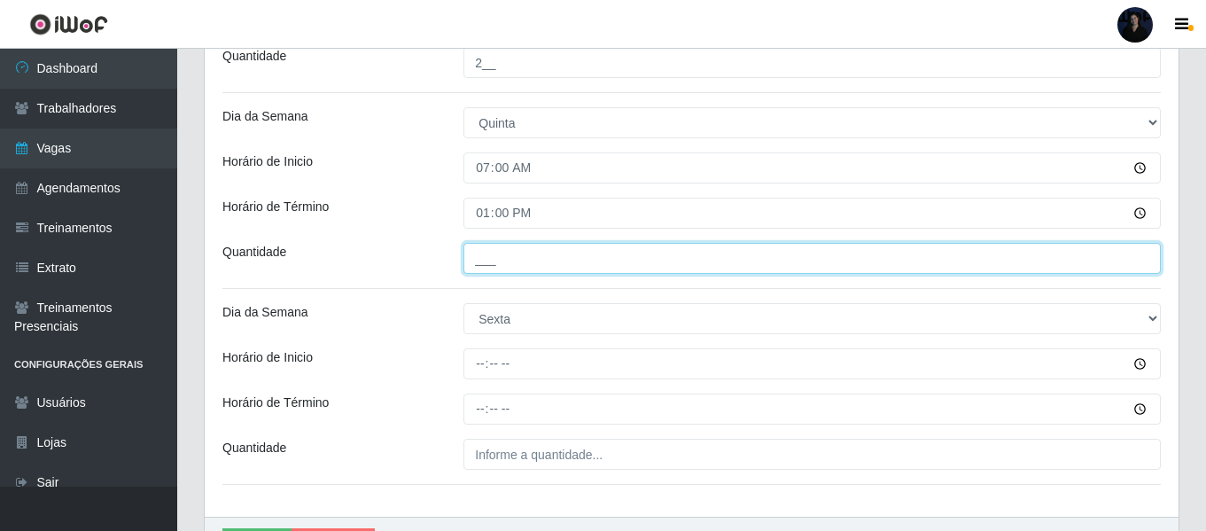
click at [484, 256] on input "___" at bounding box center [813, 258] width 698 height 31
type input "1__"
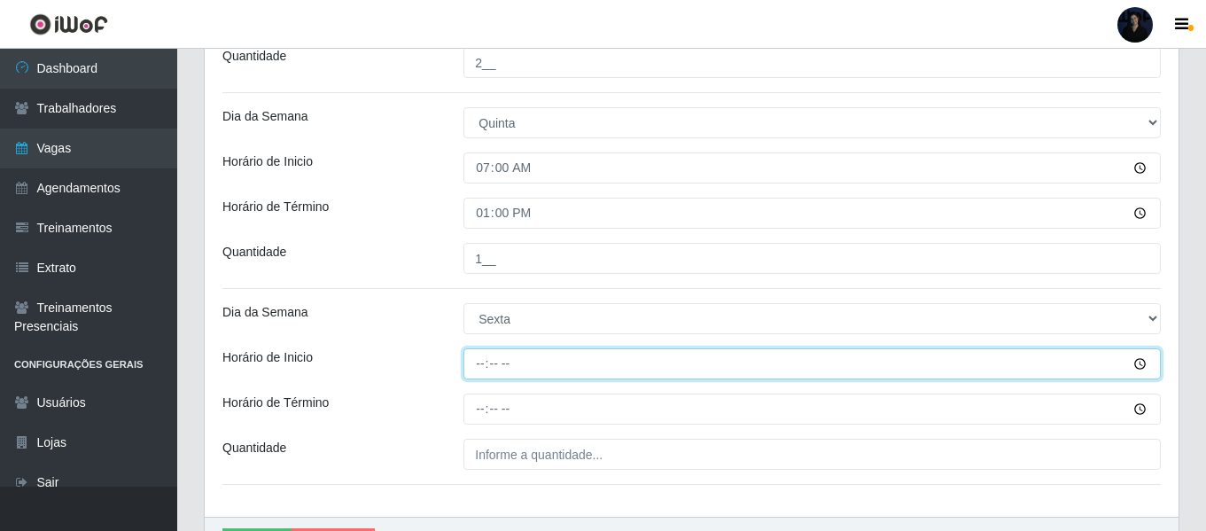
click at [476, 368] on input "Horário de Inicio" at bounding box center [813, 363] width 698 height 31
type input "07:00"
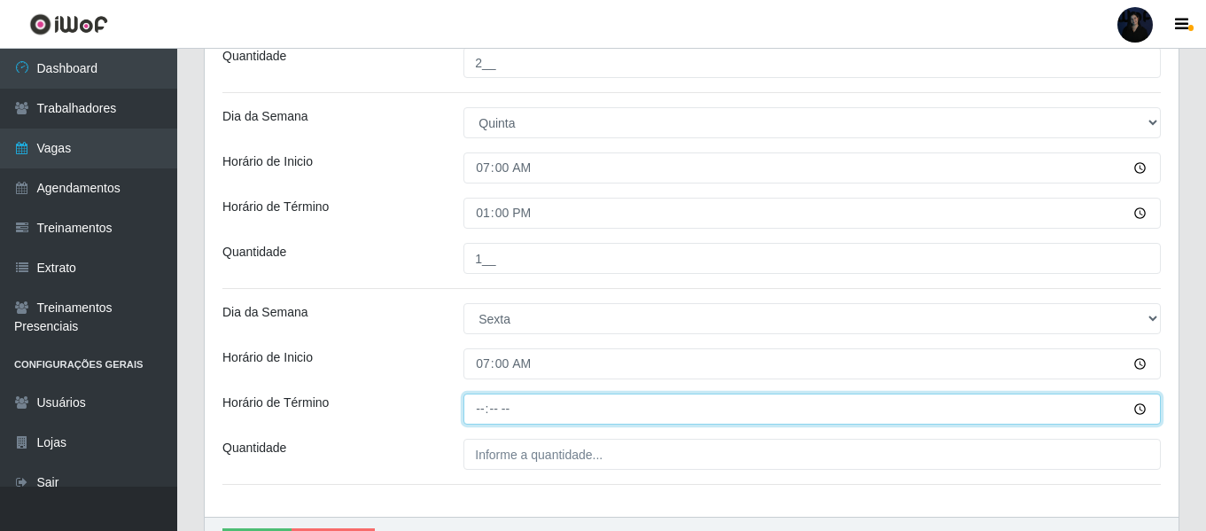
click at [478, 402] on input "Horário de Término" at bounding box center [813, 409] width 698 height 31
type input "13:00"
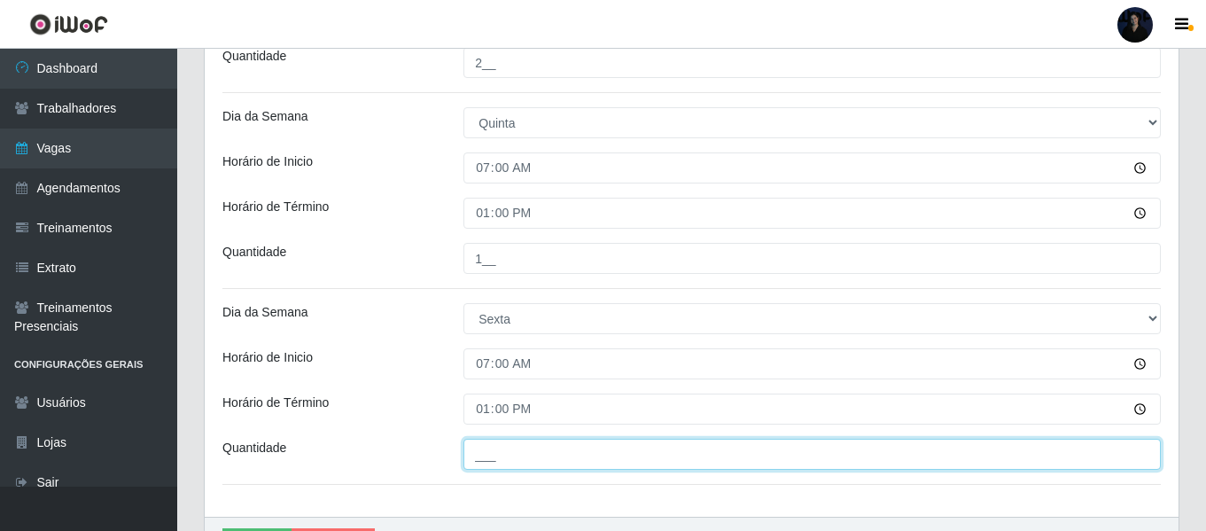
click at [476, 457] on input "___" at bounding box center [813, 454] width 698 height 31
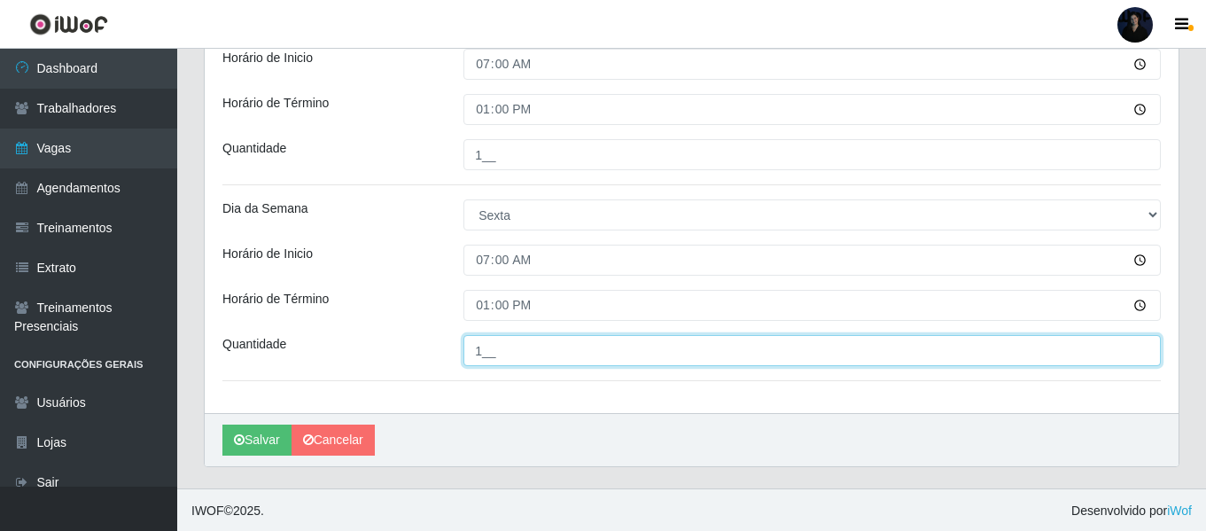
scroll to position [1443, 0]
type input "1__"
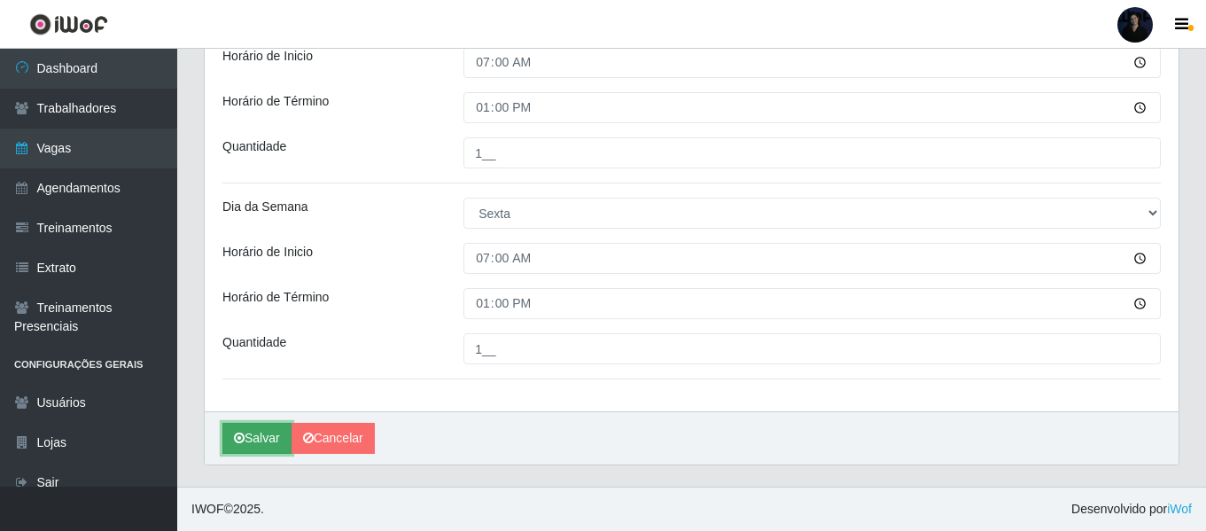
click at [248, 436] on button "Salvar" at bounding box center [257, 438] width 69 height 31
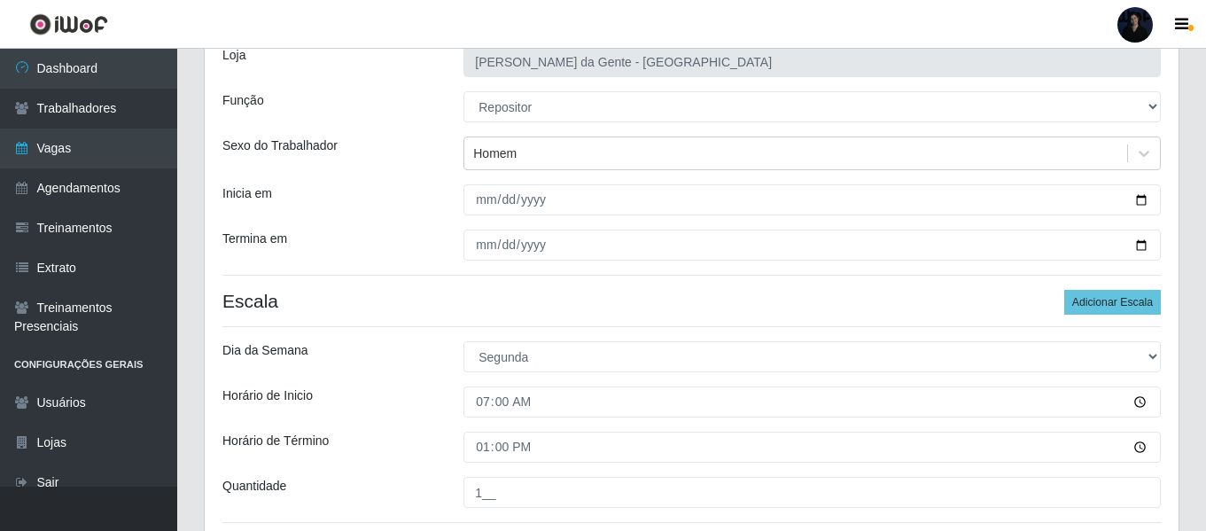
scroll to position [113, 0]
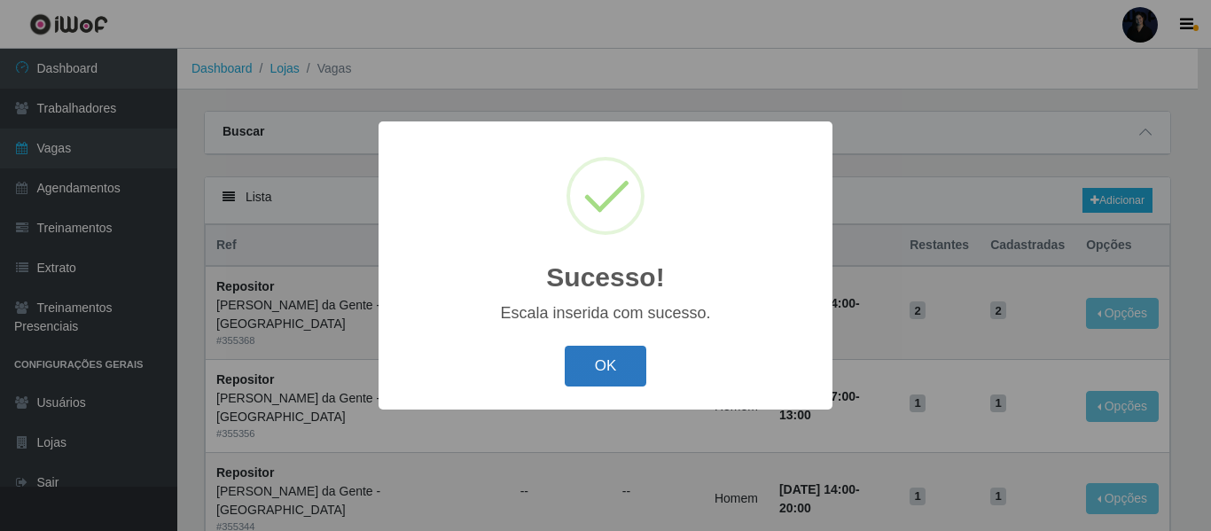
click at [596, 372] on button "OK" at bounding box center [606, 367] width 82 height 42
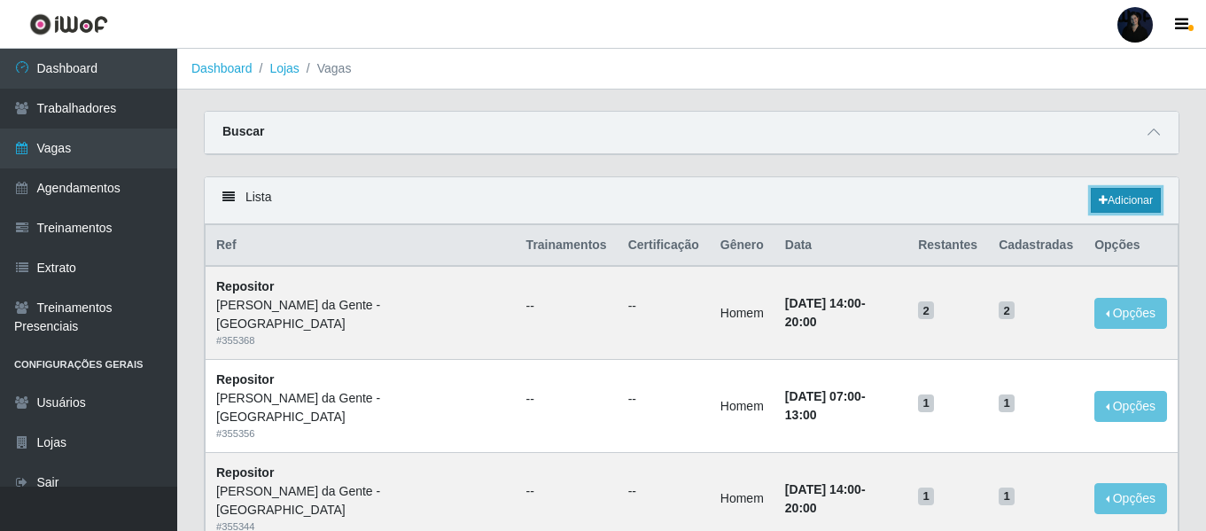
click at [1144, 199] on link "Adicionar" at bounding box center [1126, 200] width 70 height 25
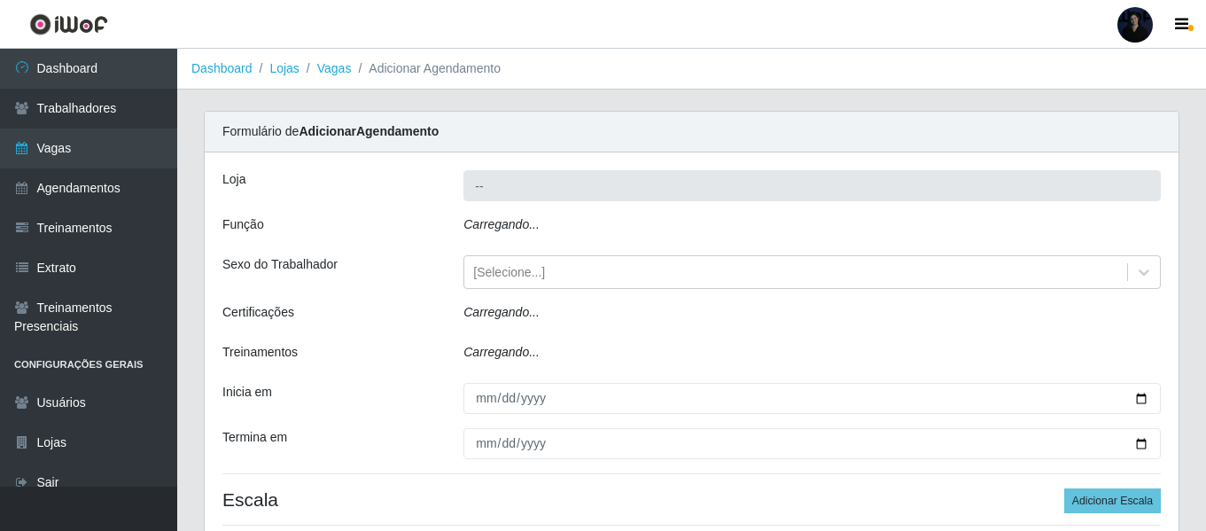
type input "[PERSON_NAME] da Gente - [GEOGRAPHIC_DATA]"
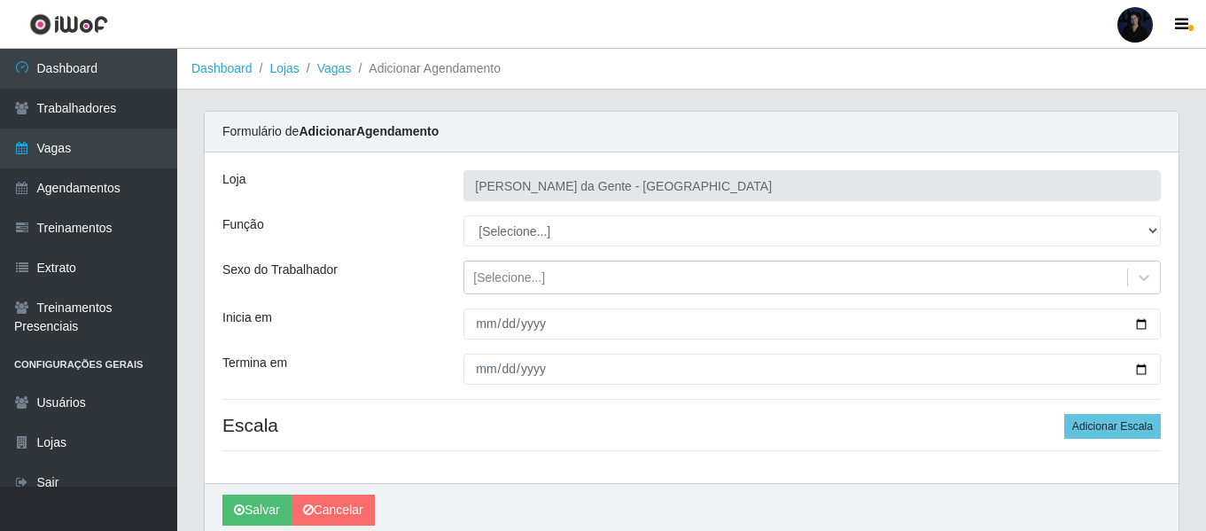
scroll to position [72, 0]
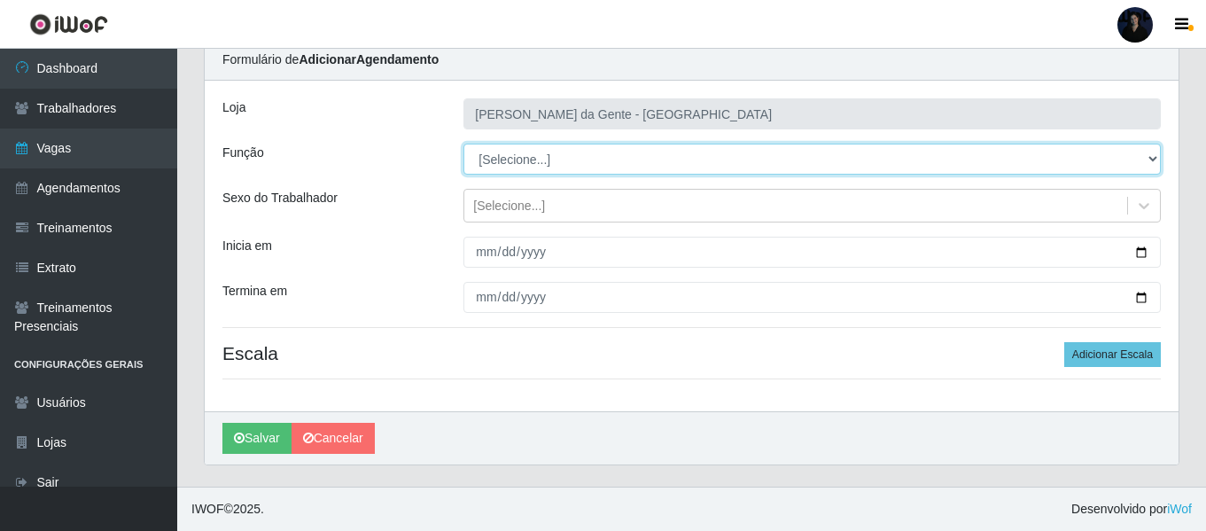
click at [521, 161] on select "[Selecione...] Repositor Repositor + Repositor ++" at bounding box center [813, 159] width 698 height 31
select select "82"
click at [464, 144] on select "[Selecione...] Repositor Repositor + Repositor ++" at bounding box center [813, 159] width 698 height 31
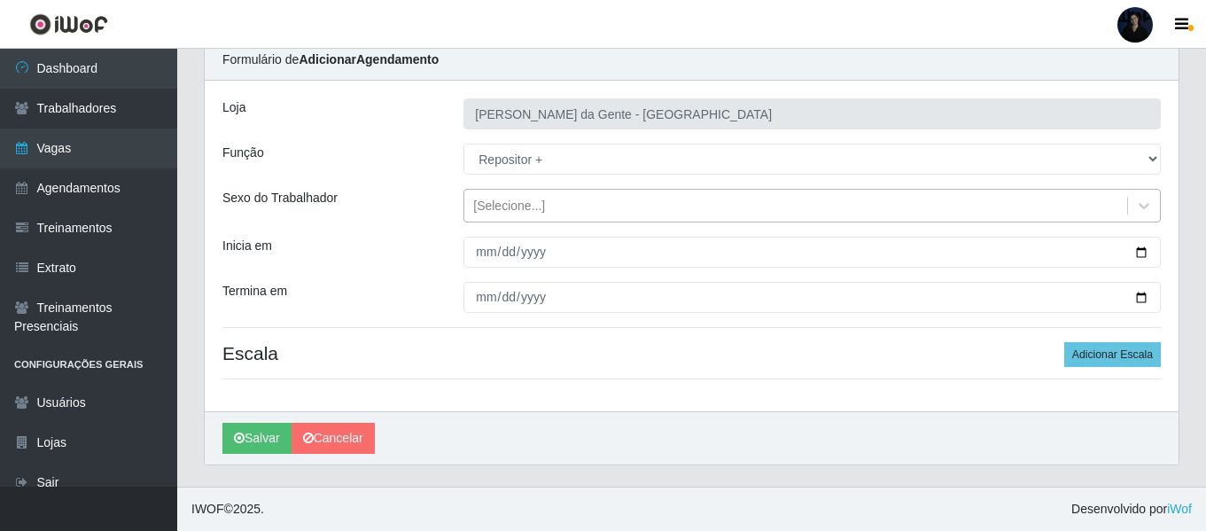
click at [528, 204] on div "[Selecione...]" at bounding box center [509, 206] width 72 height 19
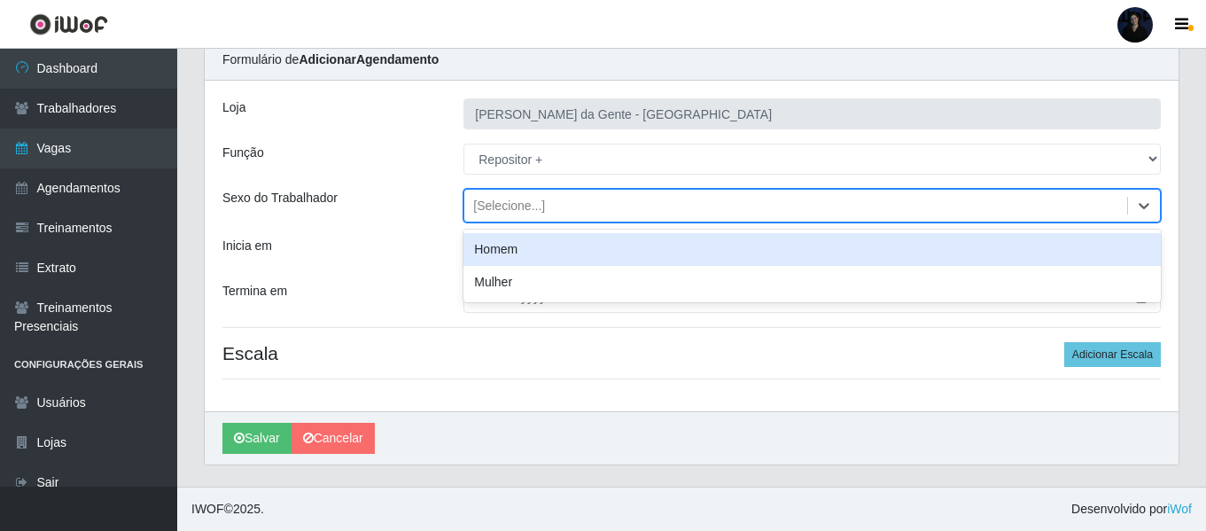
click at [524, 246] on div "Homem" at bounding box center [813, 249] width 698 height 33
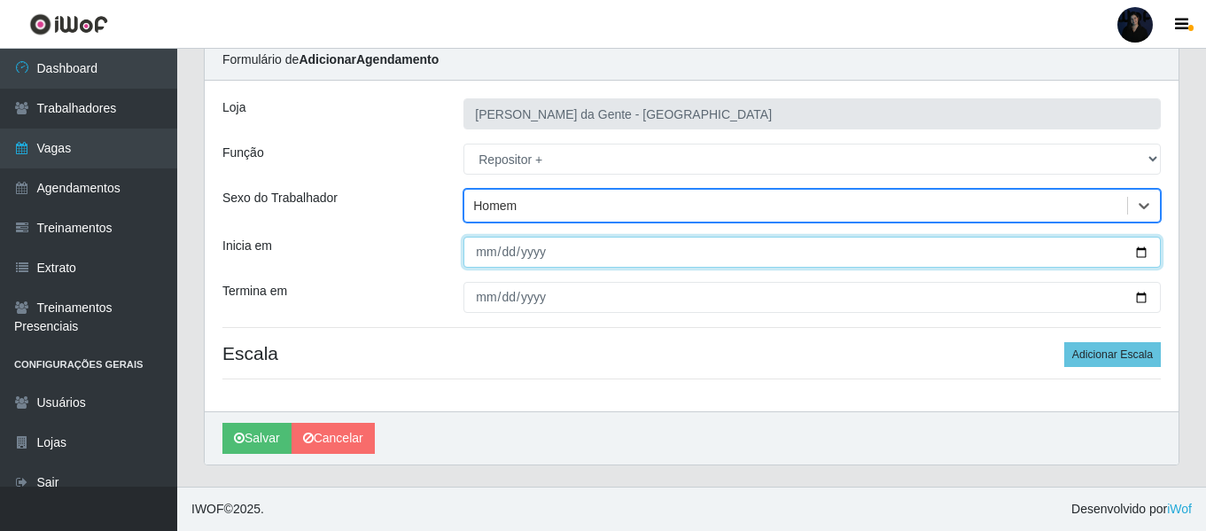
click at [1139, 253] on input "Inicia em" at bounding box center [813, 252] width 698 height 31
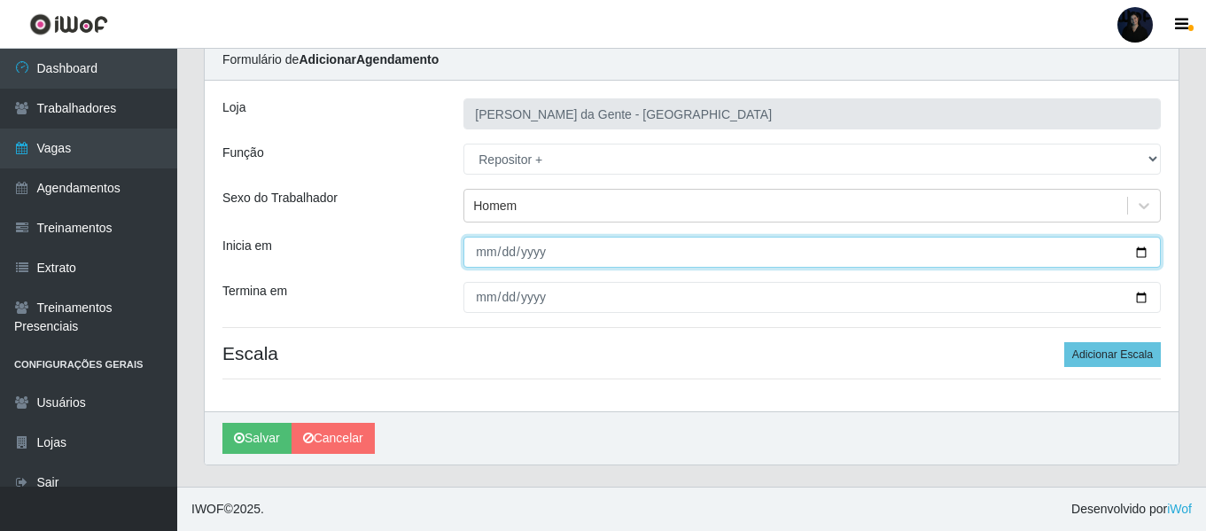
type input "[DATE]"
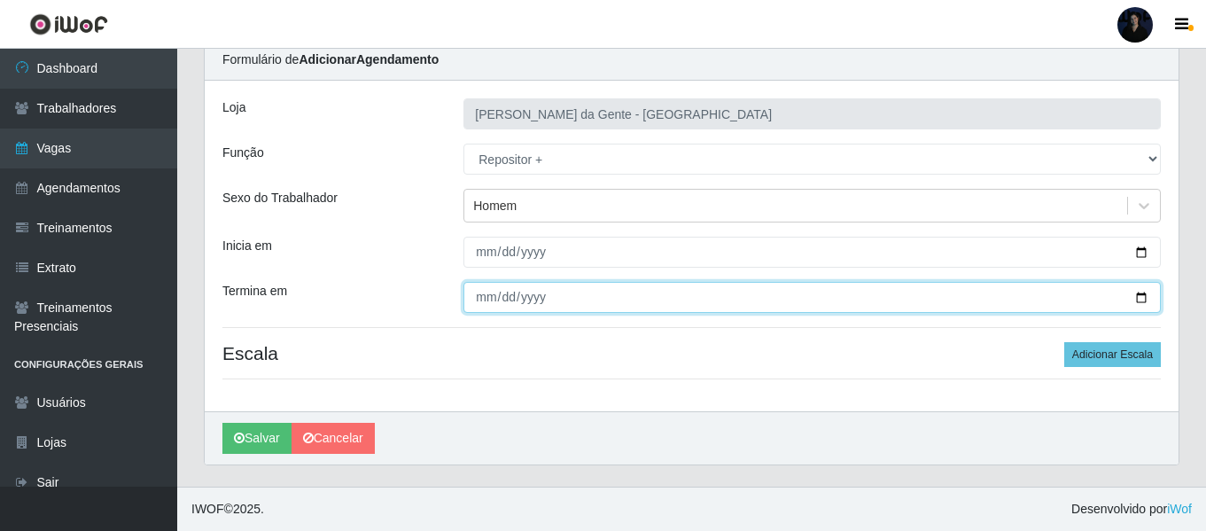
click at [571, 291] on input "Termina em" at bounding box center [813, 297] width 698 height 31
click at [1143, 295] on input "Termina em" at bounding box center [813, 297] width 698 height 31
click at [1138, 301] on input "Termina em" at bounding box center [813, 297] width 698 height 31
type input "[DATE]"
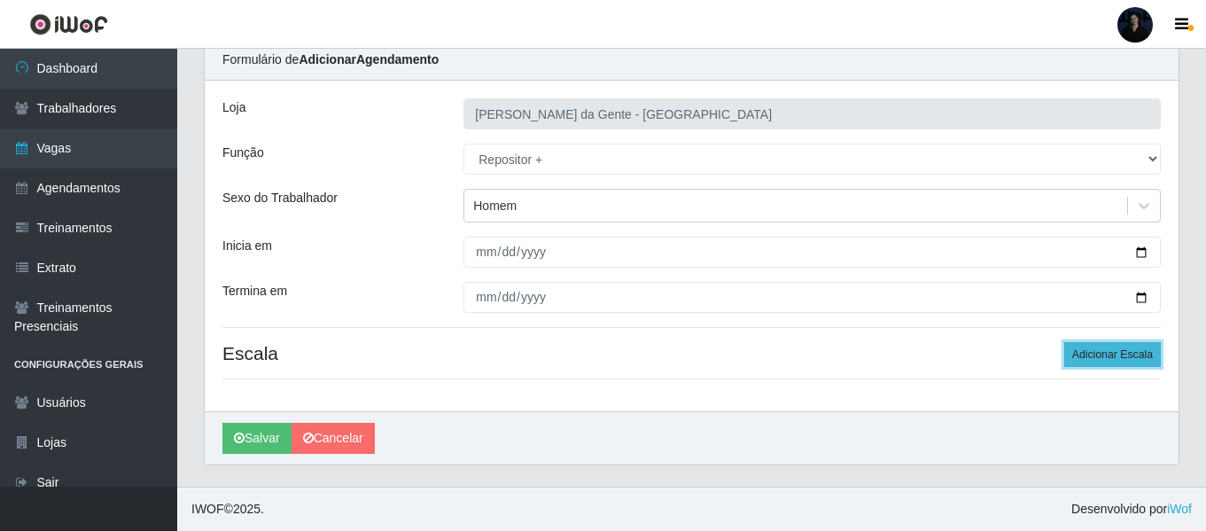
click at [1123, 354] on button "Adicionar Escala" at bounding box center [1113, 354] width 97 height 25
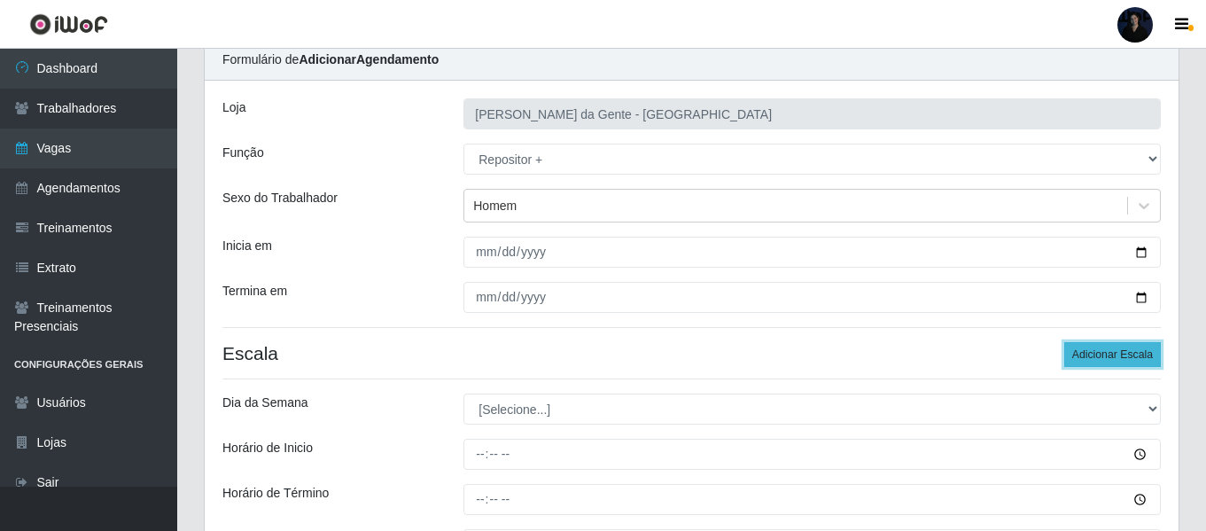
click at [1123, 354] on button "Adicionar Escala" at bounding box center [1113, 354] width 97 height 25
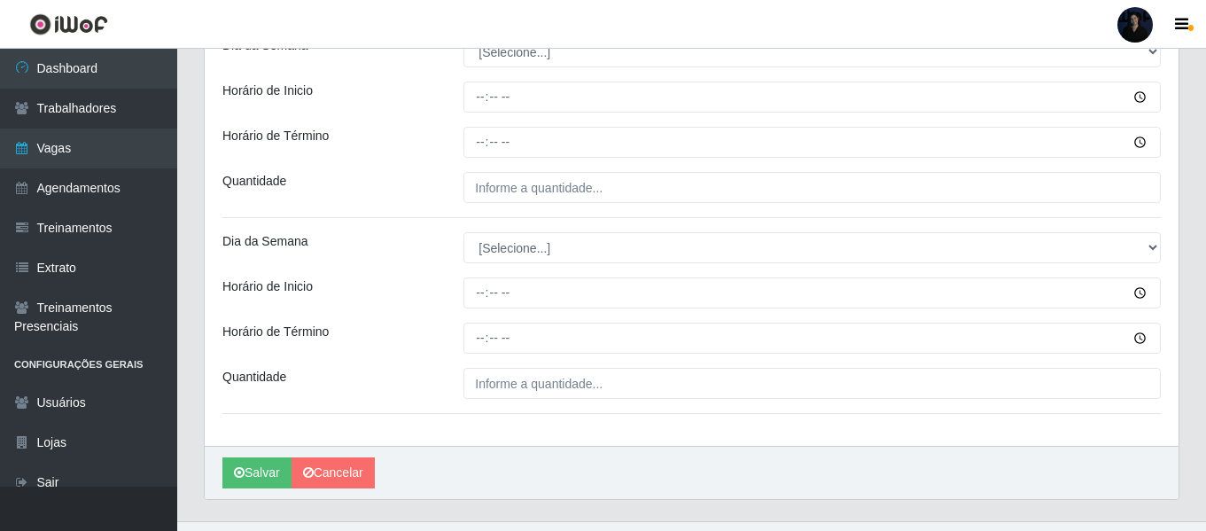
scroll to position [357, 0]
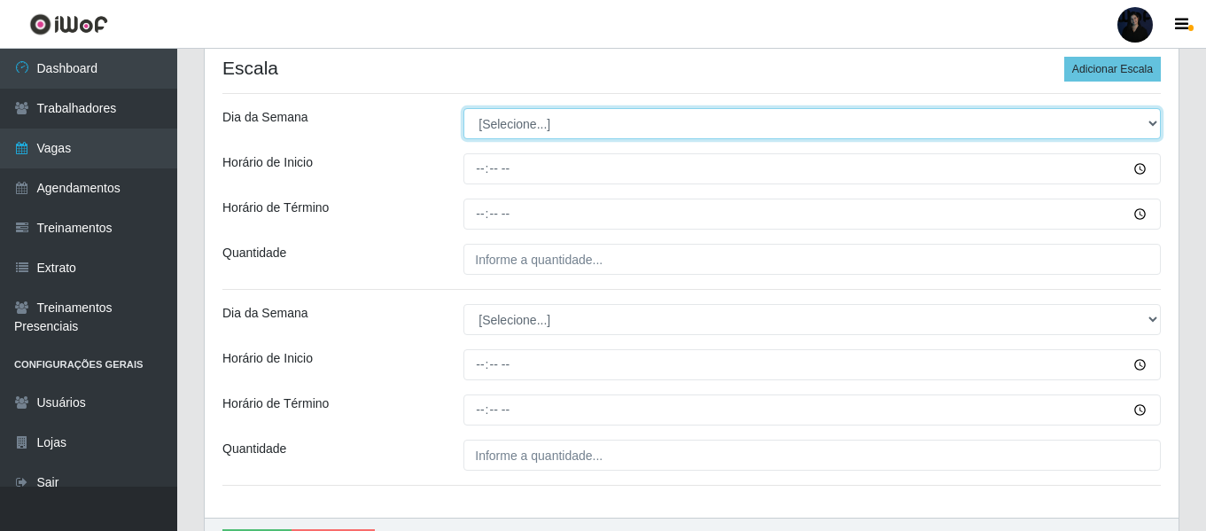
drag, startPoint x: 533, startPoint y: 120, endPoint x: 526, endPoint y: 135, distance: 16.7
click at [533, 120] on select "[Selecione...] Segunda Terça Quarta Quinta Sexta Sábado Domingo" at bounding box center [813, 123] width 698 height 31
select select "6"
click at [464, 108] on select "[Selecione...] Segunda Terça Quarta Quinta Sexta Sábado Domingo" at bounding box center [813, 123] width 698 height 31
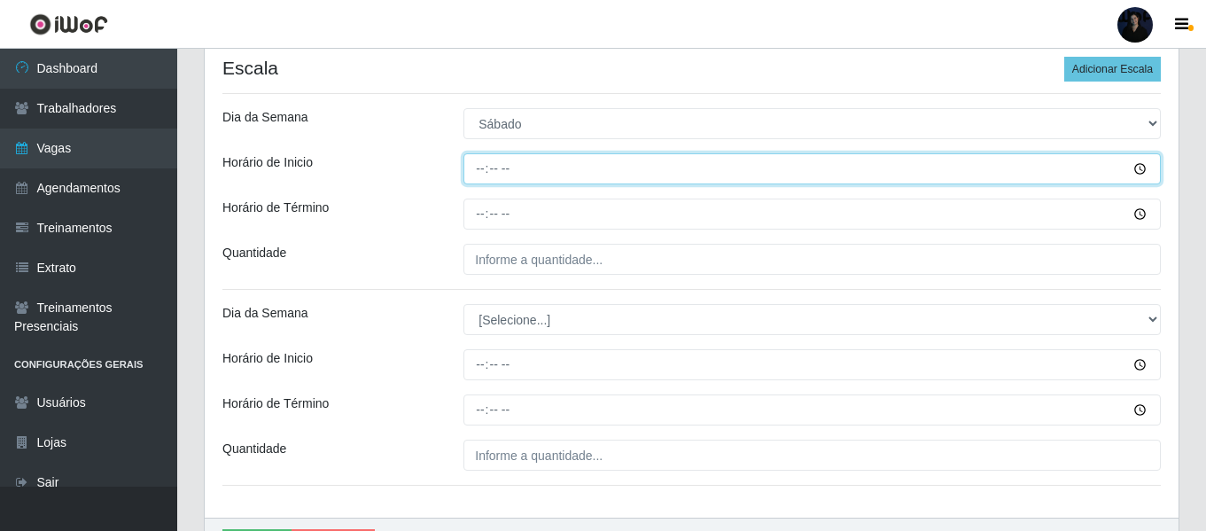
click at [481, 175] on input "Horário de Inicio" at bounding box center [813, 168] width 698 height 31
type input "07:00"
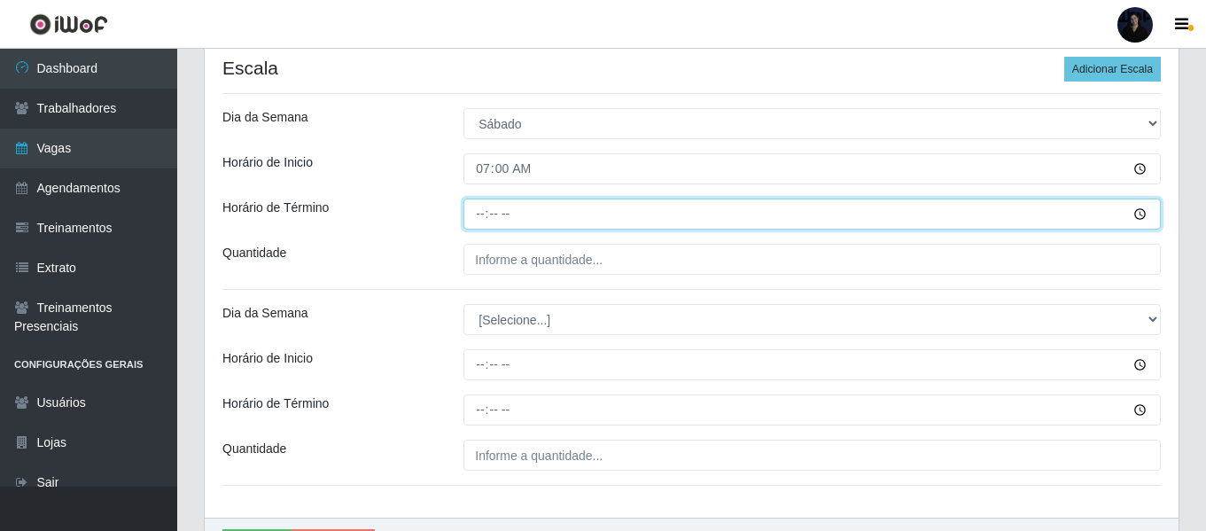
click at [485, 218] on input "Horário de Término" at bounding box center [813, 214] width 698 height 31
type input "13:00"
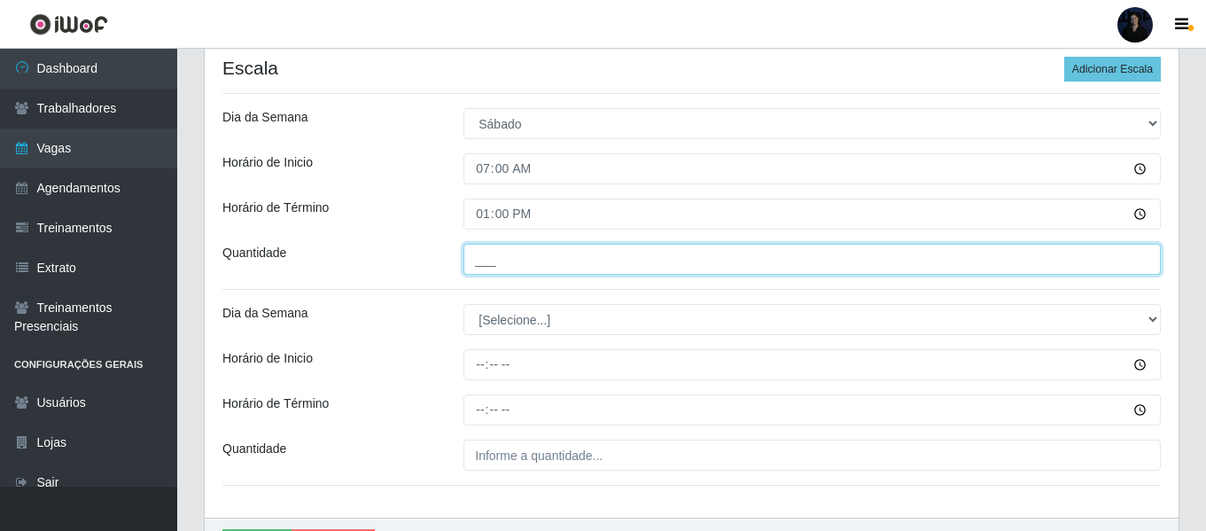
click at [481, 255] on input "___" at bounding box center [813, 259] width 698 height 31
type input "1__"
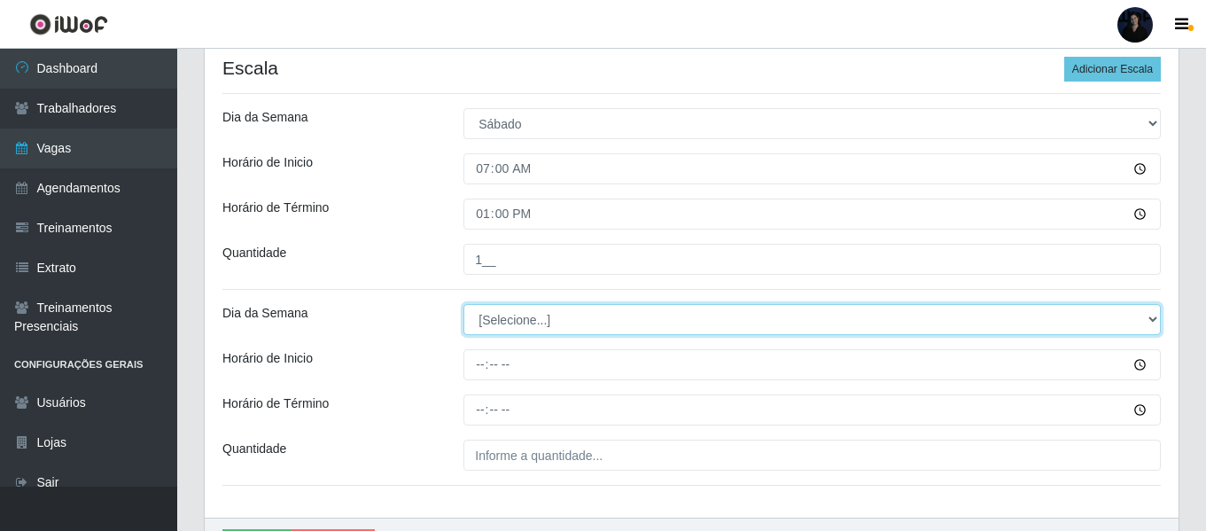
click at [481, 324] on select "[Selecione...] Segunda Terça Quarta Quinta Sexta Sábado Domingo" at bounding box center [813, 319] width 698 height 31
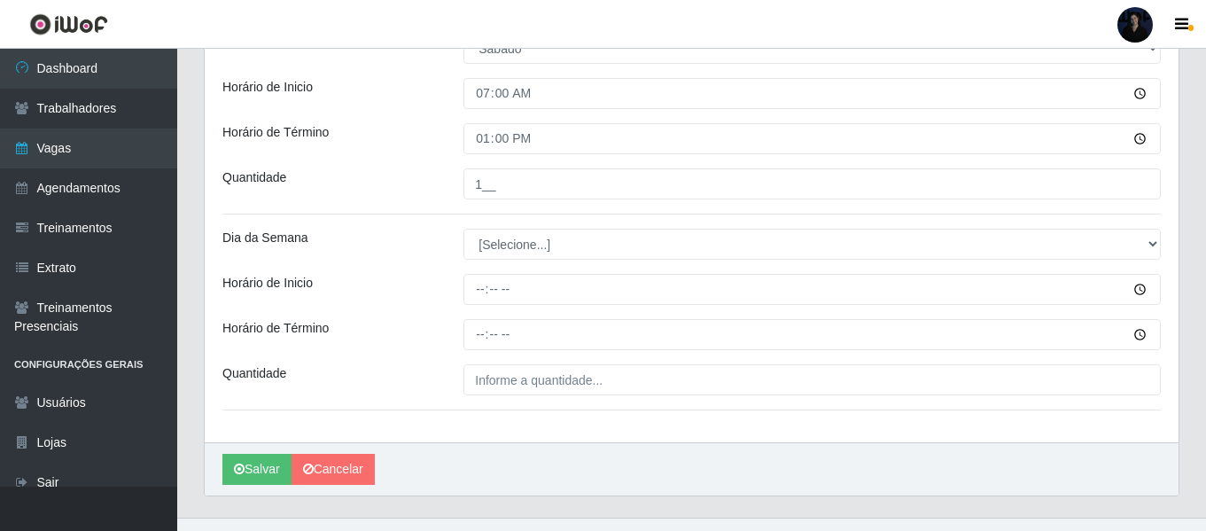
click at [496, 205] on div "[PERSON_NAME] Gente da Gente - [GEOGRAPHIC_DATA] Função [Selecione...] Reposito…" at bounding box center [692, 81] width 974 height 722
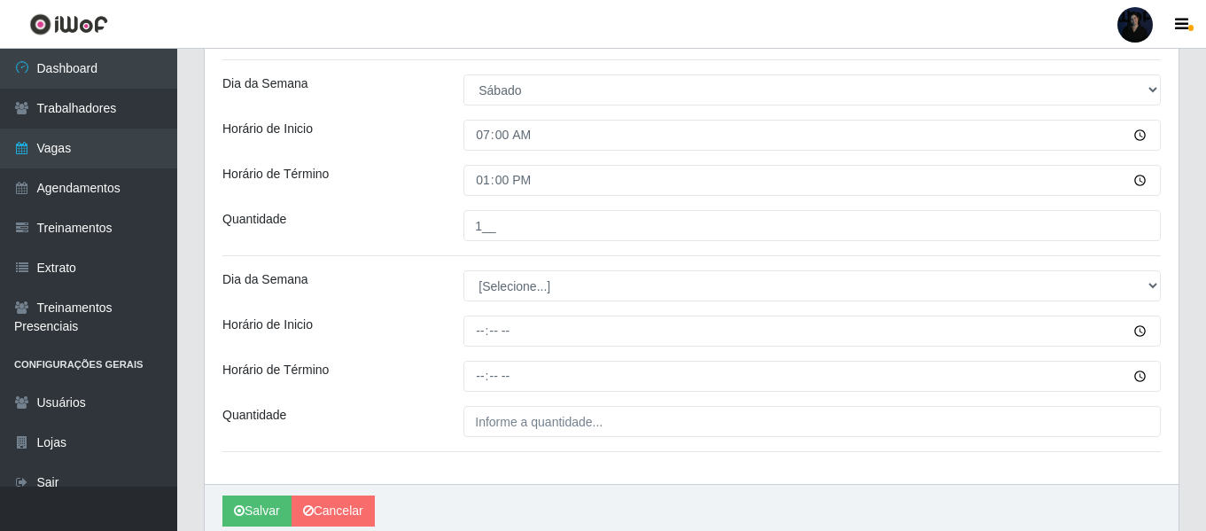
scroll to position [375, 0]
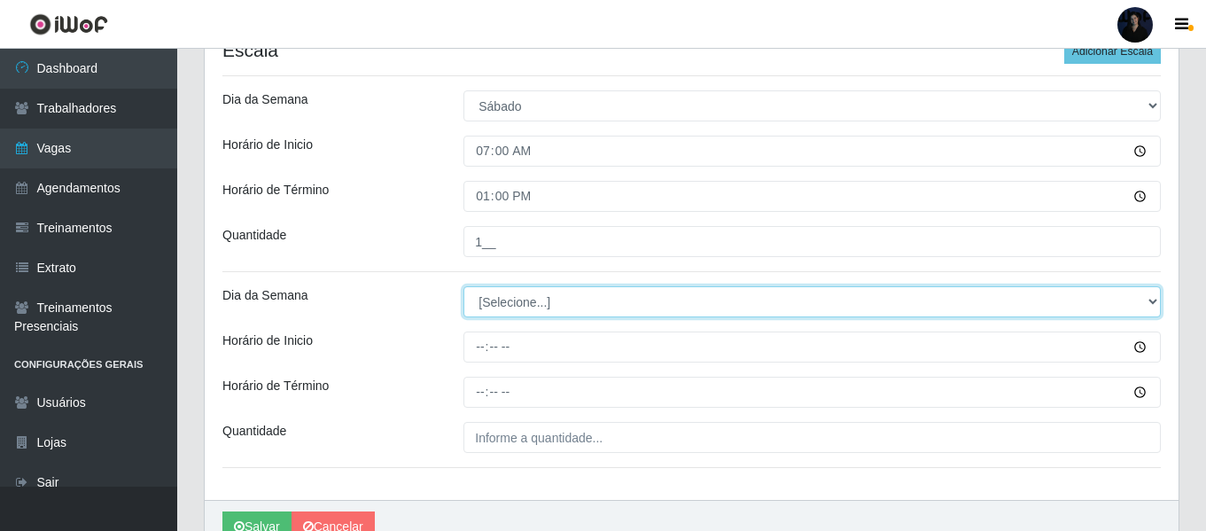
drag, startPoint x: 484, startPoint y: 301, endPoint x: 484, endPoint y: 315, distance: 14.2
click at [484, 301] on select "[Selecione...] Segunda Terça Quarta Quinta Sexta Sábado Domingo" at bounding box center [813, 301] width 698 height 31
click at [496, 307] on select "[Selecione...] Segunda Terça Quarta Quinta Sexta Sábado Domingo" at bounding box center [813, 301] width 698 height 31
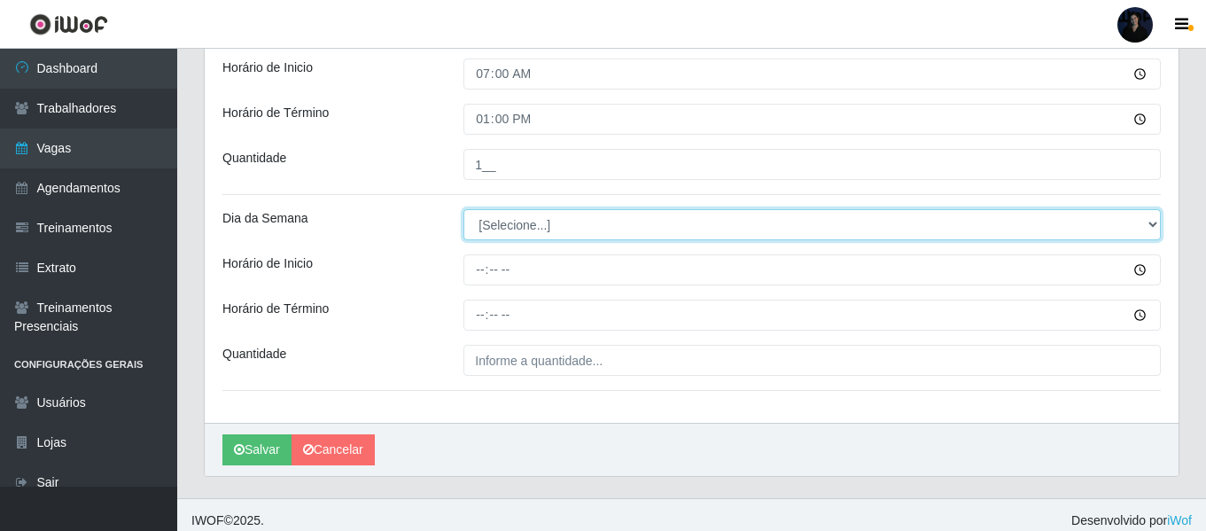
scroll to position [464, 0]
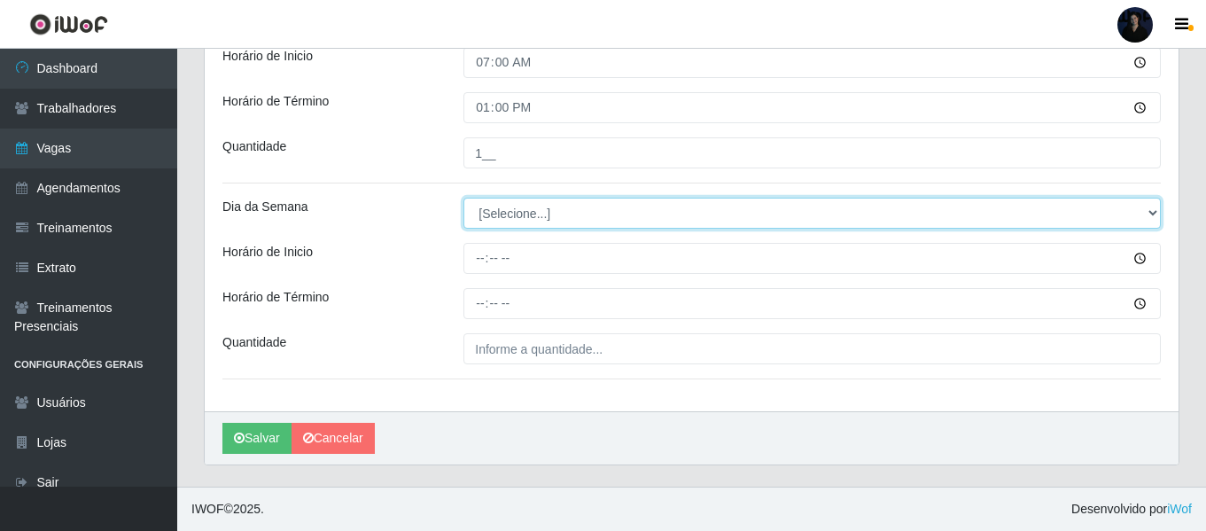
click at [629, 219] on select "[Selecione...] Segunda Terça Quarta Quinta Sexta Sábado Domingo" at bounding box center [813, 213] width 698 height 31
select select "0"
click at [464, 198] on select "[Selecione...] Segunda Terça Quarta Quinta Sexta Sábado Domingo" at bounding box center [813, 213] width 698 height 31
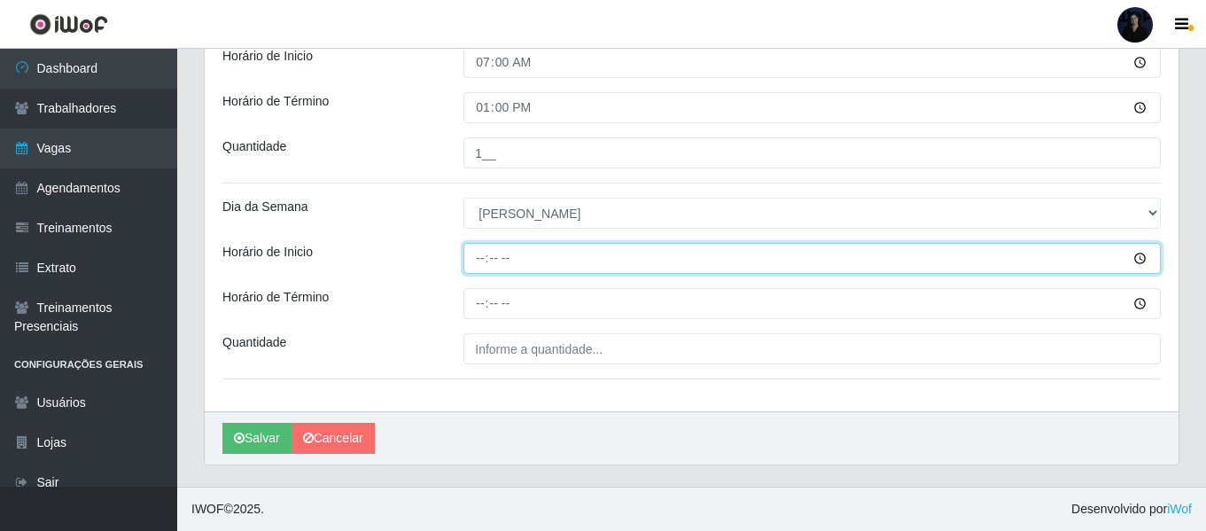
click at [480, 247] on input "Horário de Inicio" at bounding box center [813, 258] width 698 height 31
type input "07:00"
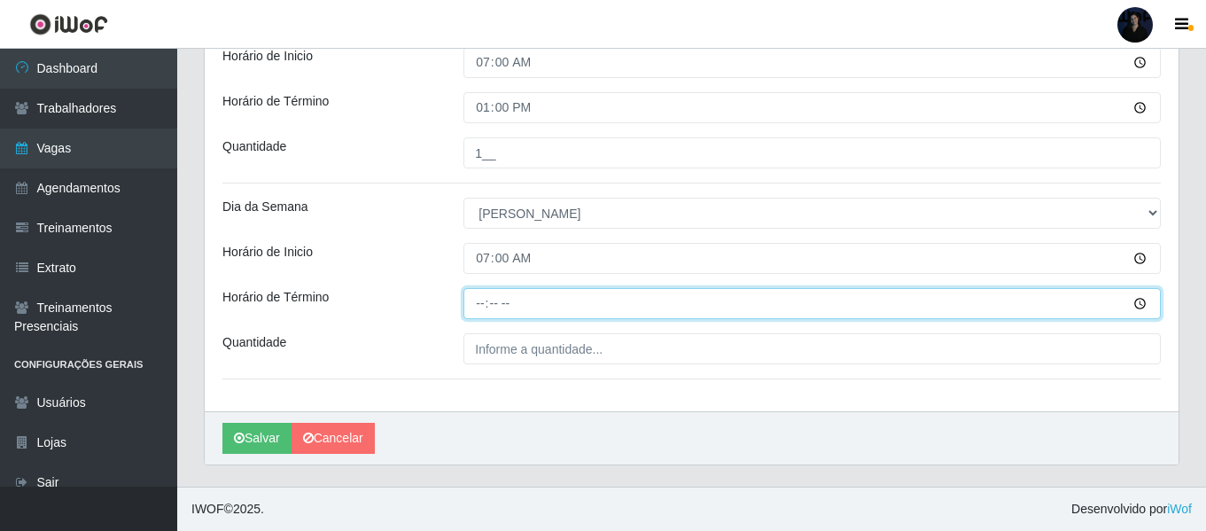
click at [481, 302] on input "Horário de Término" at bounding box center [813, 303] width 698 height 31
type input "13:00"
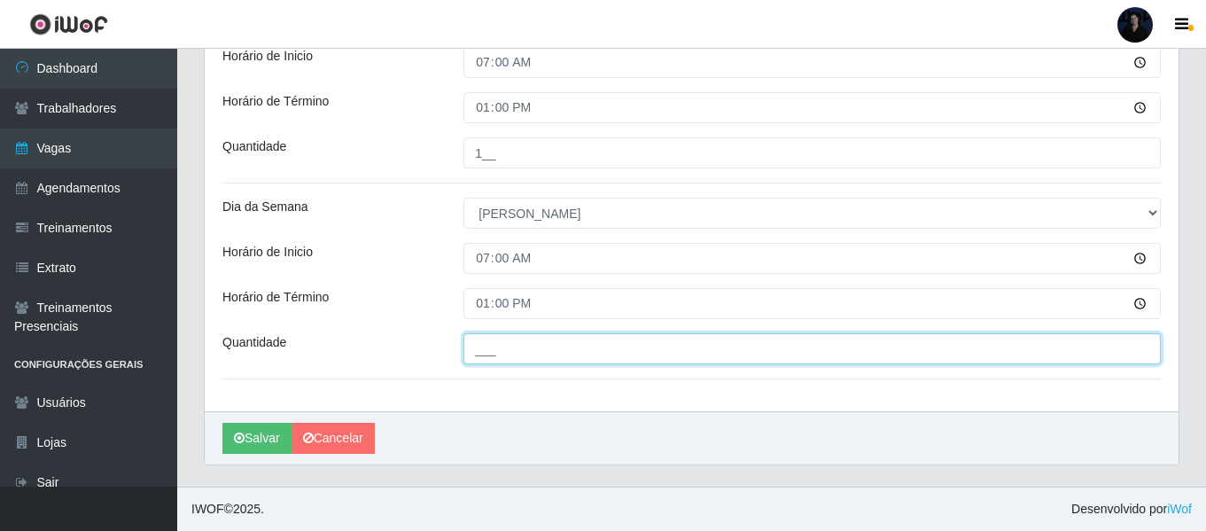
click at [484, 344] on input "___" at bounding box center [813, 348] width 698 height 31
type input "1__"
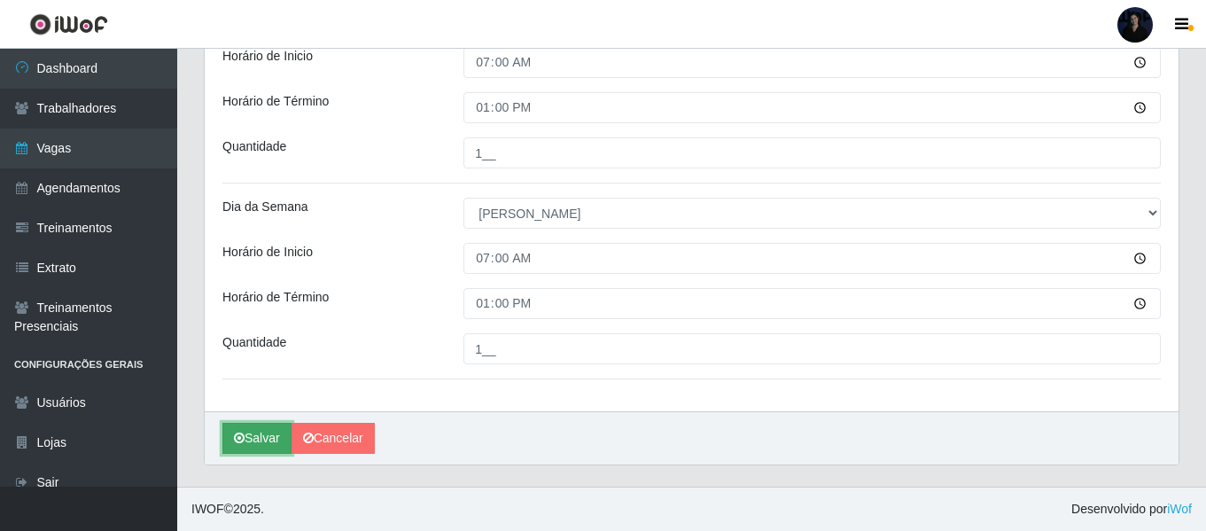
click at [261, 443] on button "Salvar" at bounding box center [257, 438] width 69 height 31
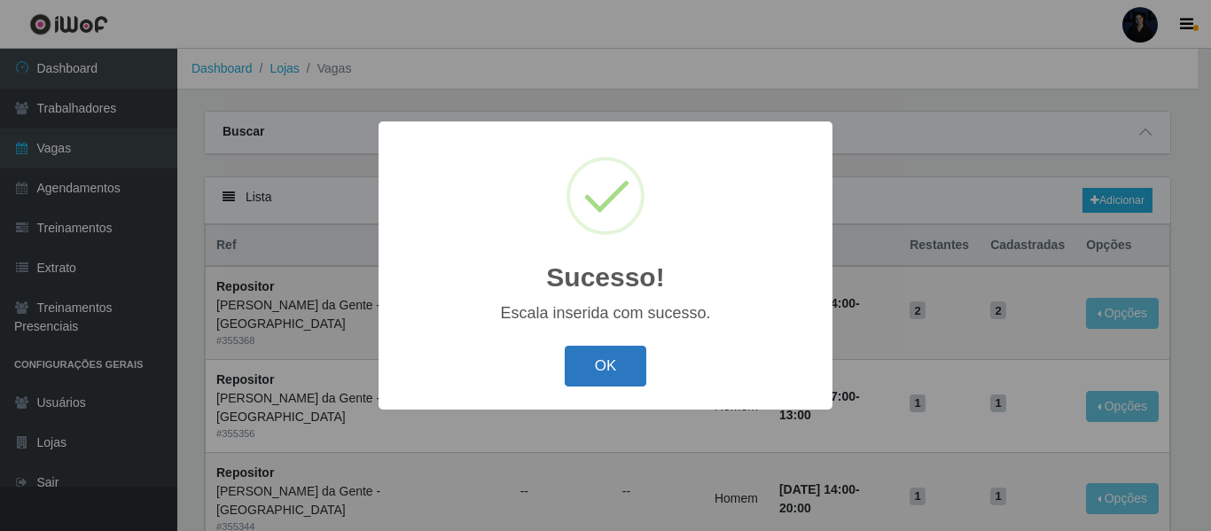
click at [584, 371] on button "OK" at bounding box center [606, 367] width 82 height 42
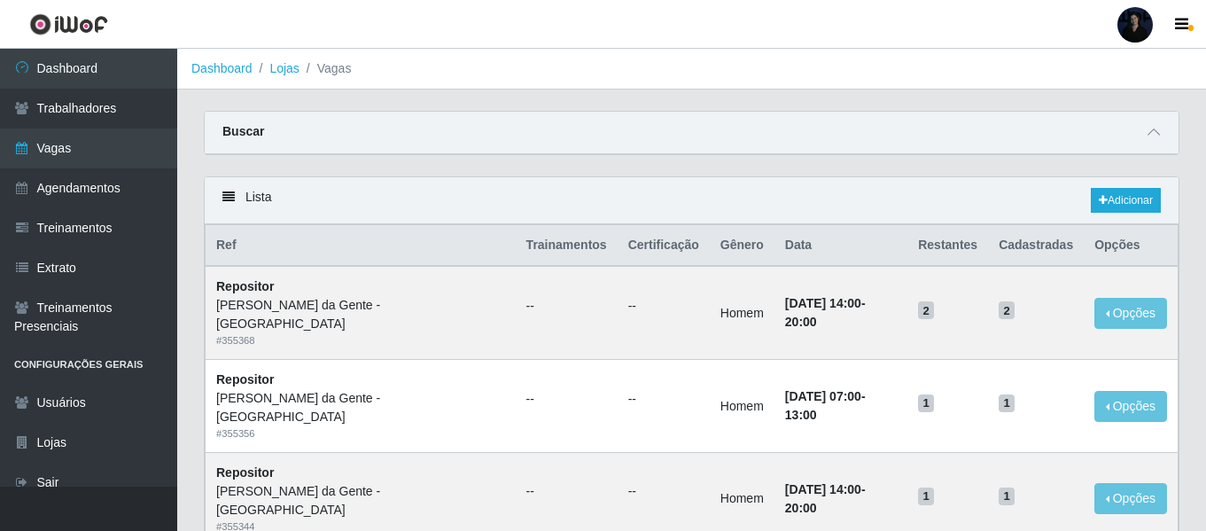
drag, startPoint x: 525, startPoint y: 198, endPoint x: 476, endPoint y: 106, distance: 103.5
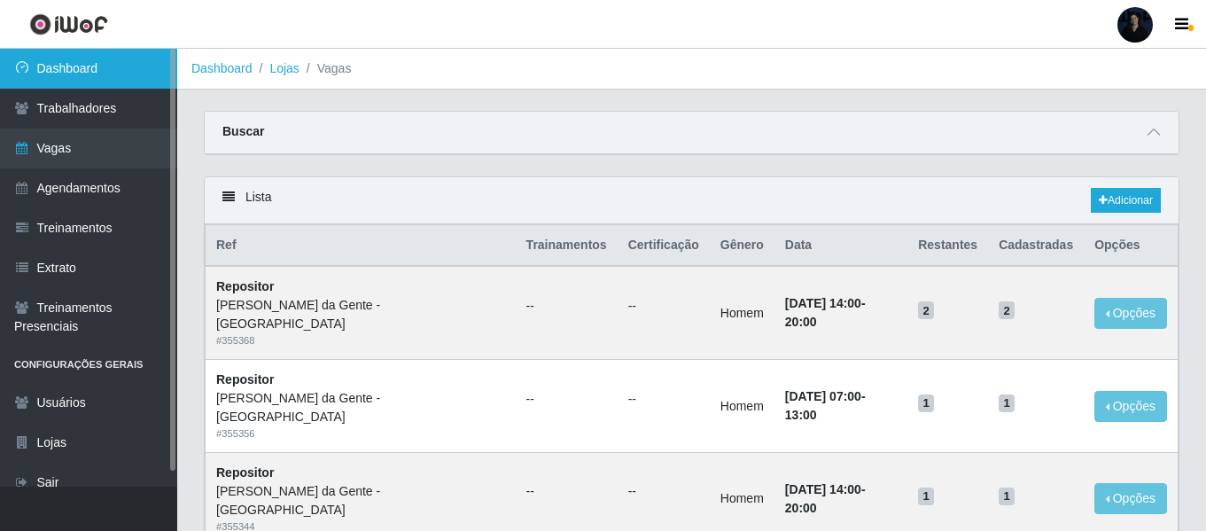
click at [82, 74] on link "Dashboard" at bounding box center [88, 69] width 177 height 40
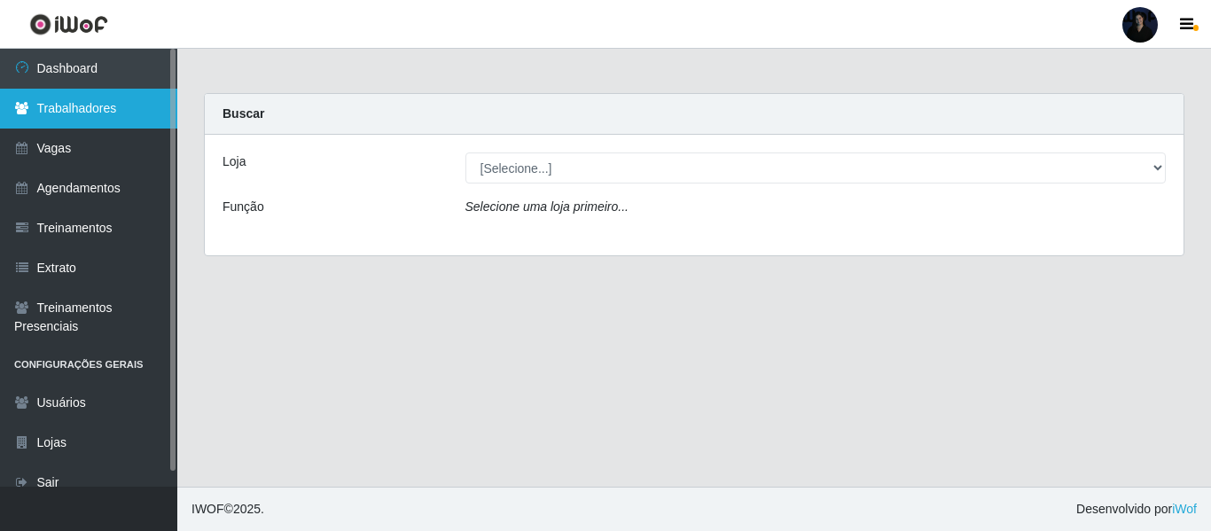
click at [104, 115] on link "Trabalhadores" at bounding box center [88, 109] width 177 height 40
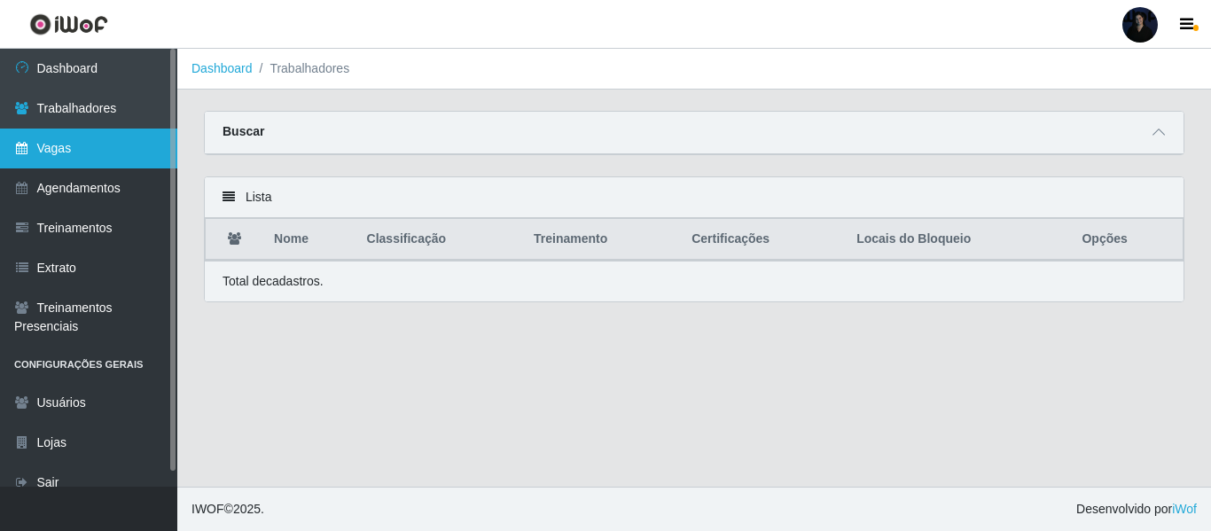
click at [99, 147] on link "Vagas" at bounding box center [88, 149] width 177 height 40
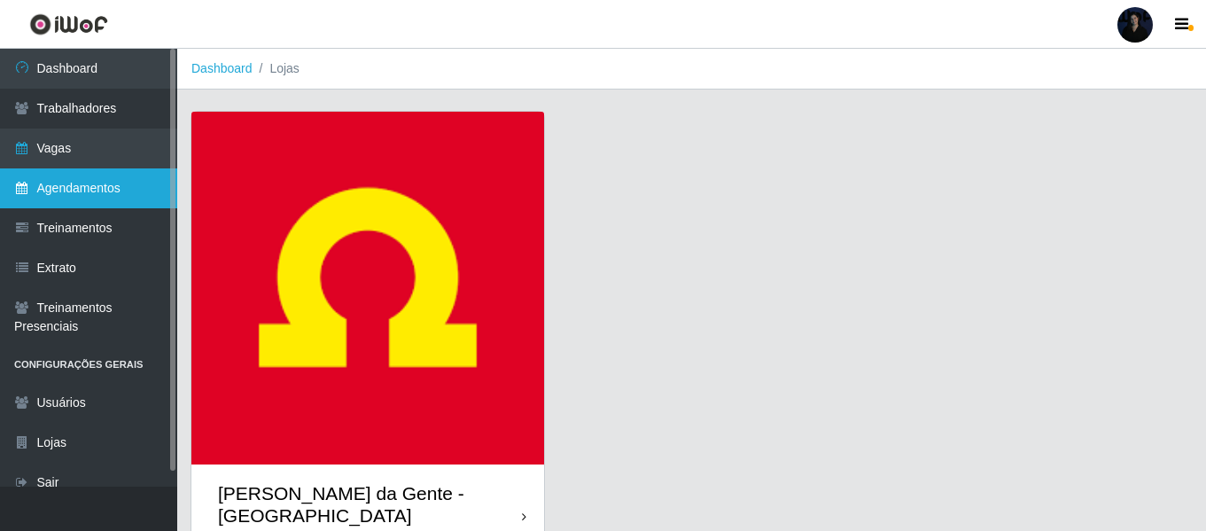
click at [99, 183] on link "Agendamentos" at bounding box center [88, 188] width 177 height 40
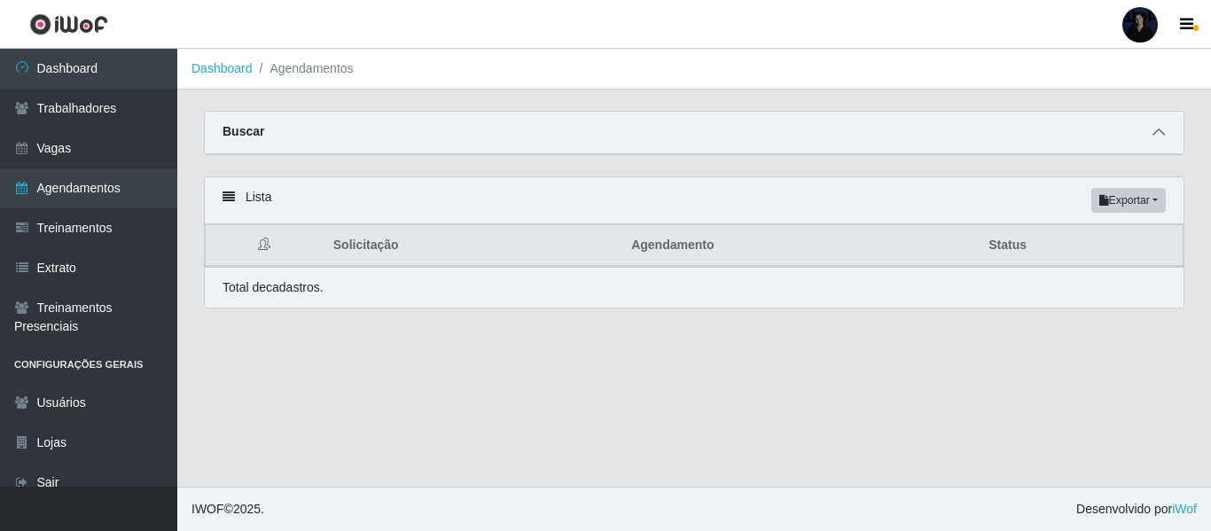
click at [1156, 135] on icon at bounding box center [1158, 132] width 12 height 12
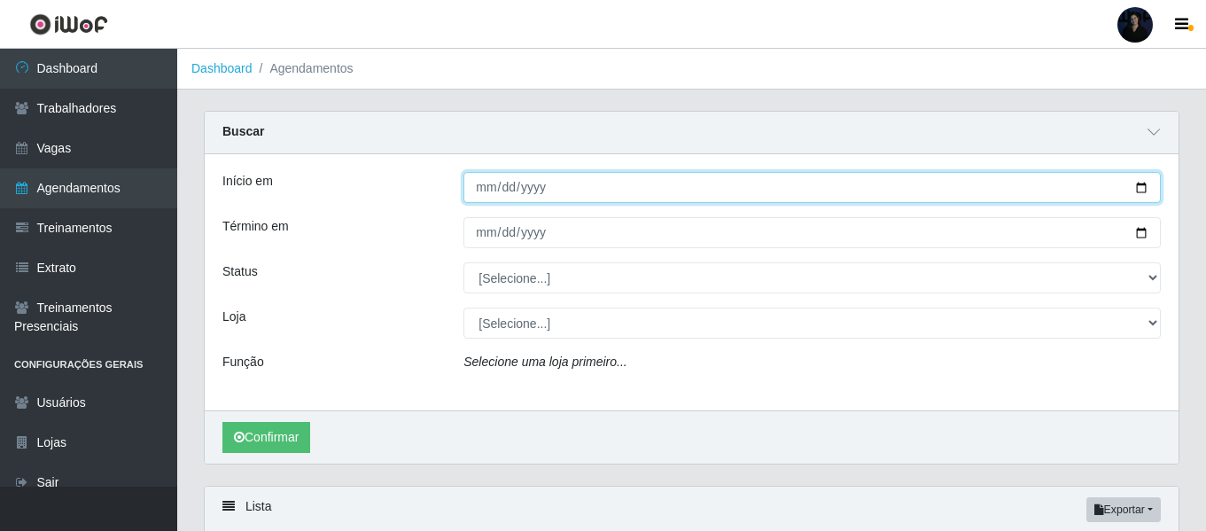
click at [1142, 191] on input "Início em" at bounding box center [813, 187] width 698 height 31
type input "[DATE]"
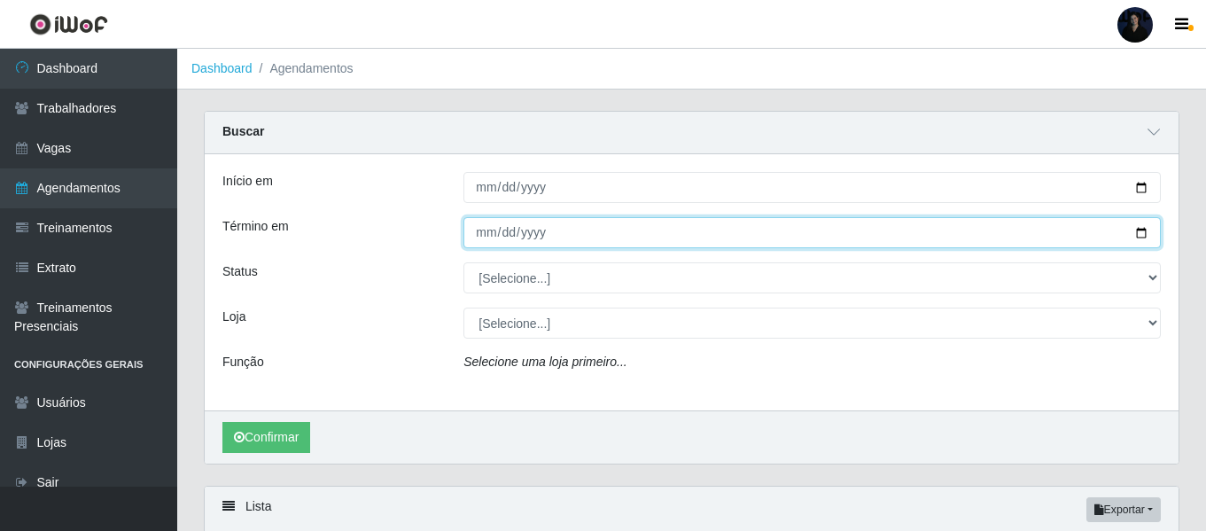
click at [1144, 233] on input "Término em" at bounding box center [813, 232] width 698 height 31
type input "[DATE]"
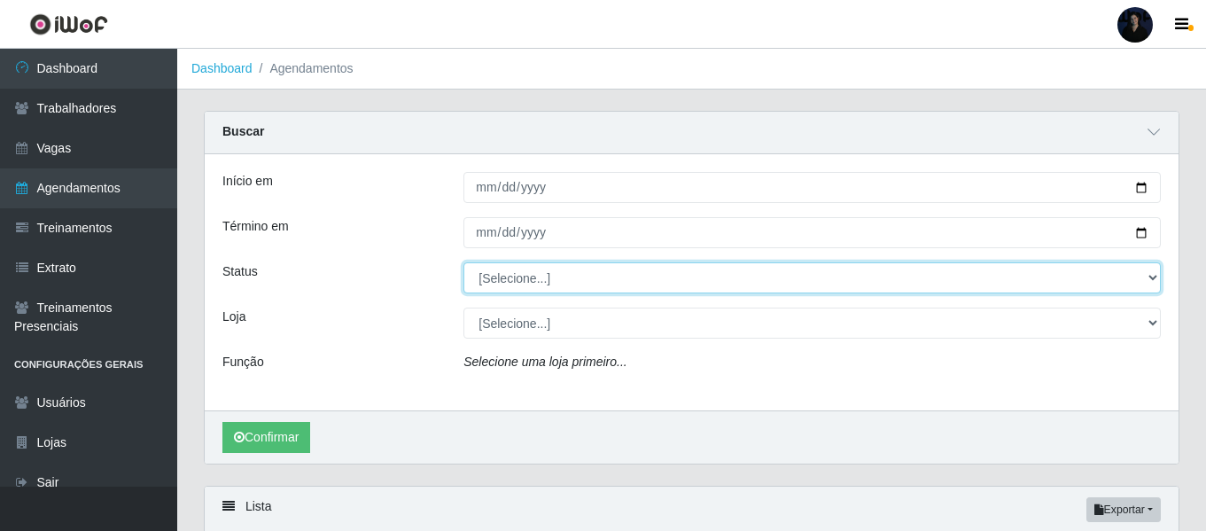
click at [506, 276] on select "[Selecione...] AGENDADO AGUARDANDO LIBERAR EM ANDAMENTO EM REVISÃO FINALIZADO C…" at bounding box center [813, 277] width 698 height 31
select select "FINALIZADO"
click at [464, 263] on select "[Selecione...] AGENDADO AGUARDANDO LIBERAR EM ANDAMENTO EM REVISÃO FINALIZADO C…" at bounding box center [813, 277] width 698 height 31
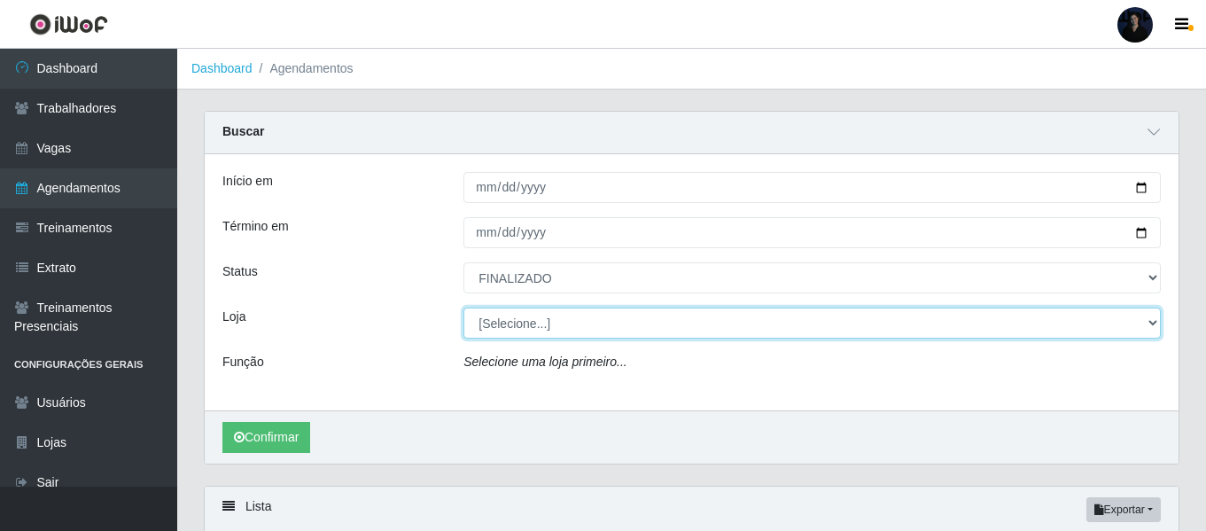
click at [533, 325] on select "[Selecione...] [PERSON_NAME] da Gente - [GEOGRAPHIC_DATA]" at bounding box center [813, 323] width 698 height 31
select select "539"
click at [464, 308] on select "[Selecione...] [PERSON_NAME] da Gente - [GEOGRAPHIC_DATA]" at bounding box center [813, 323] width 698 height 31
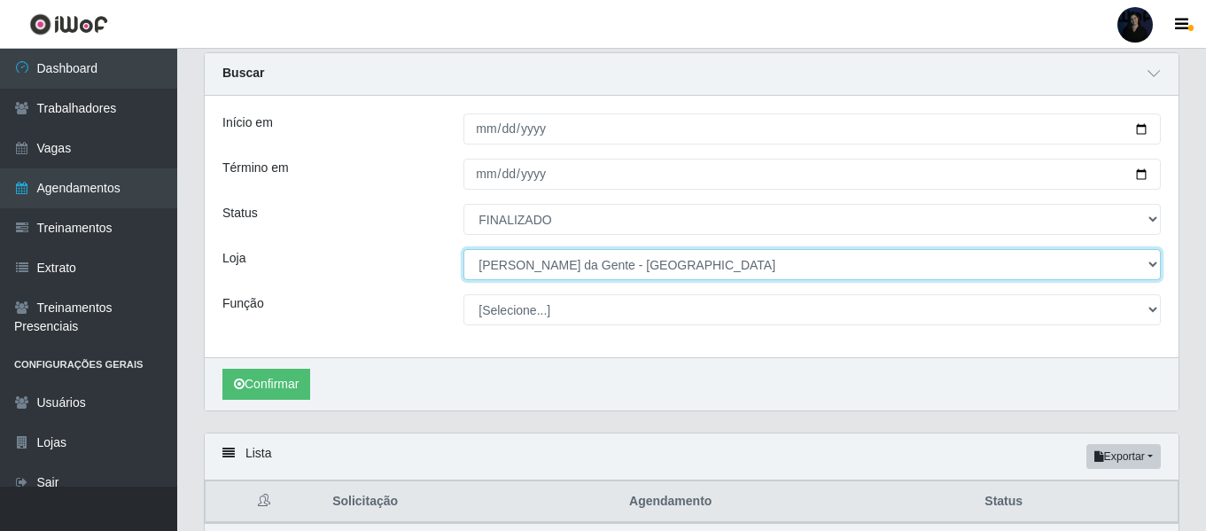
scroll to position [89, 0]
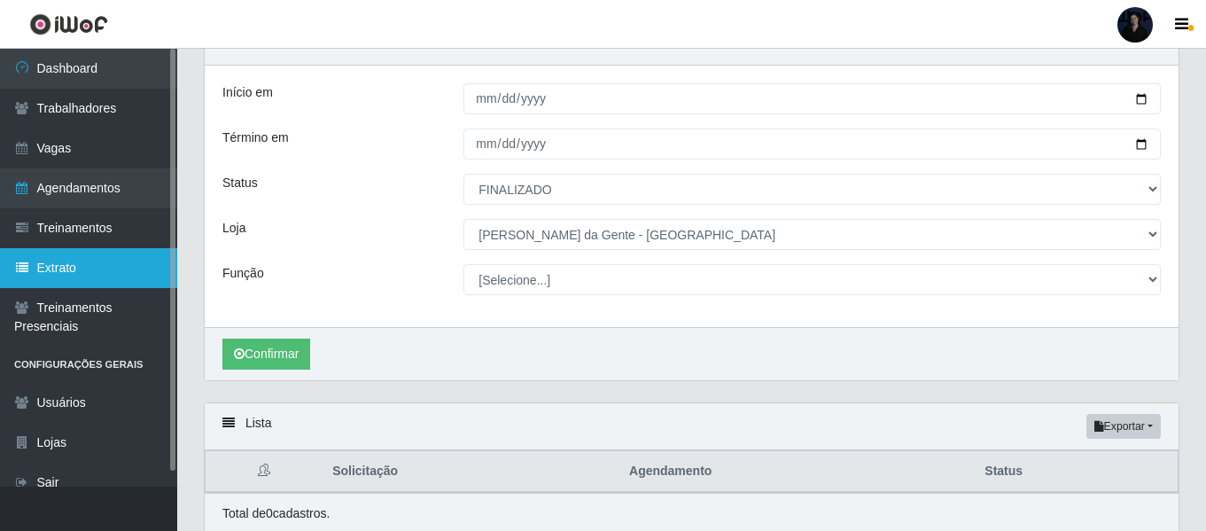
click at [51, 277] on link "Extrato" at bounding box center [88, 268] width 177 height 40
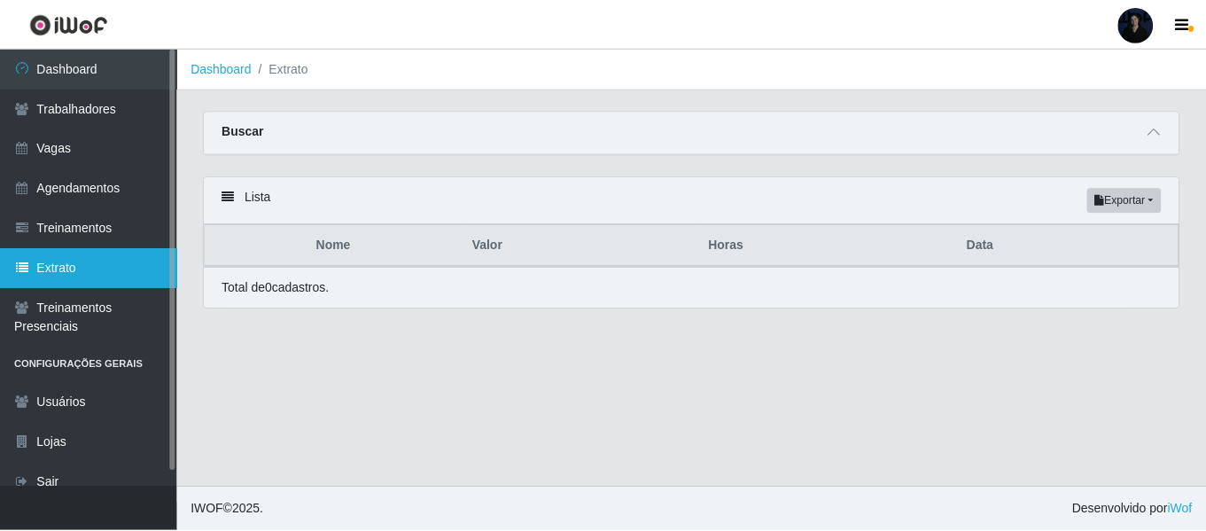
scroll to position [16, 0]
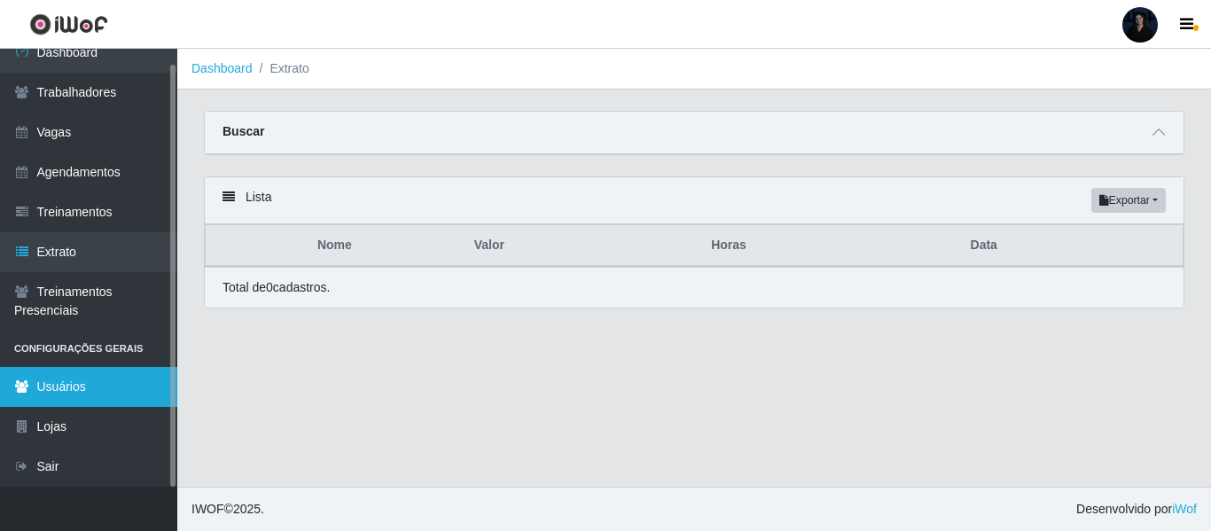
click at [88, 395] on link "Usuários" at bounding box center [88, 387] width 177 height 40
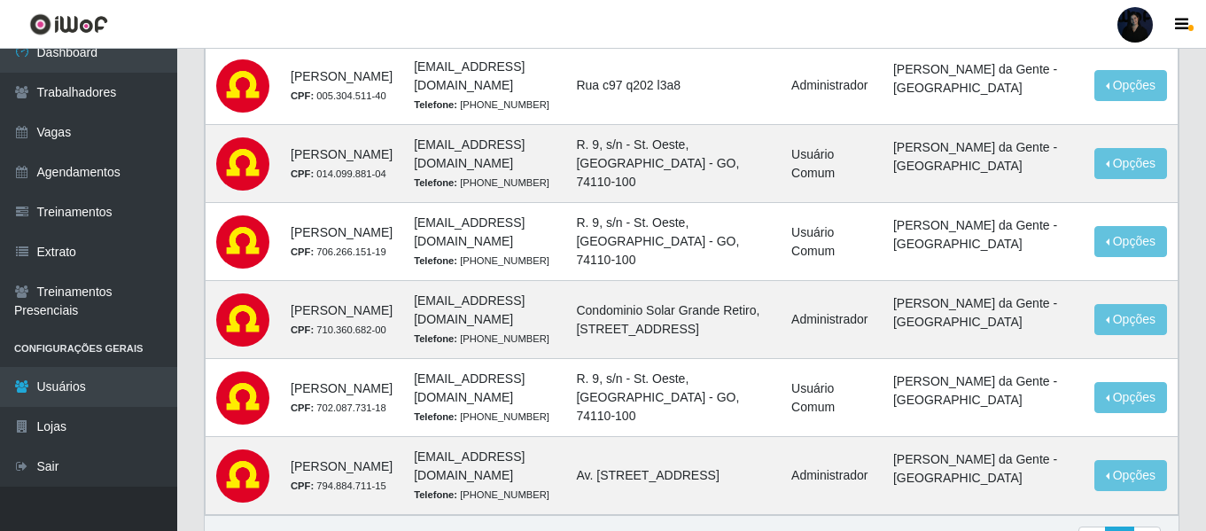
scroll to position [443, 0]
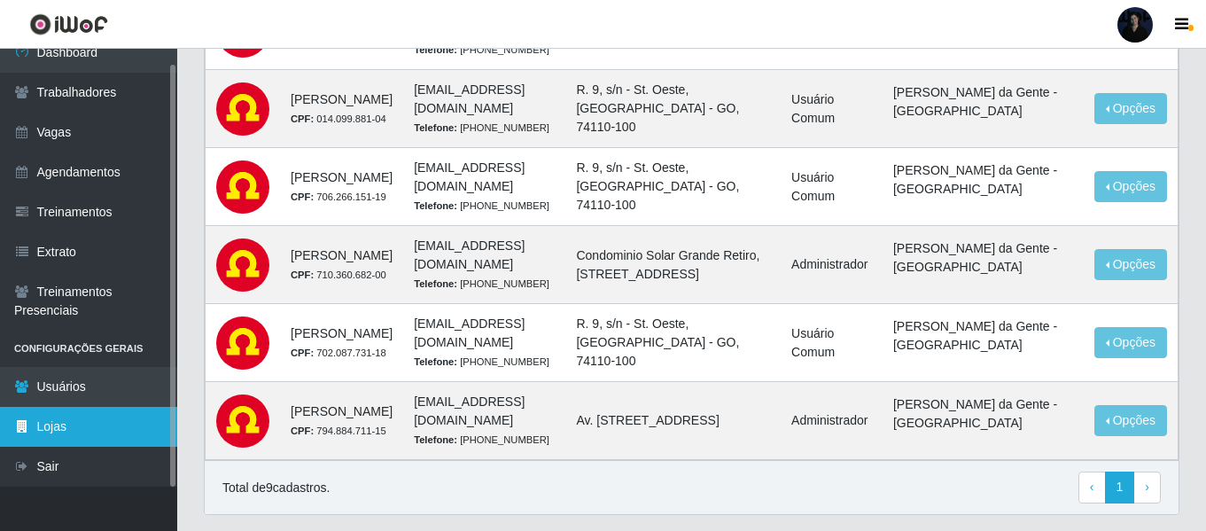
click at [51, 416] on link "Lojas" at bounding box center [88, 427] width 177 height 40
